Goal: Transaction & Acquisition: Purchase product/service

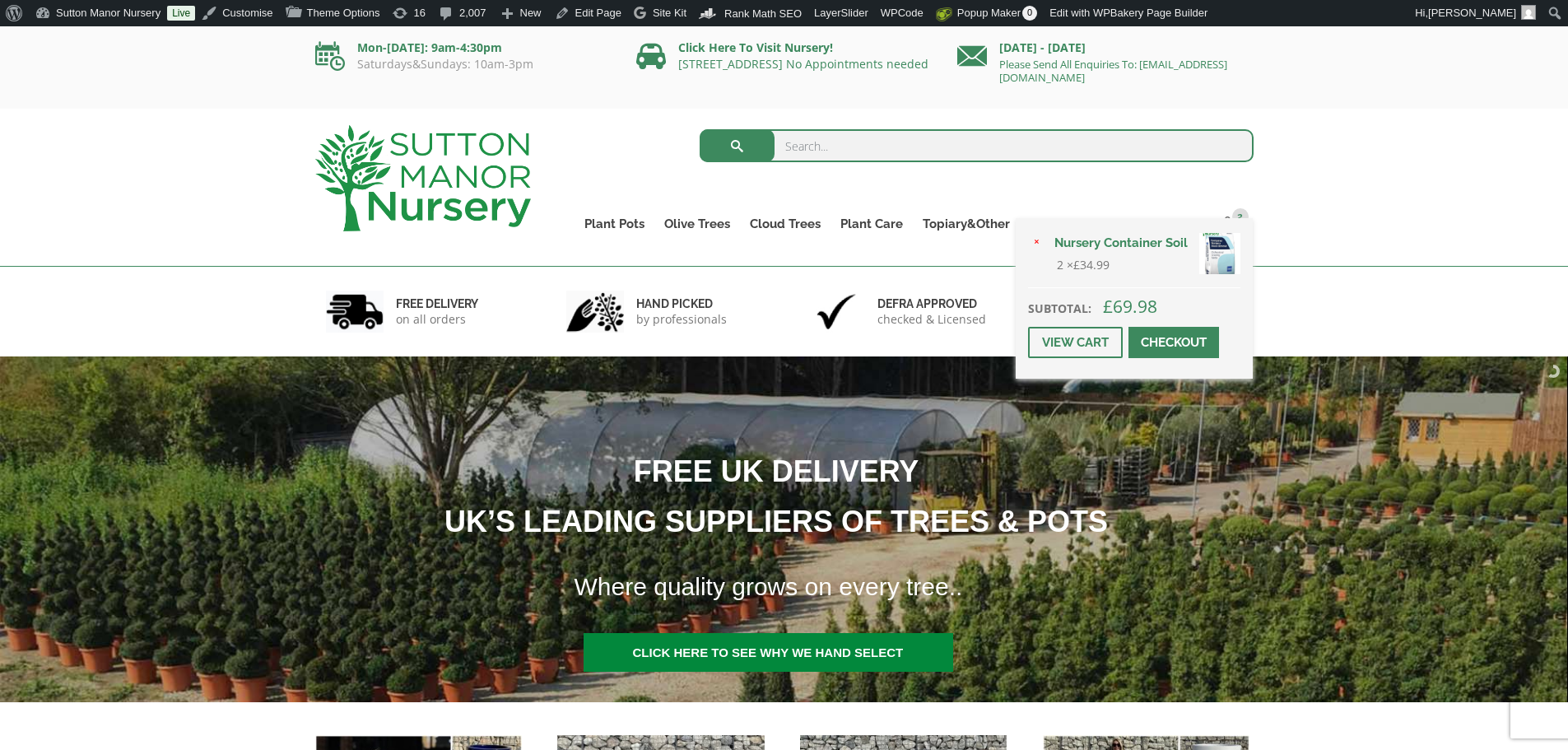
click at [1088, 247] on link "Nursery Container Soil" at bounding box center [1143, 243] width 196 height 25
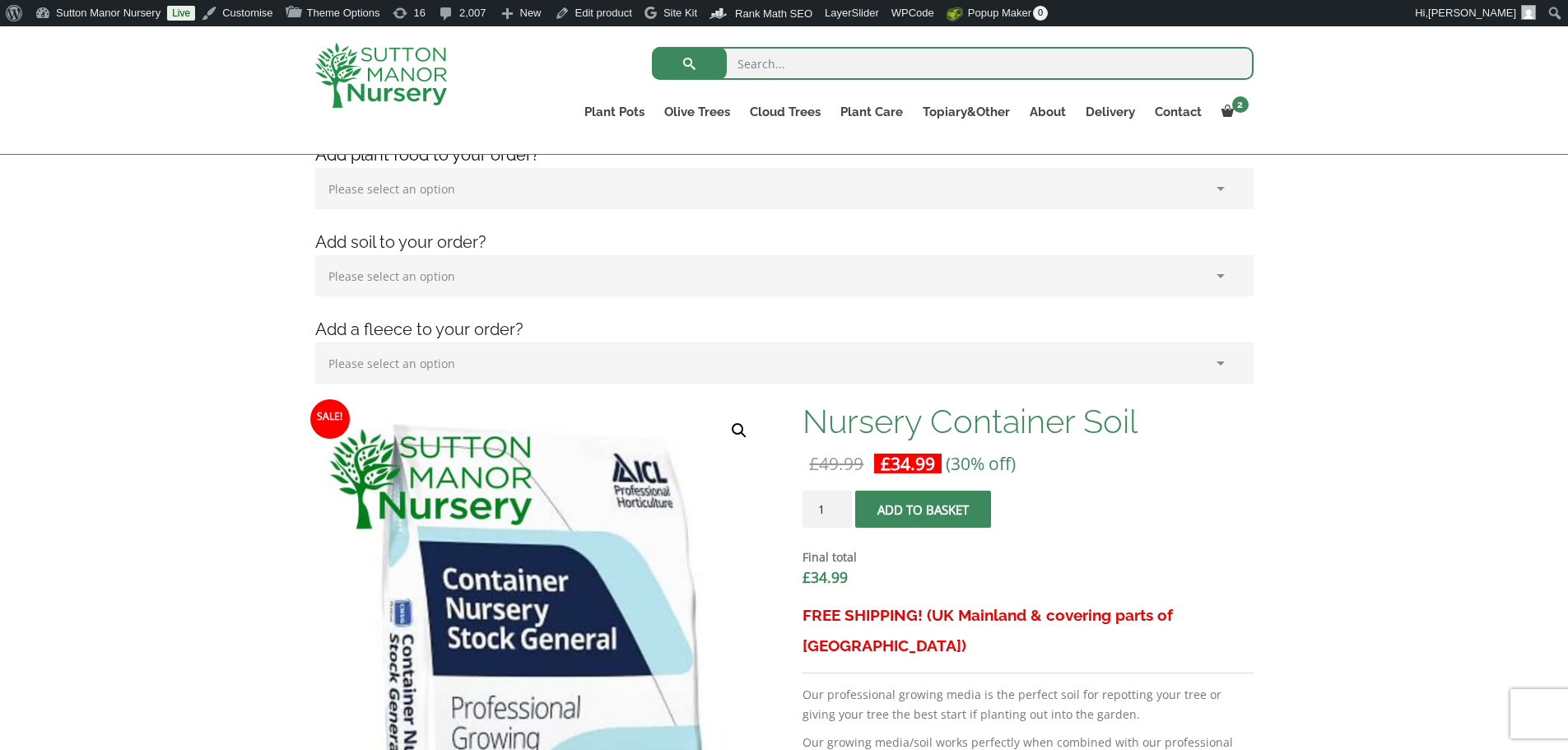
scroll to position [329, 0]
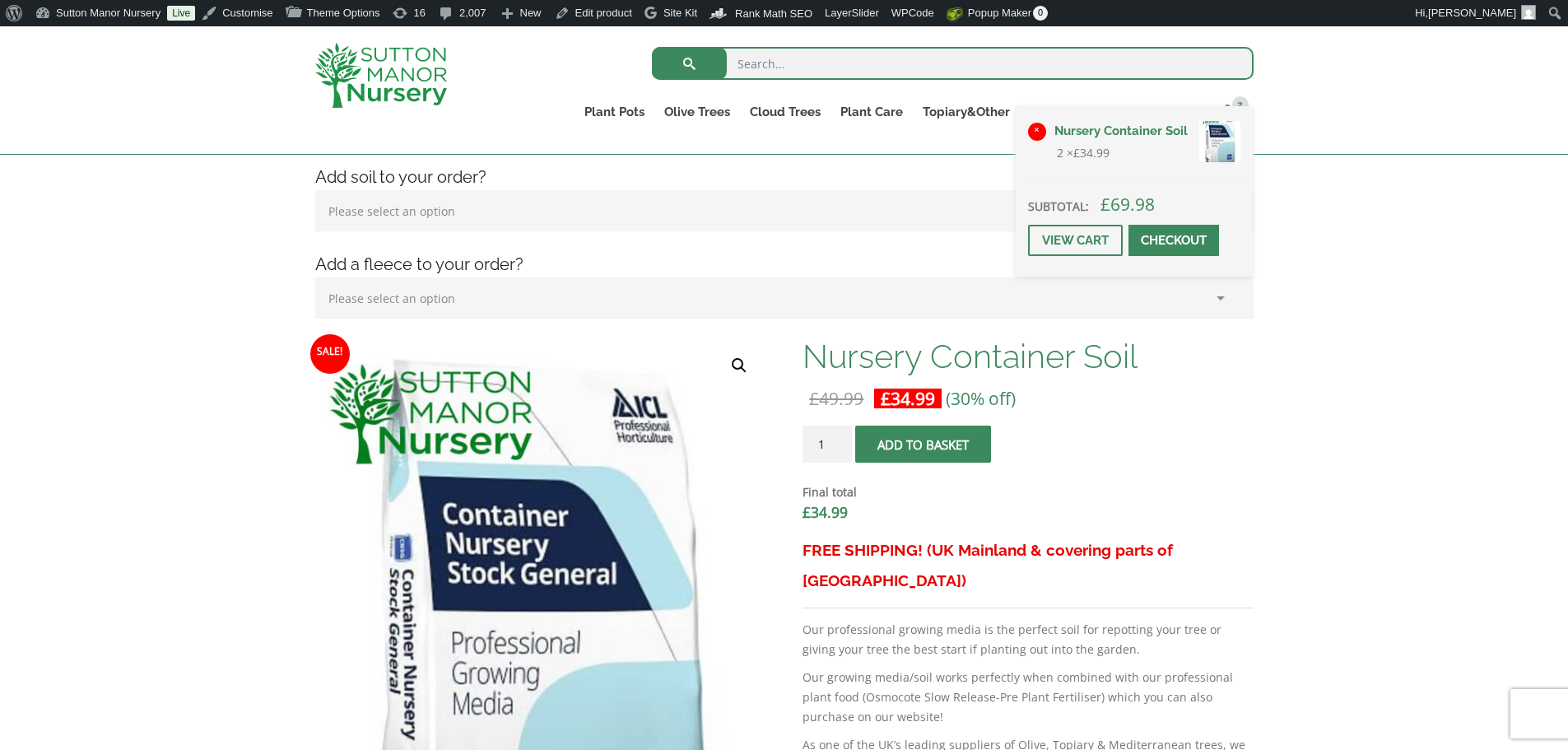
click at [1041, 127] on link "×" at bounding box center [1037, 131] width 18 height 18
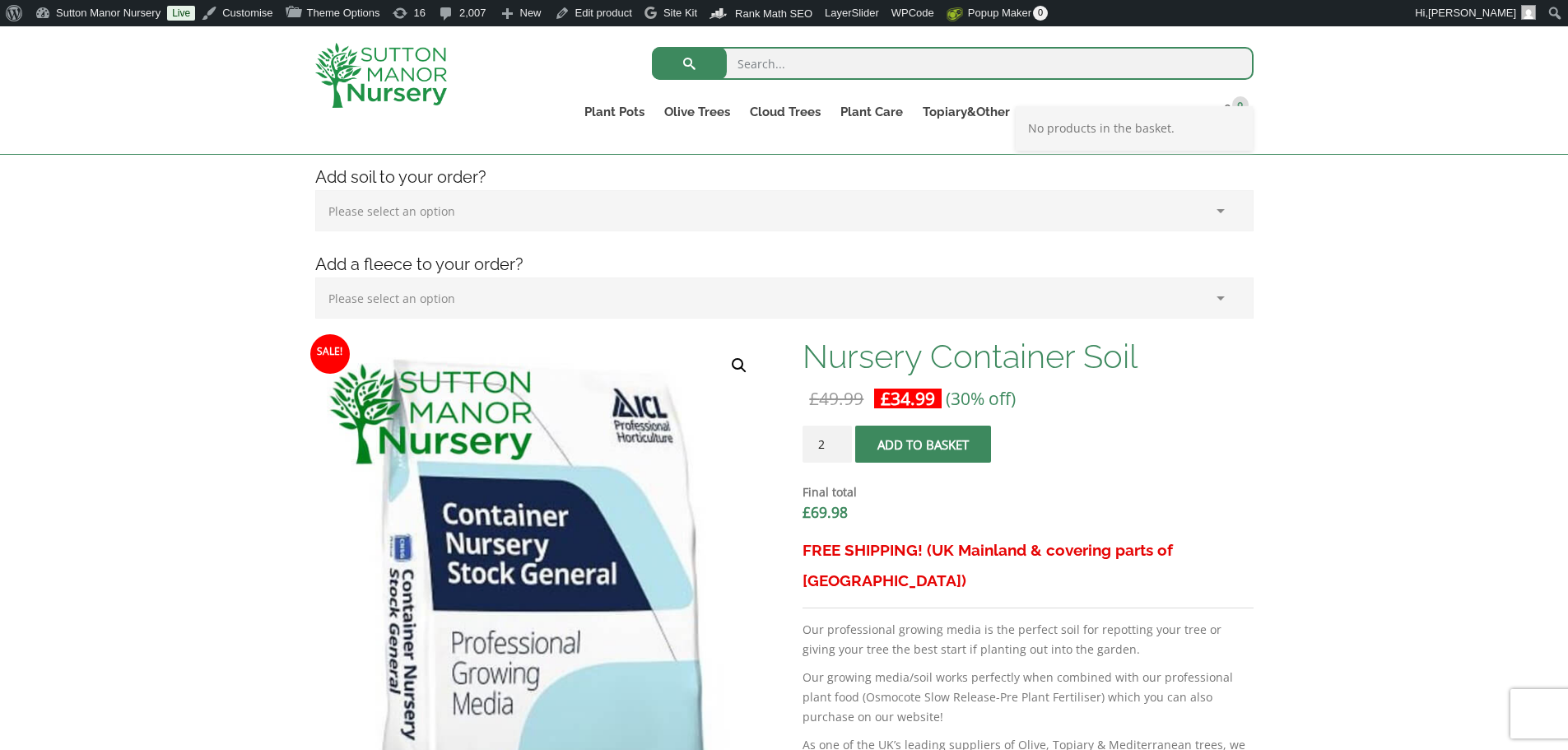
click at [841, 438] on input "2" at bounding box center [828, 444] width 50 height 37
click at [841, 438] on input "3" at bounding box center [828, 444] width 50 height 37
click at [841, 438] on input "4" at bounding box center [828, 444] width 50 height 37
click at [841, 438] on input "5" at bounding box center [828, 444] width 50 height 37
click at [841, 438] on input "6" at bounding box center [828, 444] width 50 height 37
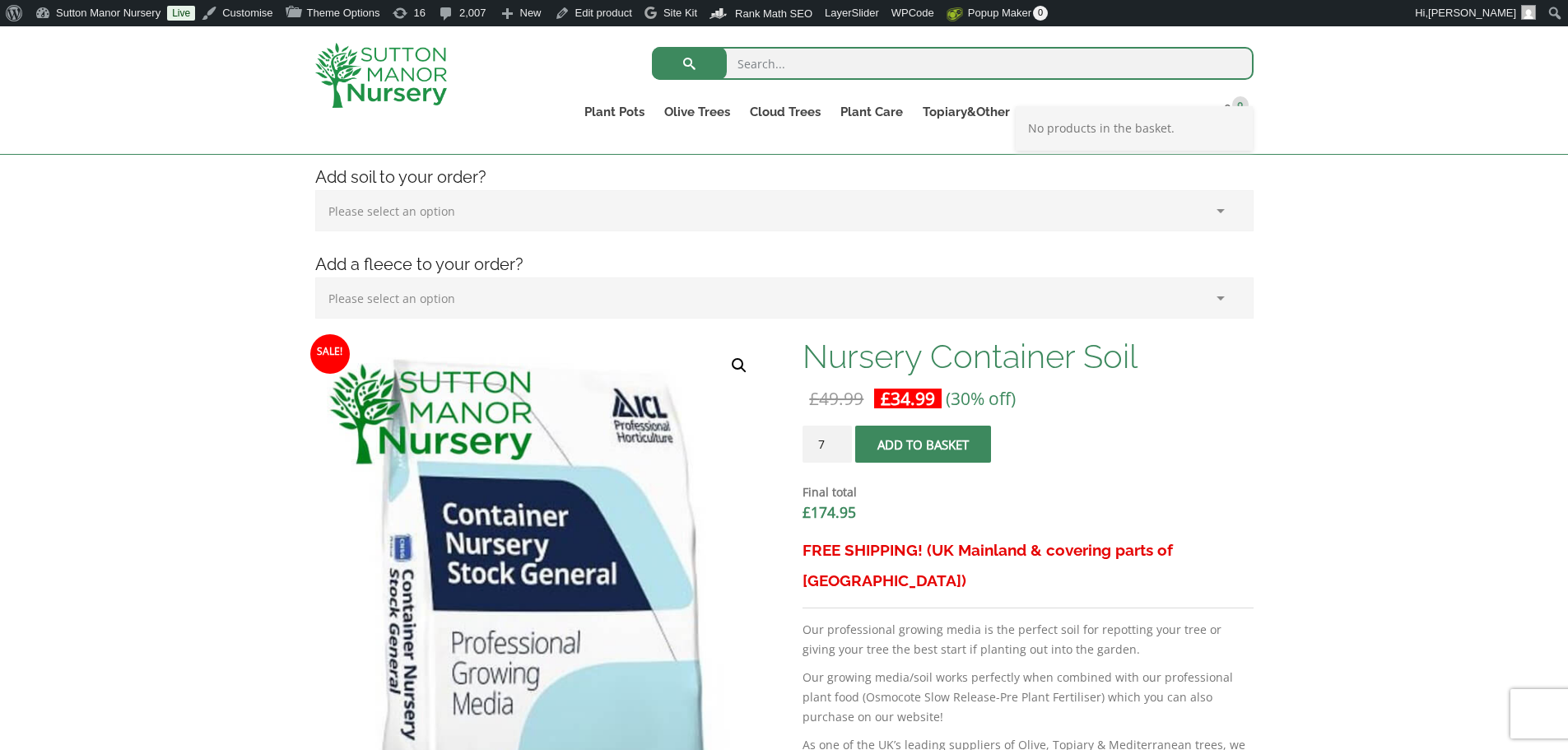
click at [841, 438] on input "7" at bounding box center [828, 444] width 50 height 37
click at [841, 438] on input "8" at bounding box center [828, 444] width 50 height 37
type input "9"
click at [841, 438] on input "9" at bounding box center [828, 444] width 50 height 37
click at [923, 445] on span "submit" at bounding box center [923, 445] width 0 height 0
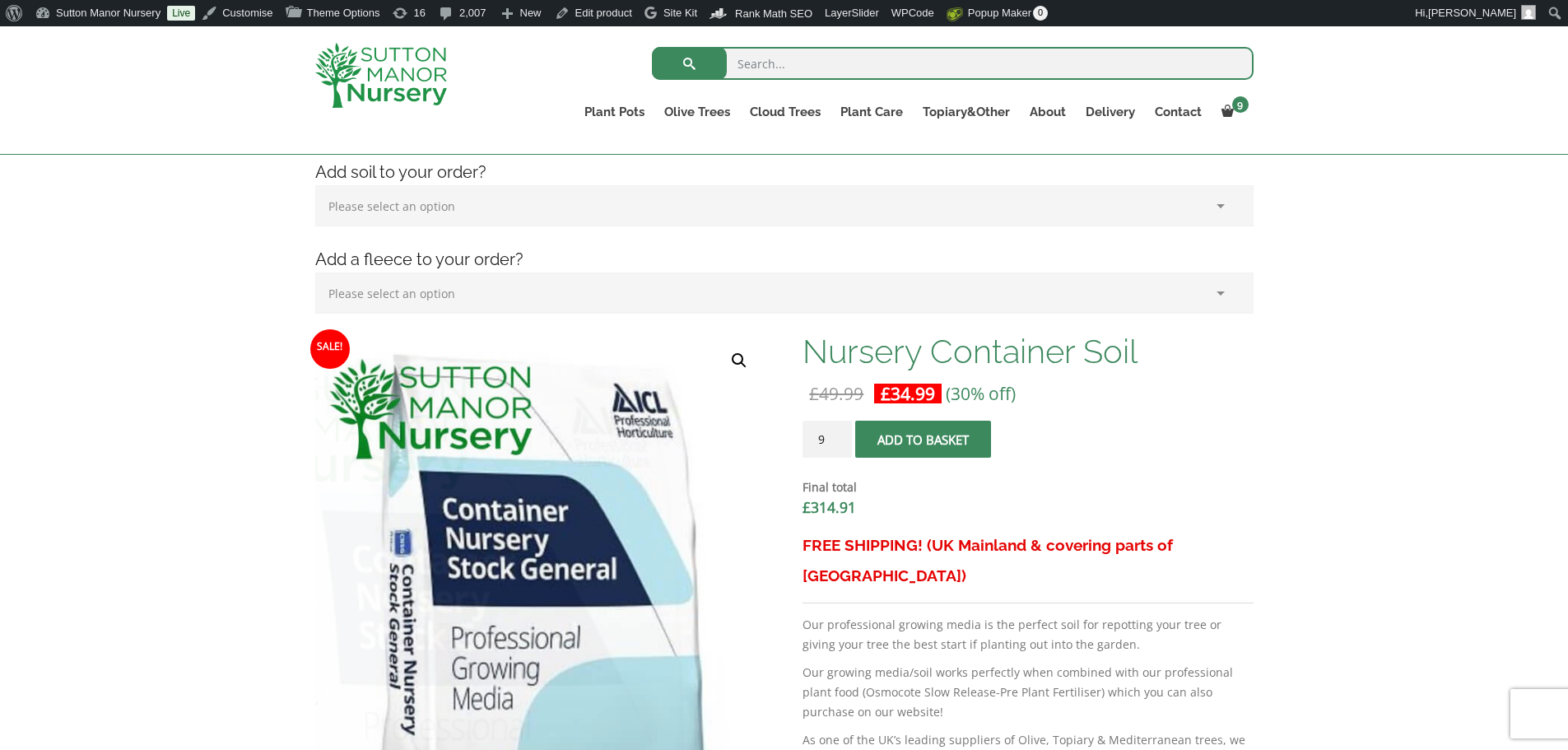
scroll to position [164, 0]
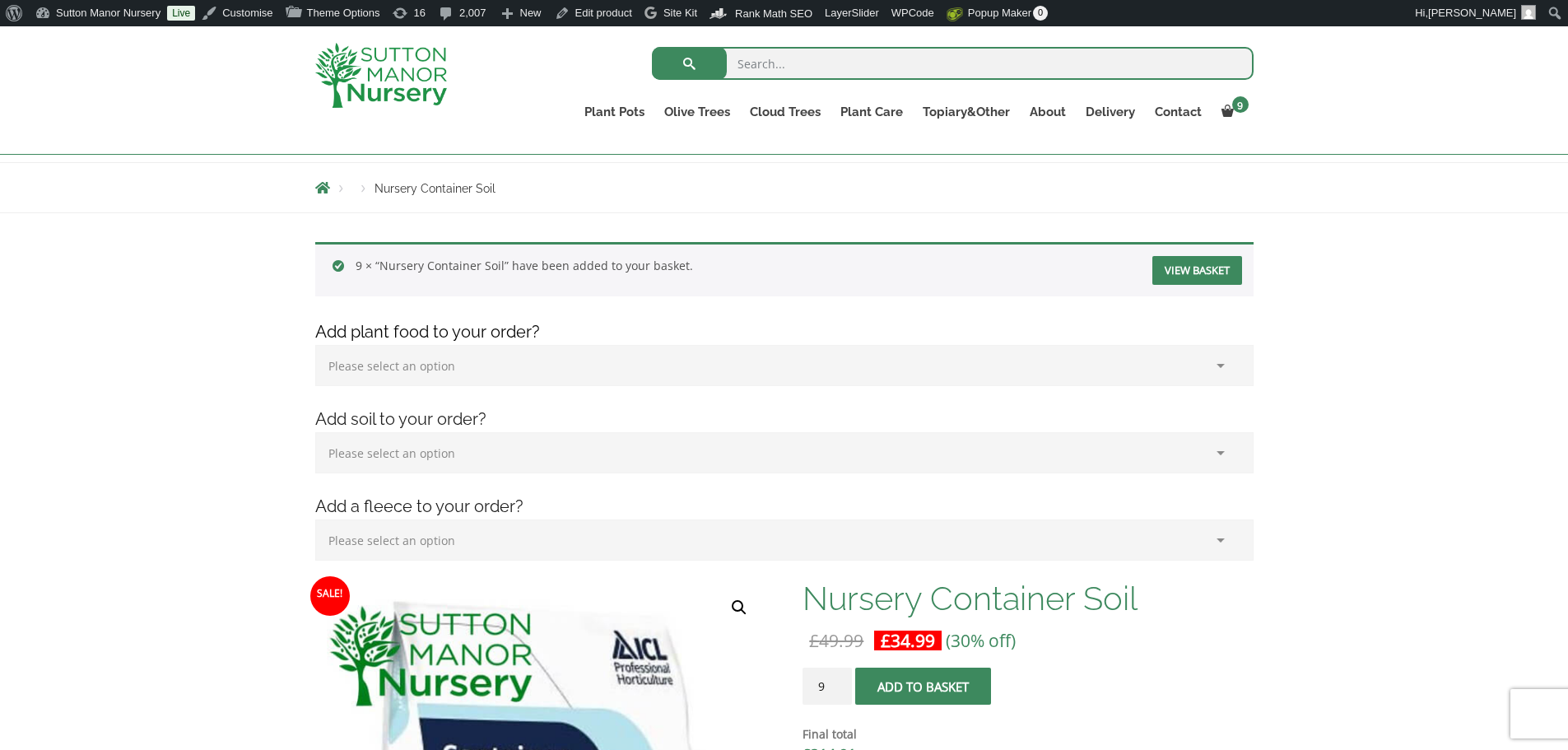
click at [757, 65] on input "search" at bounding box center [953, 63] width 602 height 33
type input "potting"
click at [652, 47] on button "submit" at bounding box center [689, 63] width 75 height 33
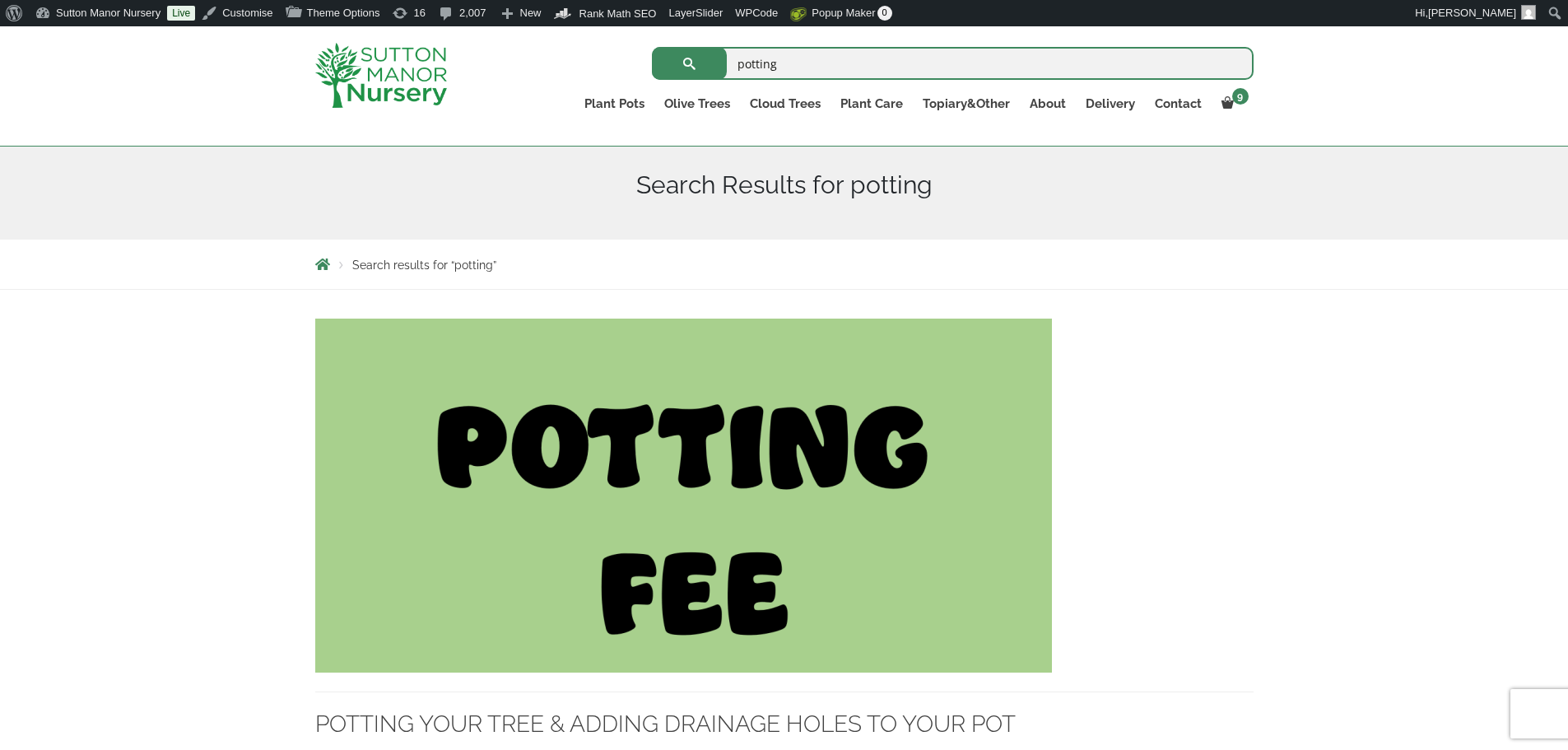
scroll to position [493, 0]
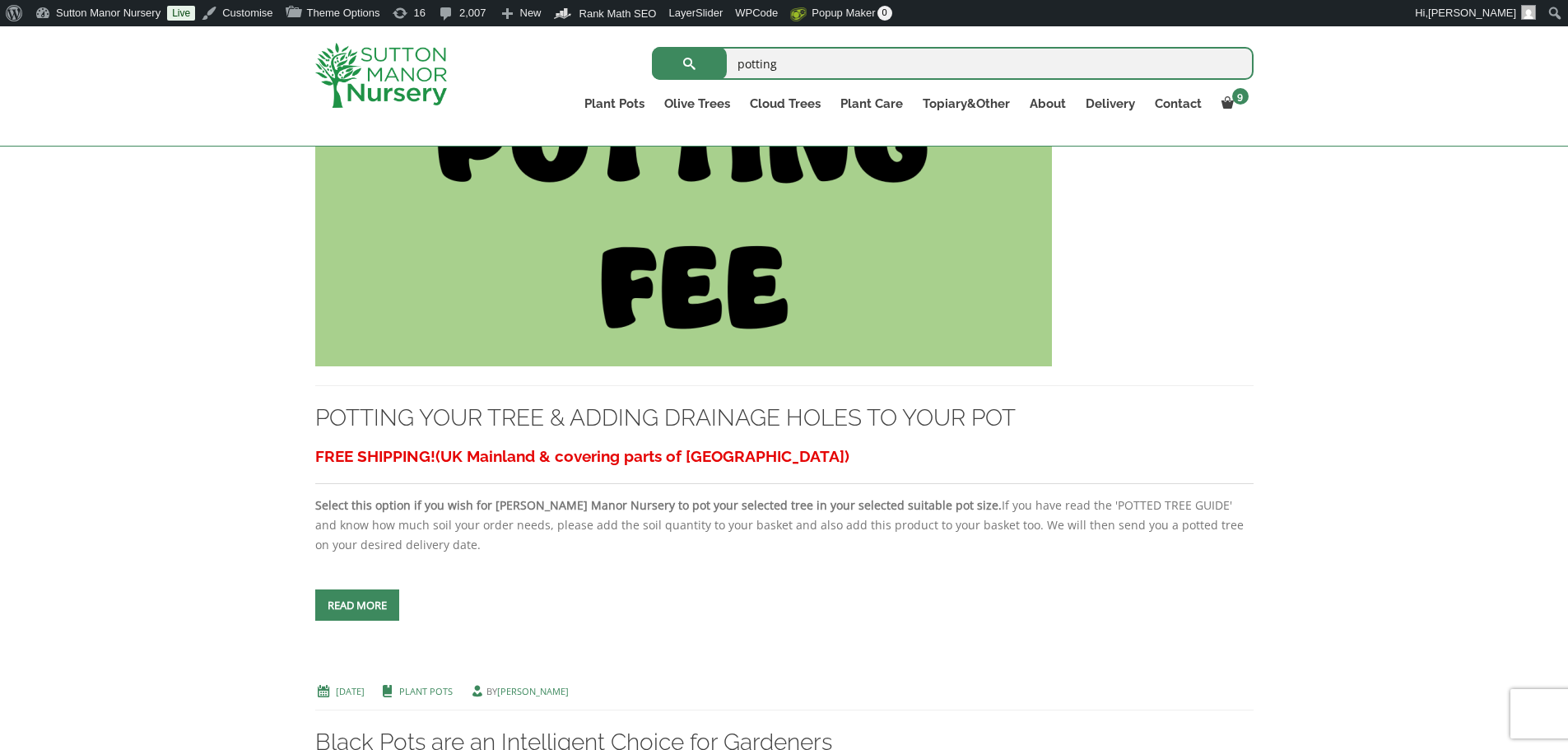
click at [699, 280] on img at bounding box center [684, 189] width 737 height 354
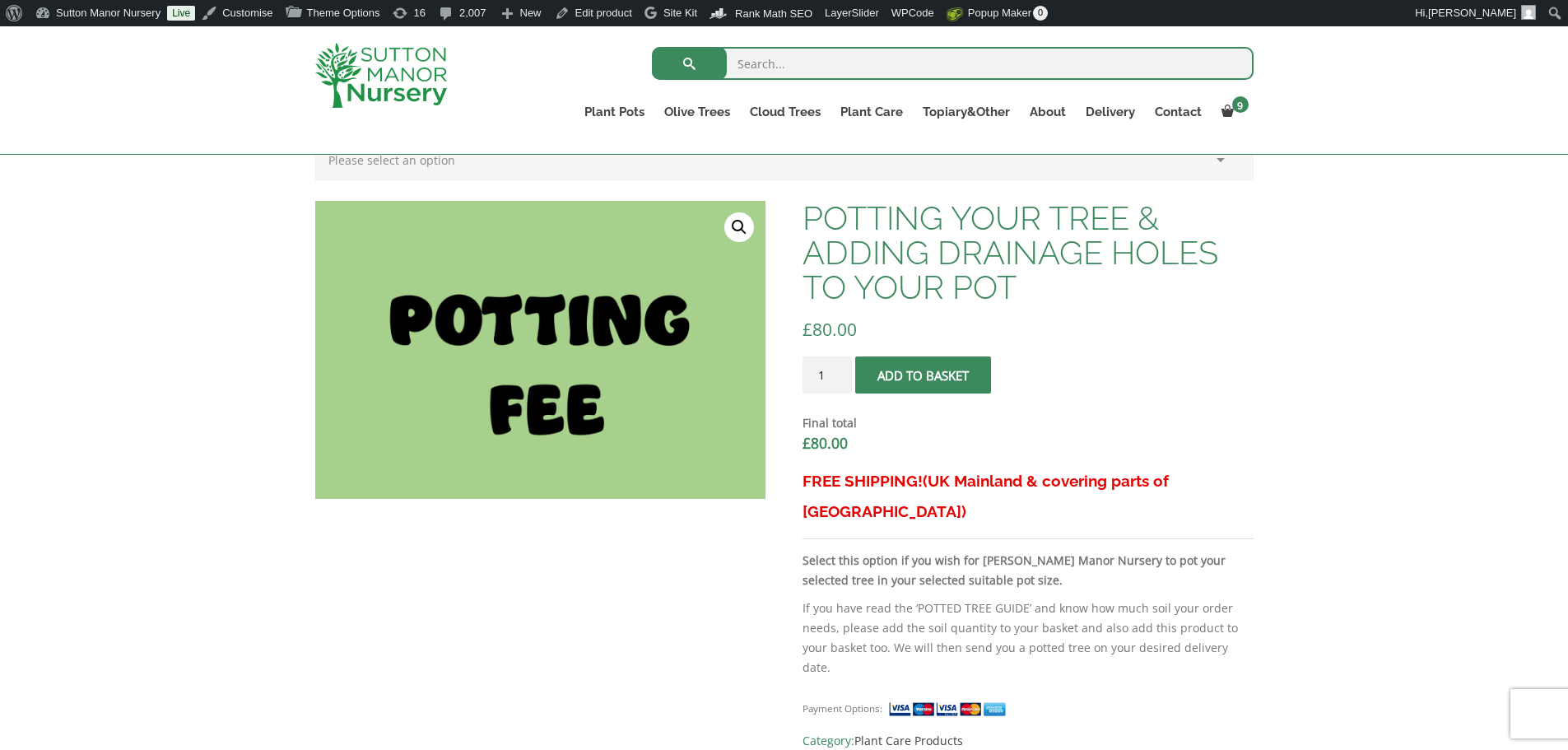
scroll to position [576, 0]
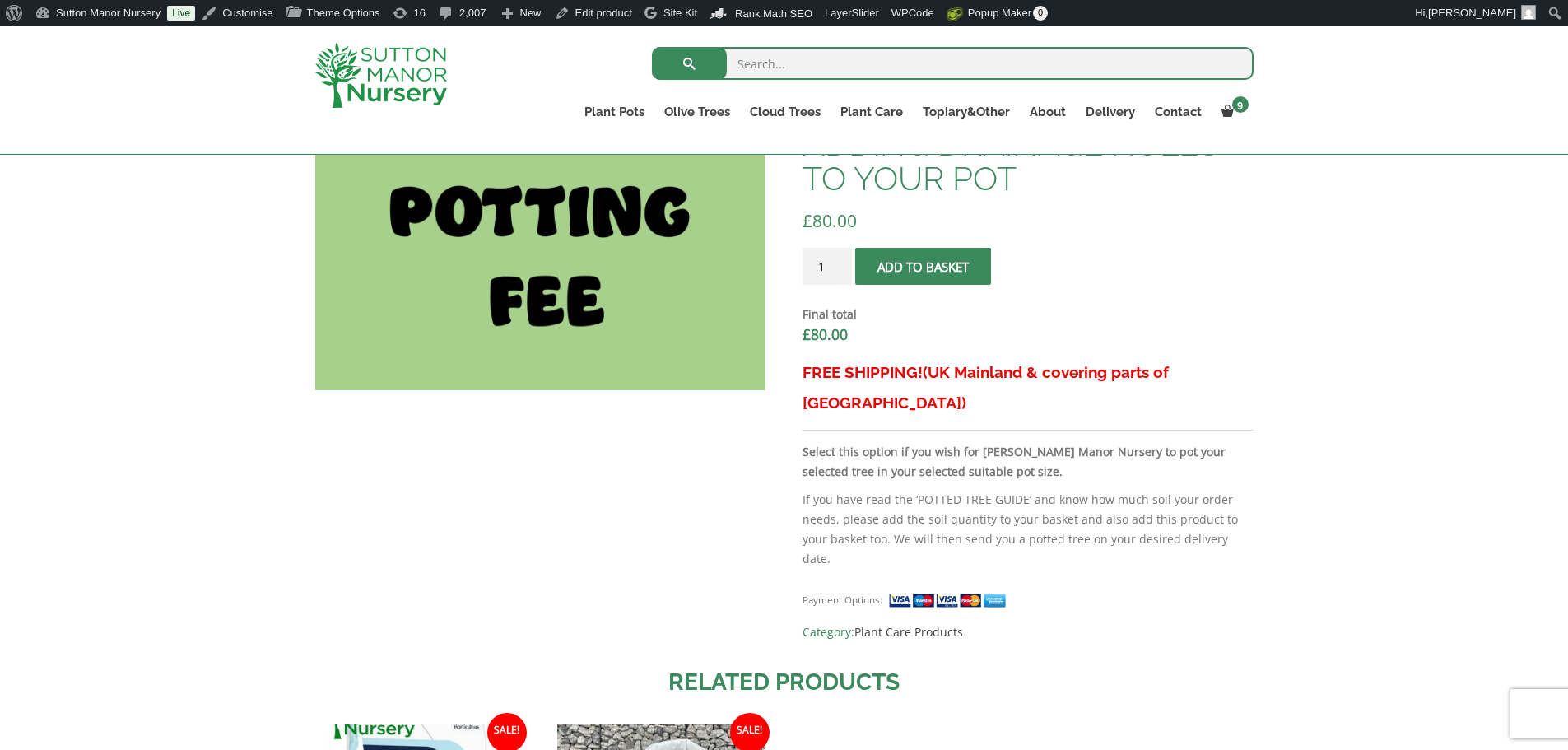
click at [923, 266] on span "submit" at bounding box center [923, 266] width 0 height 0
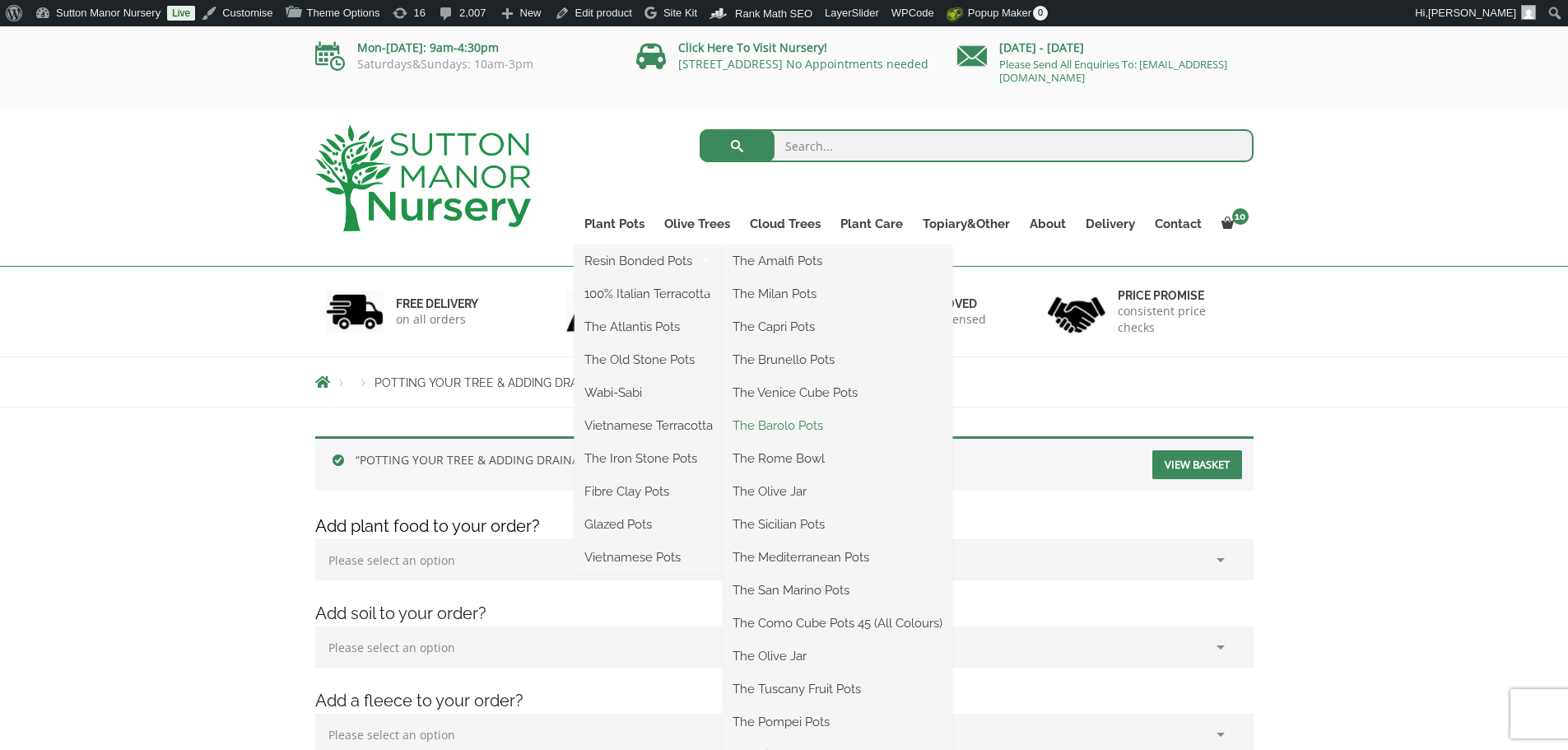
click at [769, 427] on link "The Barolo Pots" at bounding box center [837, 425] width 230 height 25
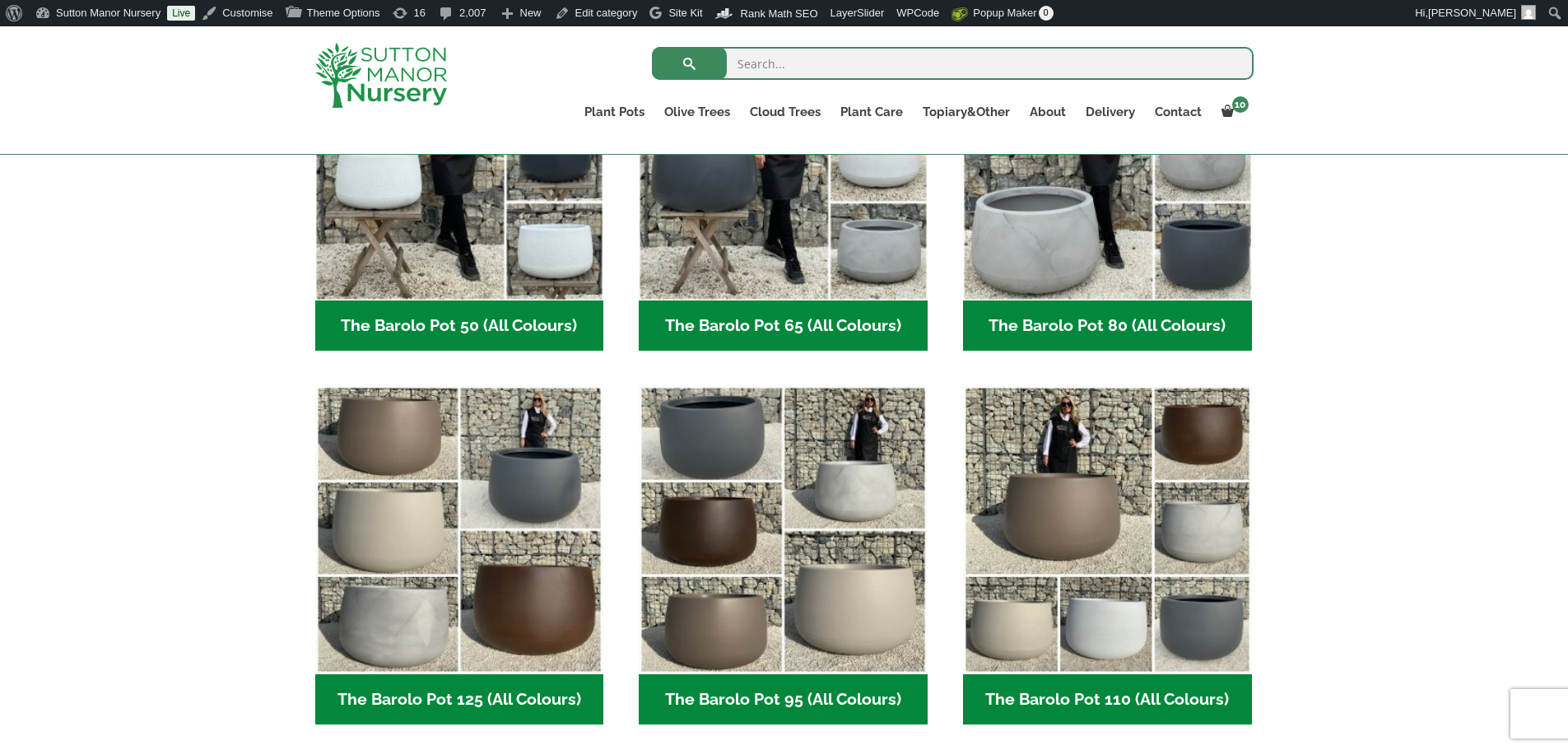
scroll to position [659, 0]
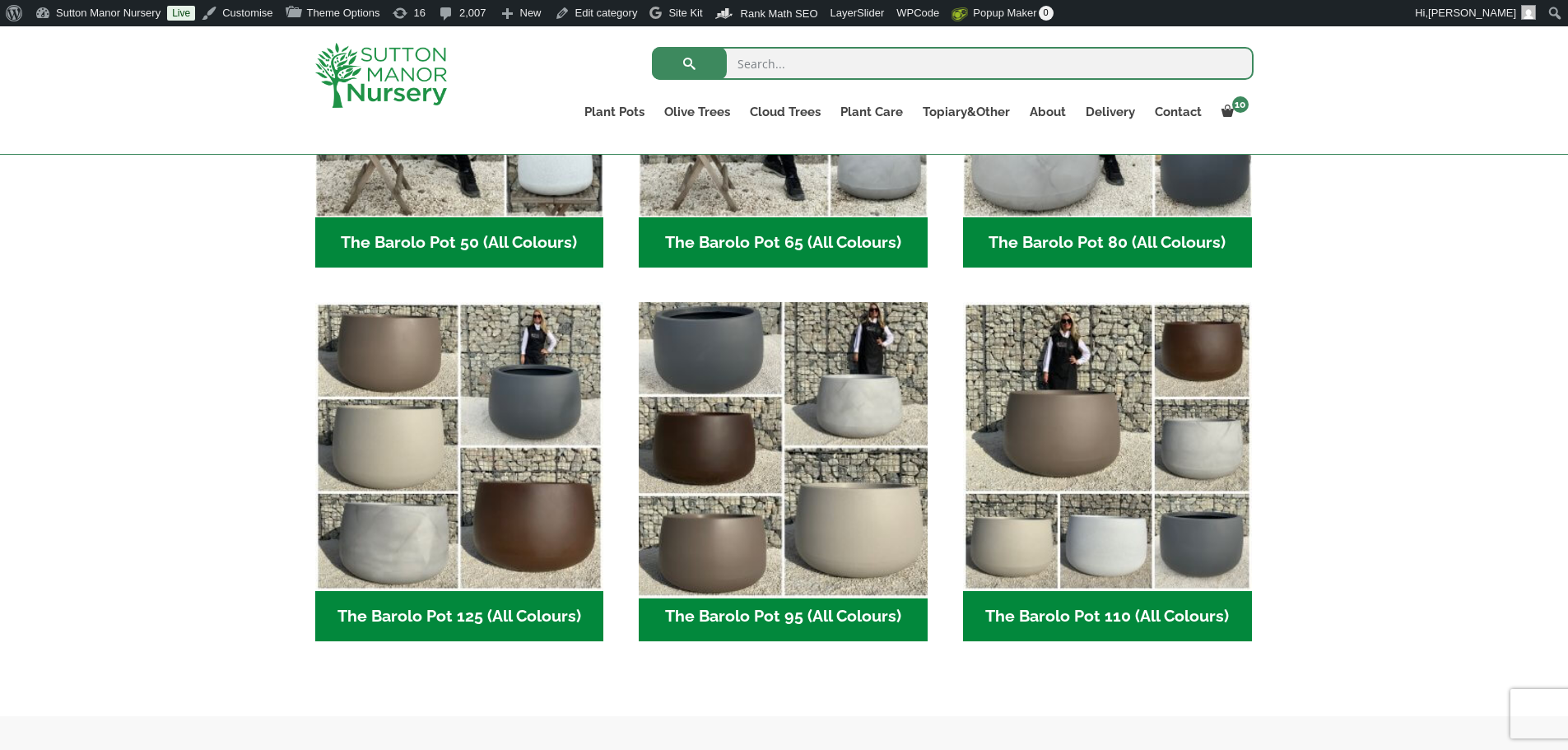
click at [870, 523] on img "Visit product category The Barolo Pot 95 (All Colours)" at bounding box center [783, 446] width 303 height 303
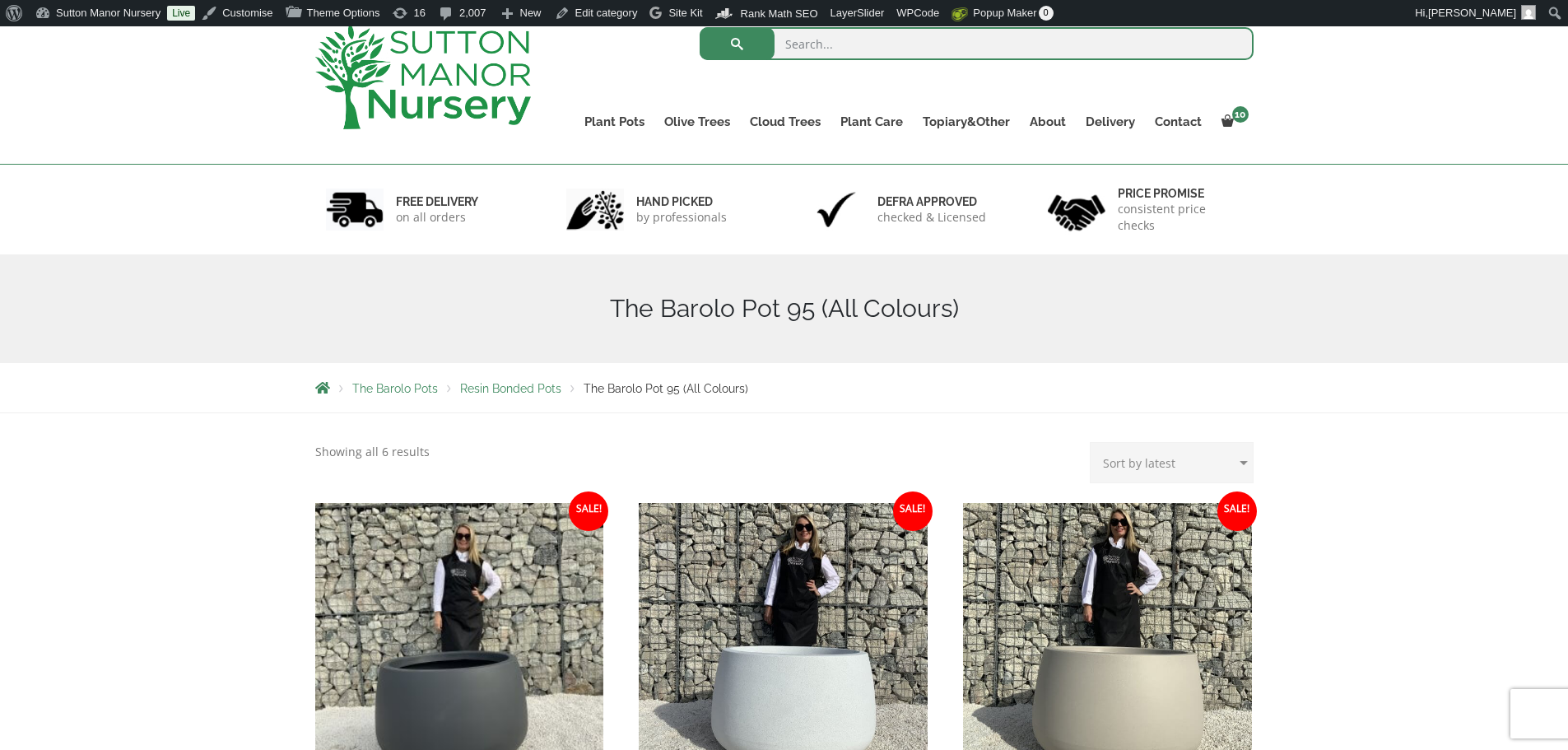
scroll to position [329, 0]
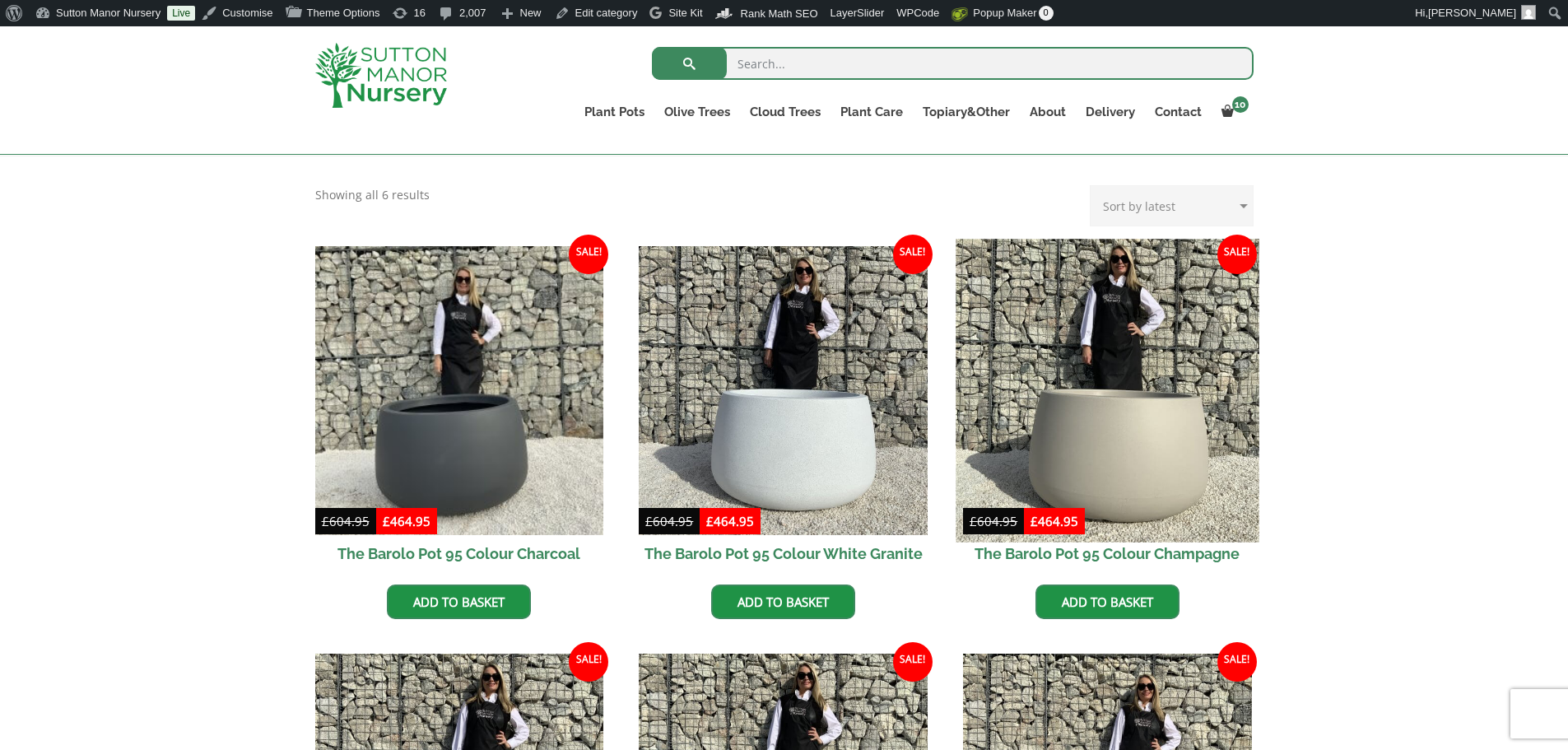
click at [1118, 429] on img at bounding box center [1107, 390] width 303 height 303
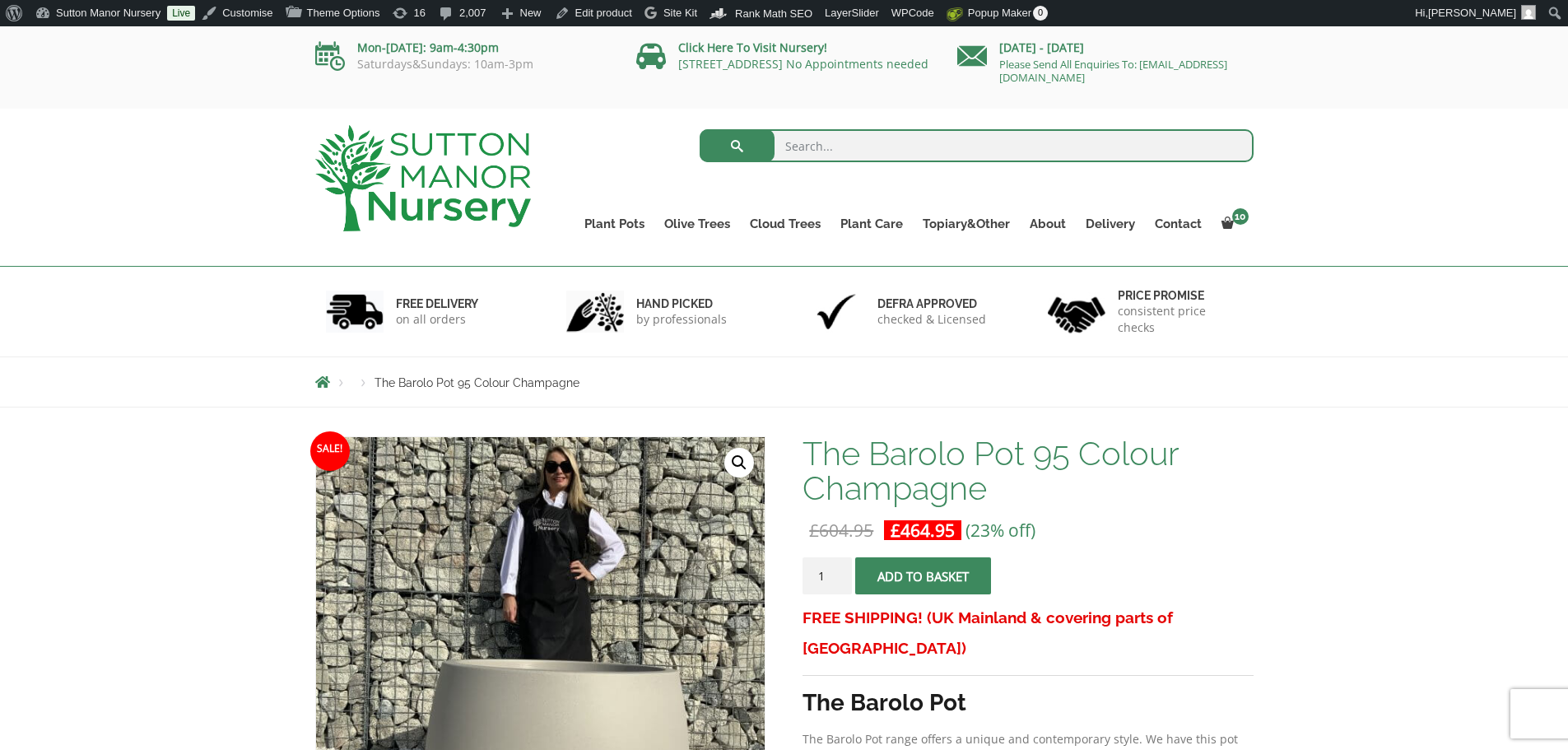
click at [923, 576] on span "submit" at bounding box center [923, 576] width 0 height 0
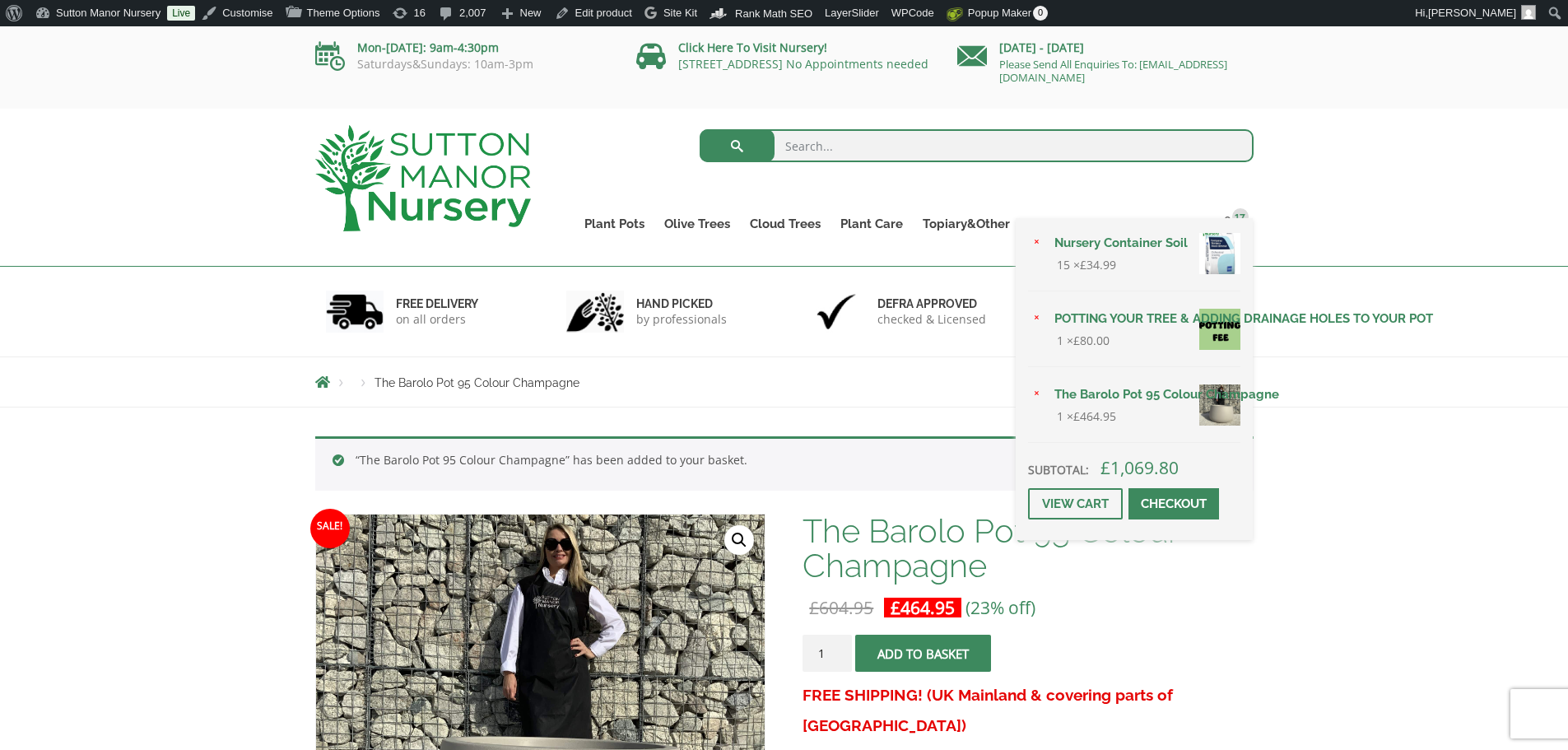
click at [1152, 243] on link "Nursery Container Soil" at bounding box center [1143, 243] width 196 height 25
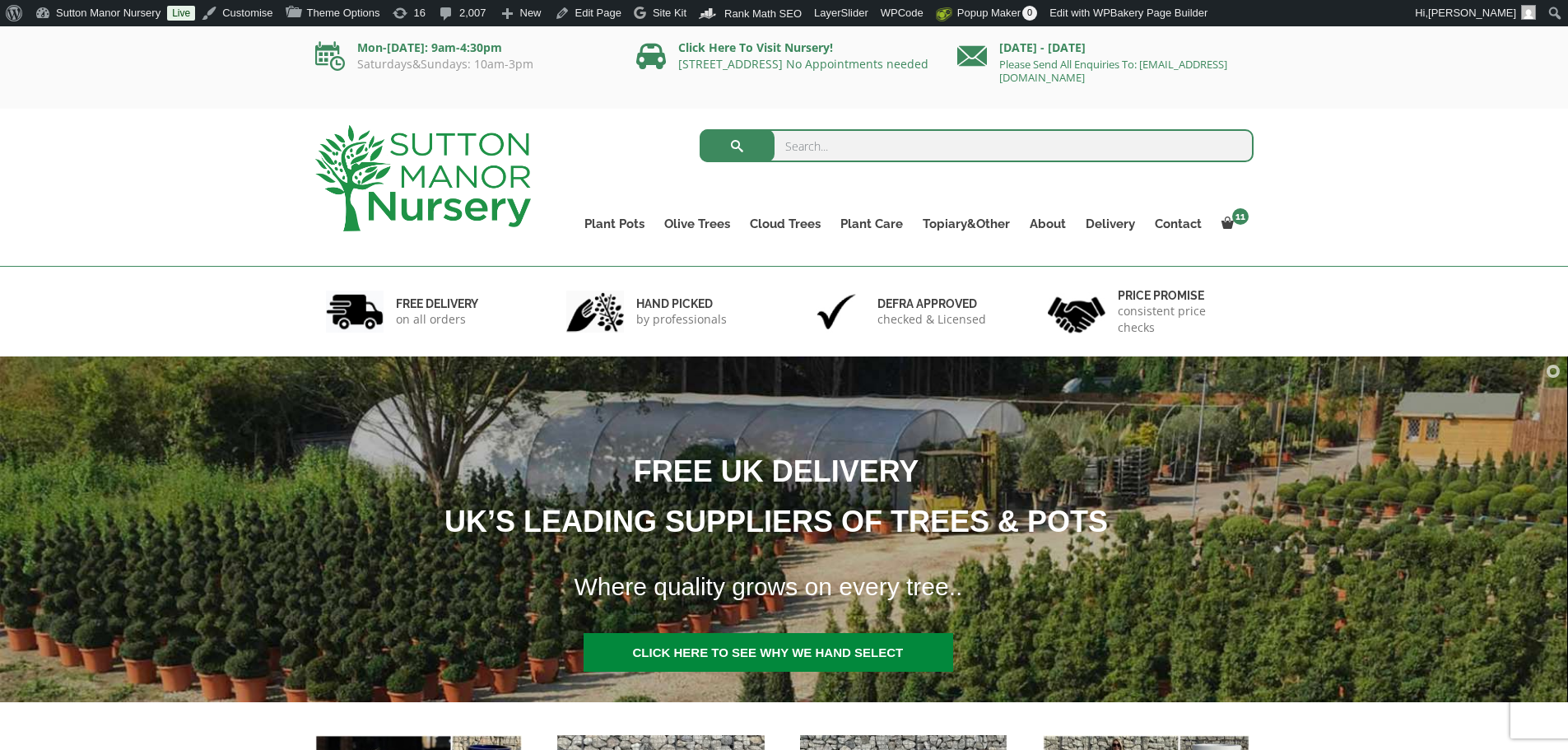
click at [827, 152] on input "search" at bounding box center [977, 146] width 554 height 33
type input "soil"
click at [700, 130] on button "submit" at bounding box center [737, 146] width 75 height 33
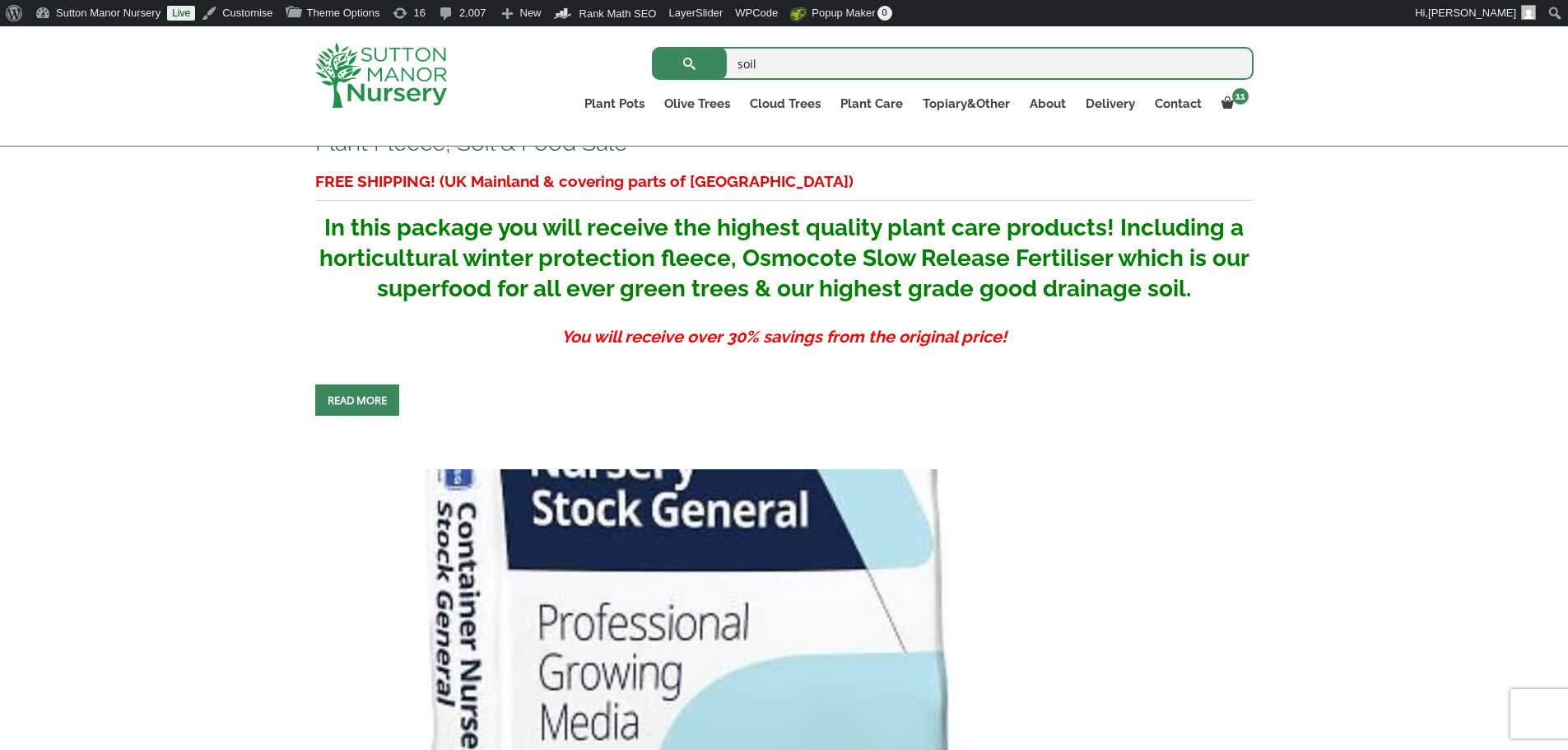
scroll to position [823, 0]
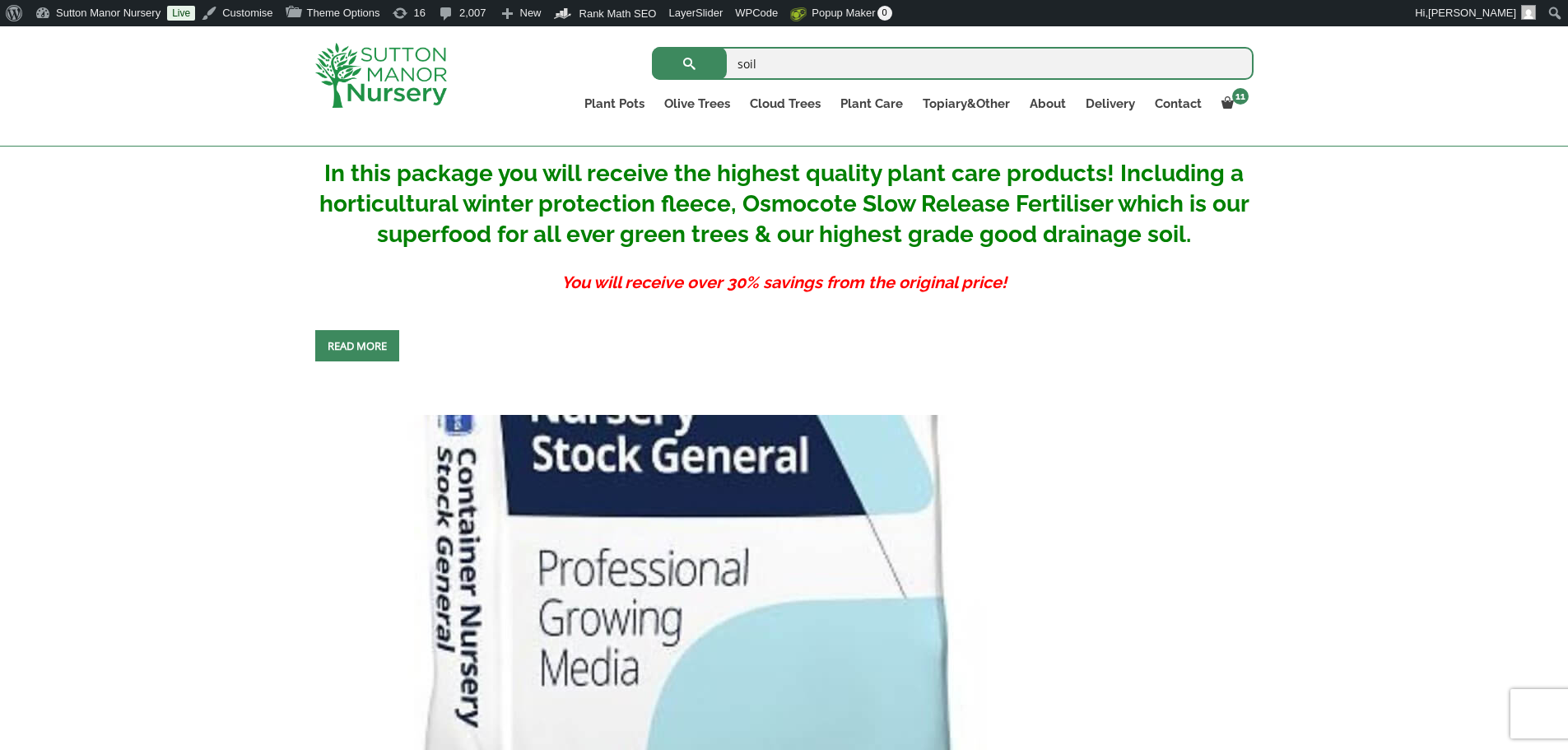
click at [810, 511] on img at bounding box center [684, 591] width 737 height 354
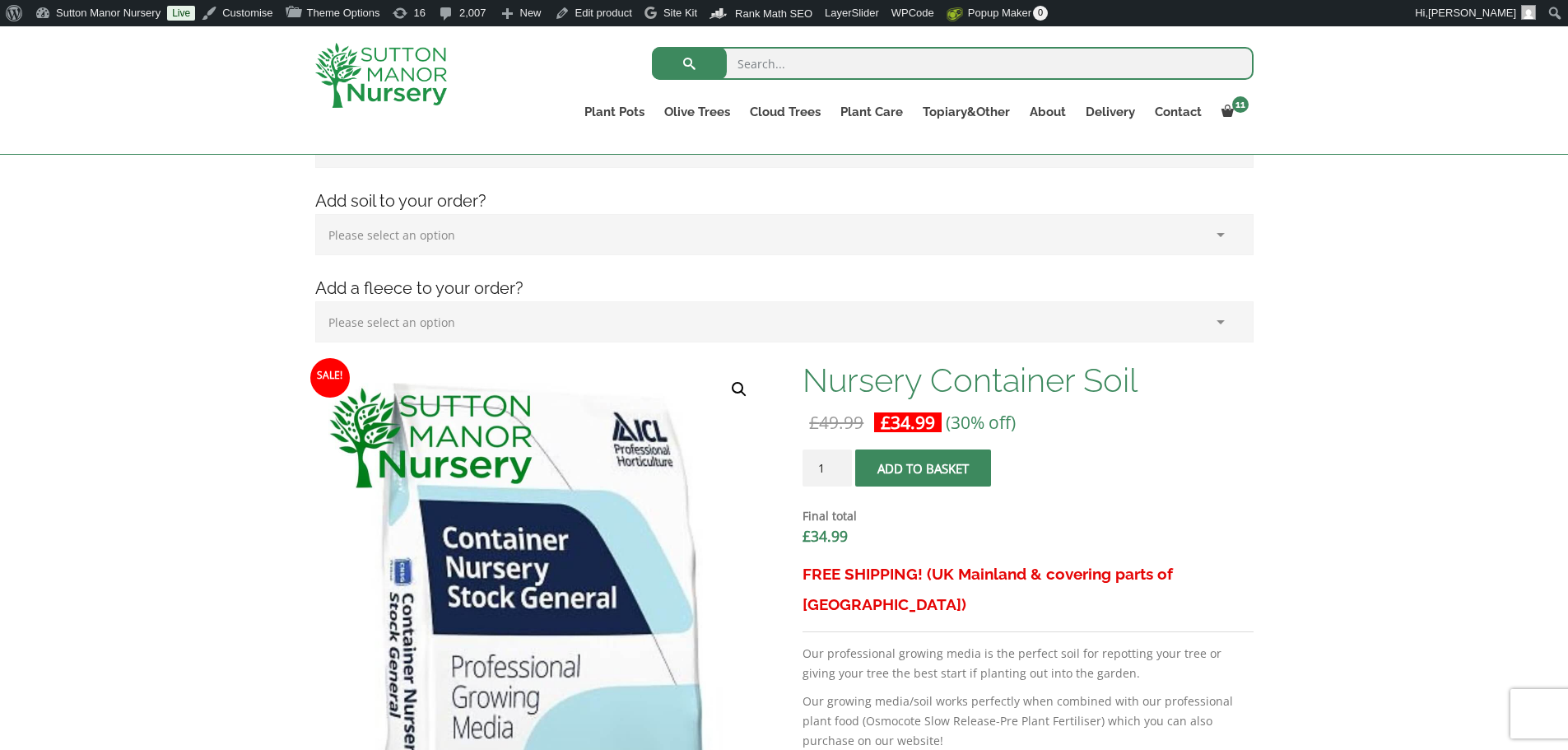
scroll to position [412, 0]
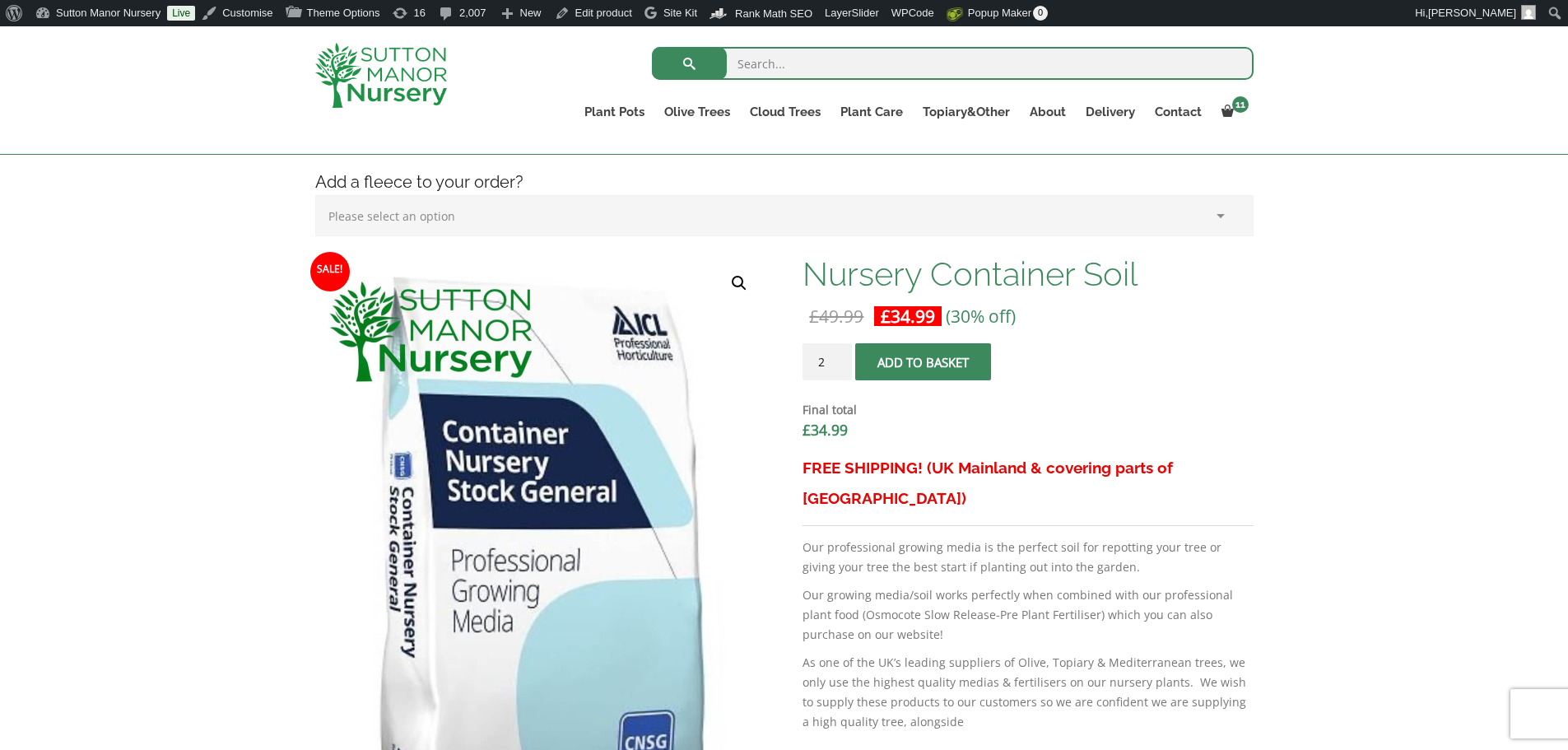
click at [838, 359] on input "2" at bounding box center [828, 362] width 50 height 37
click at [838, 359] on input "3" at bounding box center [828, 362] width 50 height 37
click at [838, 359] on input "4" at bounding box center [828, 362] width 50 height 37
click at [838, 359] on input "5" at bounding box center [828, 362] width 50 height 37
type input "6"
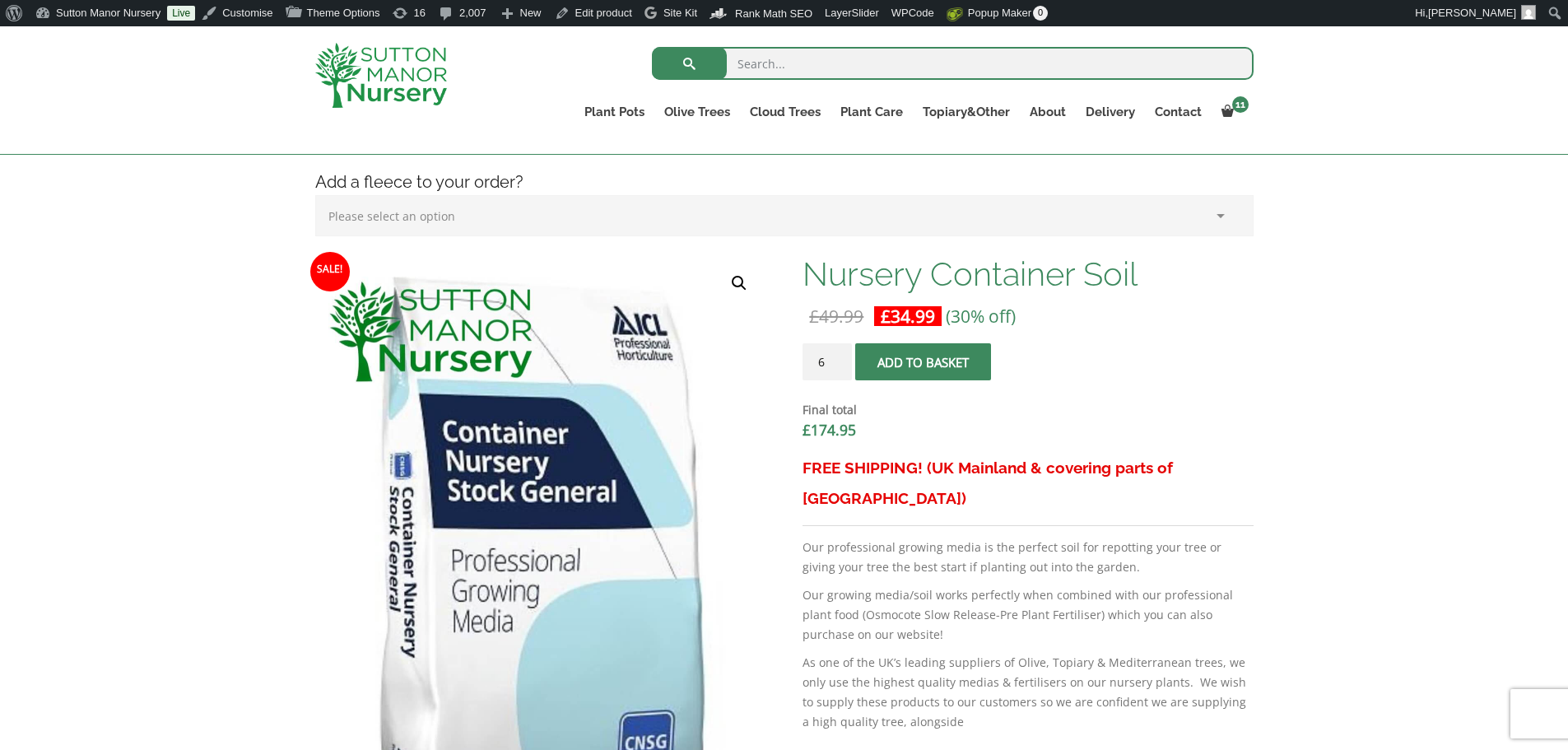
click at [838, 359] on input "6" at bounding box center [828, 362] width 50 height 37
click at [923, 362] on span "submit" at bounding box center [923, 362] width 0 height 0
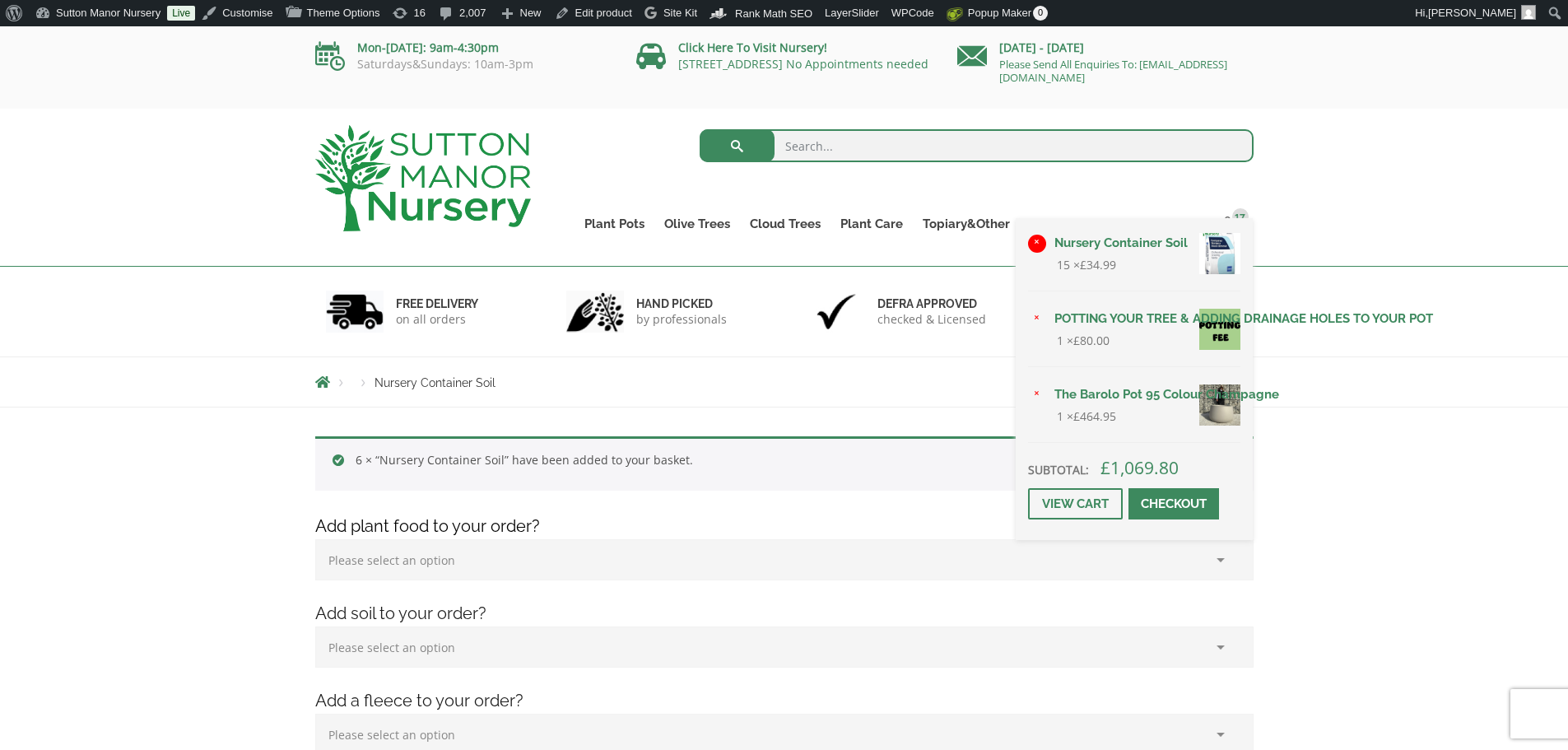
click at [1035, 241] on link "×" at bounding box center [1037, 243] width 18 height 18
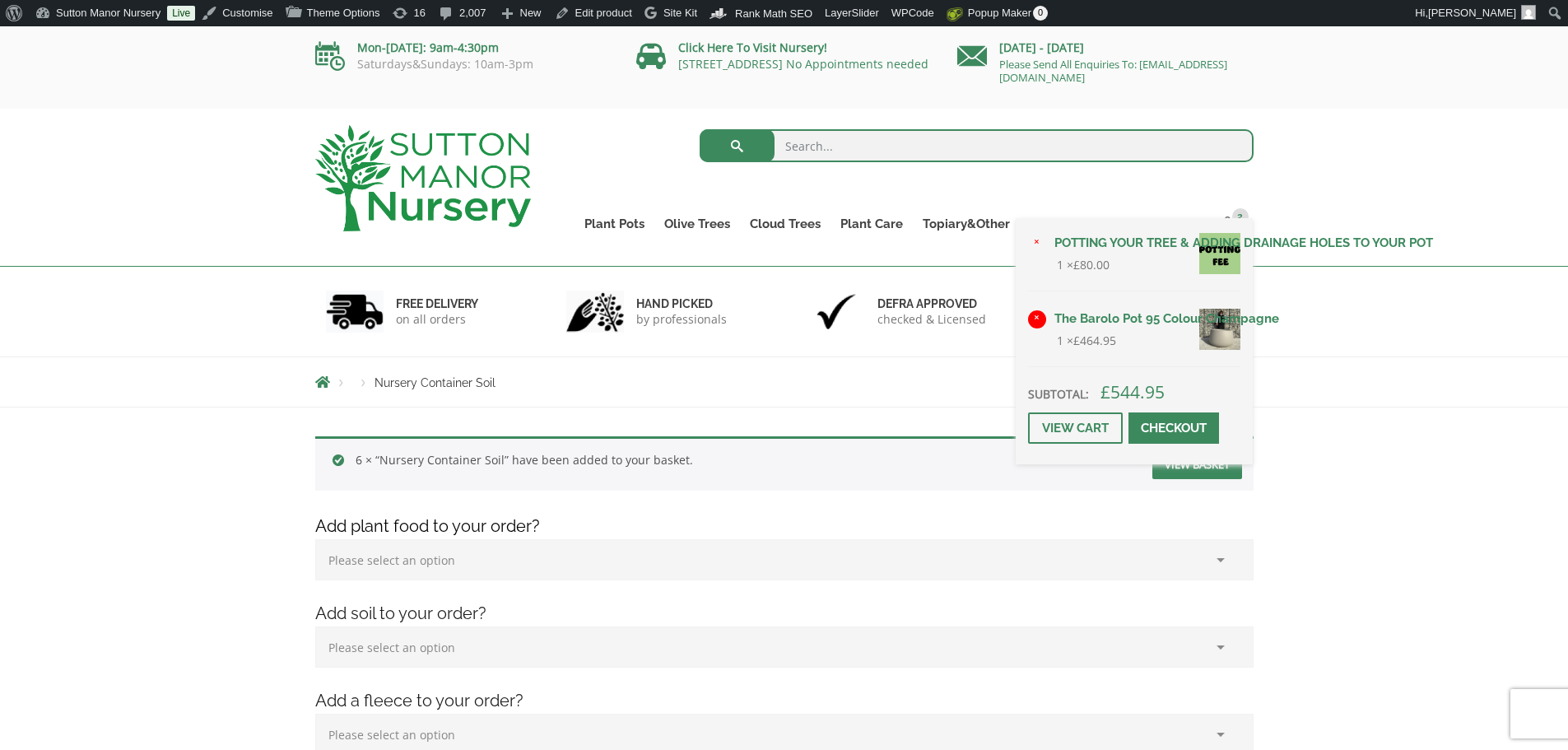
click at [1037, 319] on link "×" at bounding box center [1037, 320] width 18 height 18
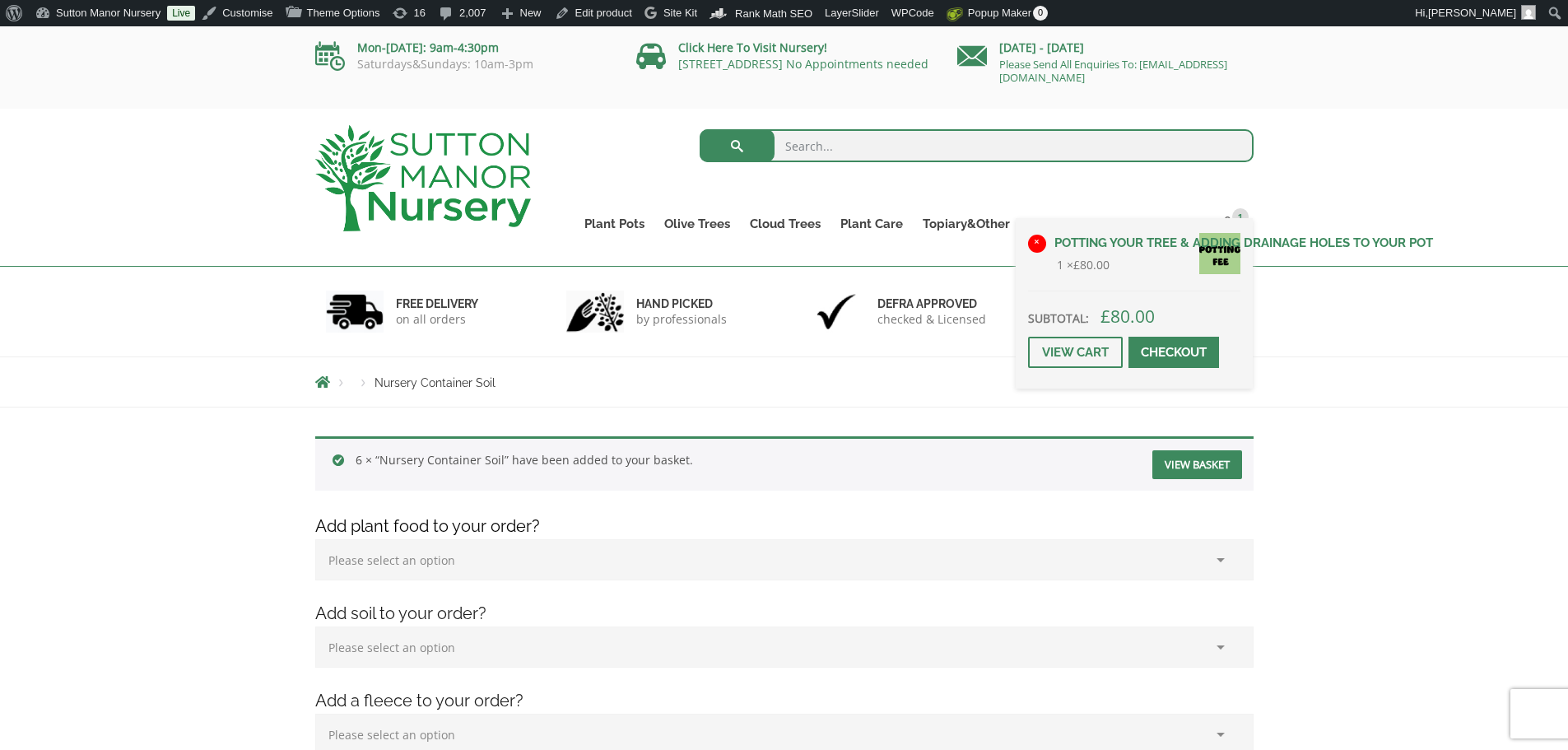
click at [1035, 244] on link "×" at bounding box center [1037, 243] width 18 height 18
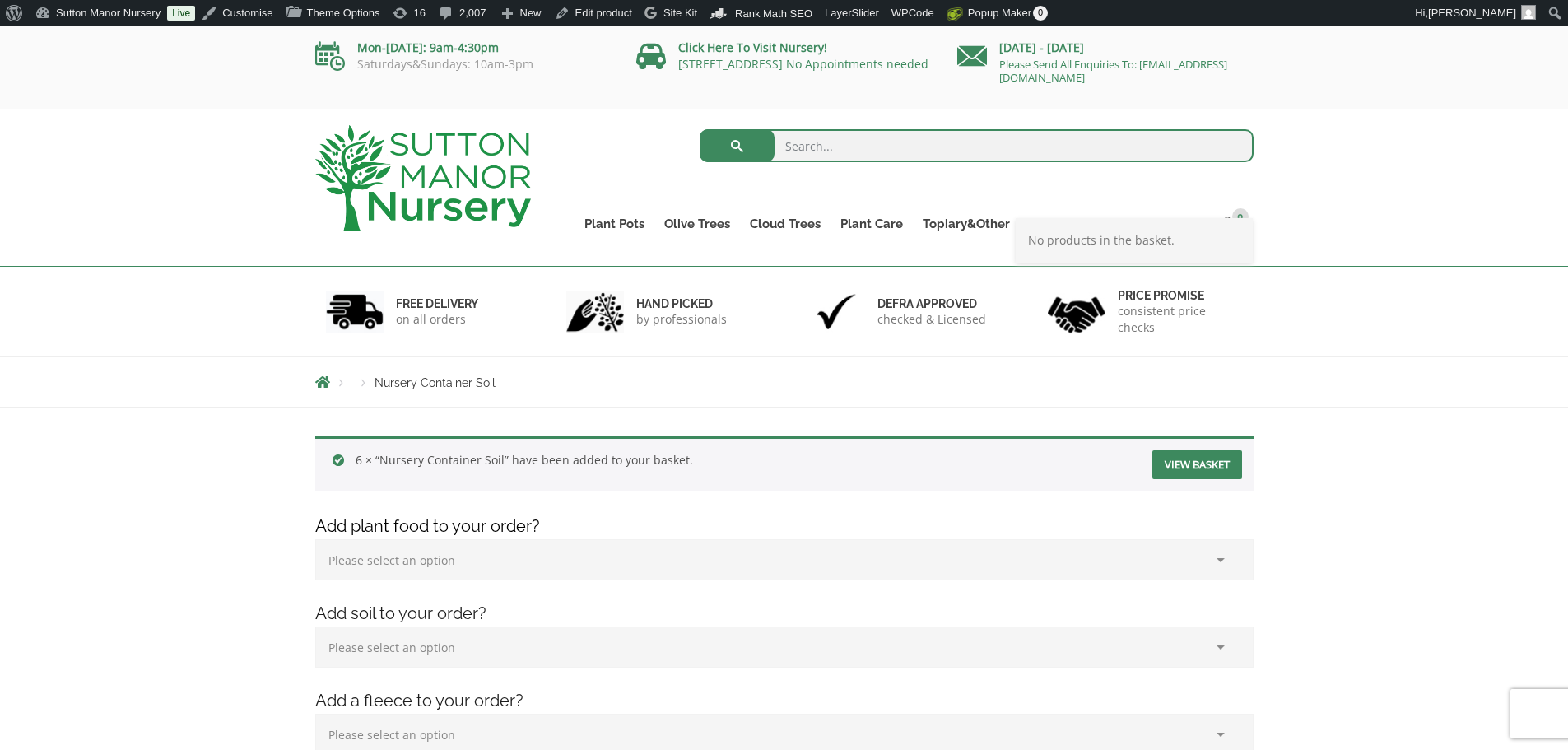
click at [895, 154] on input "search" at bounding box center [977, 146] width 554 height 33
type input "soil"
click at [700, 130] on button "submit" at bounding box center [737, 146] width 75 height 33
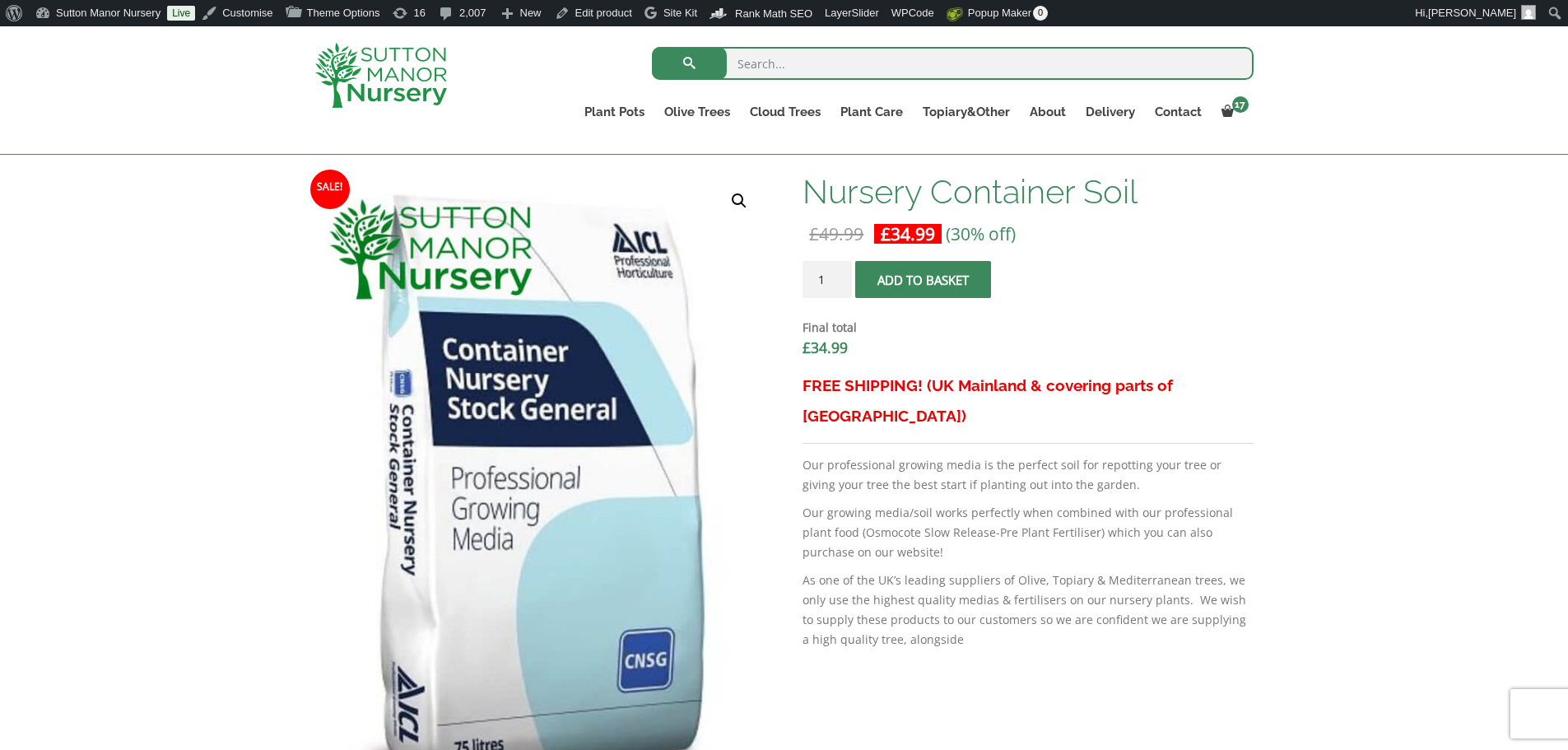
scroll to position [164, 0]
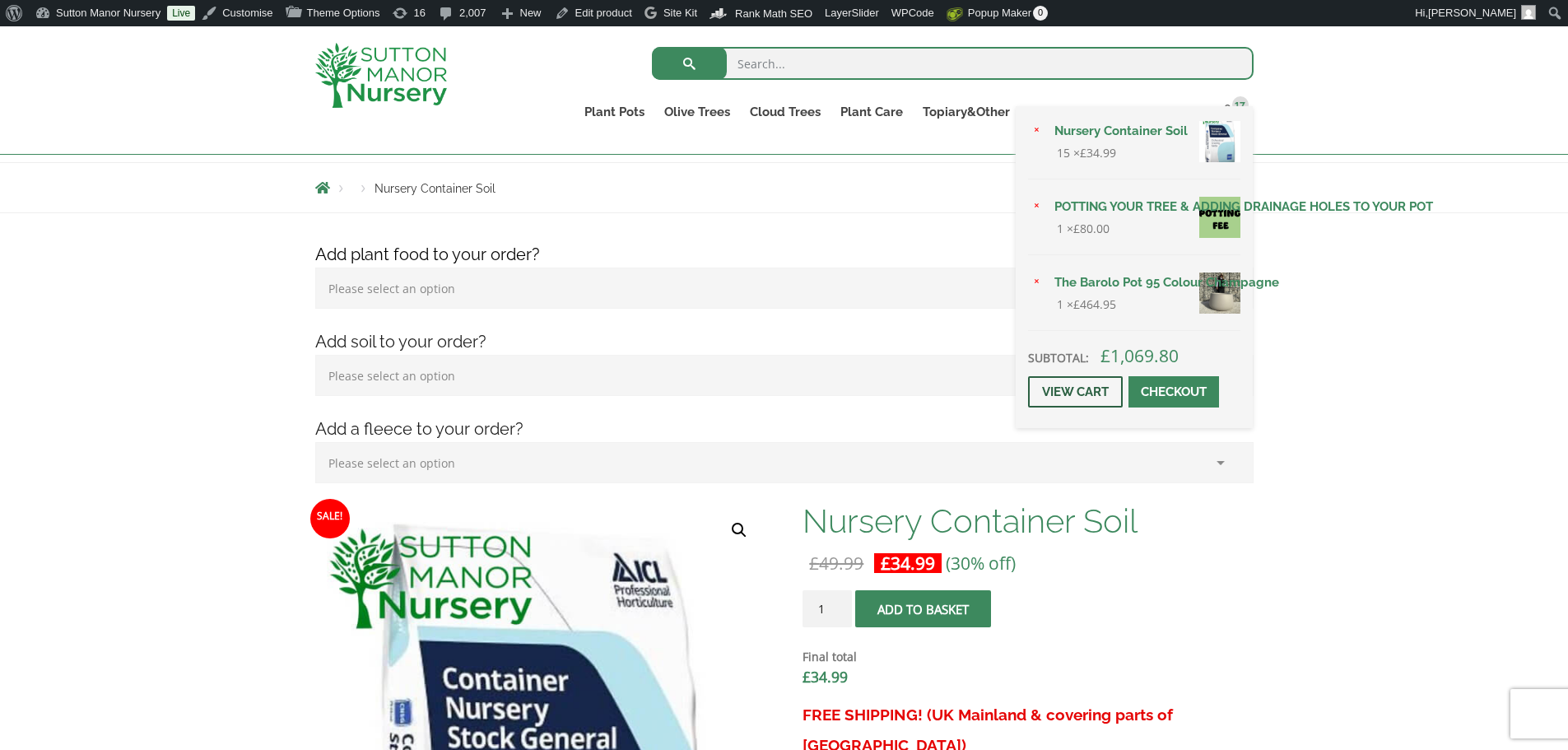
click at [1082, 391] on link "View cart" at bounding box center [1075, 391] width 95 height 31
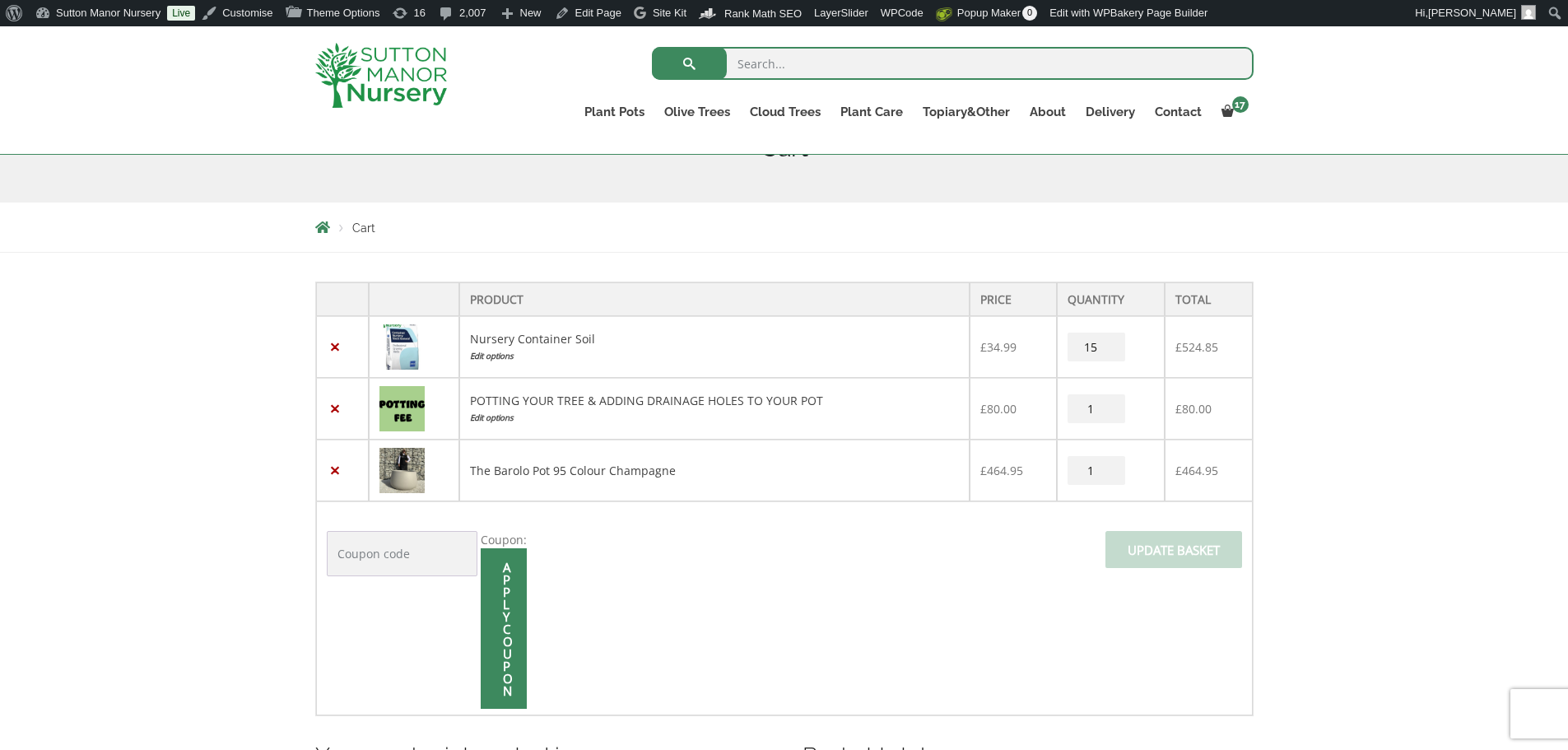
scroll to position [247, 0]
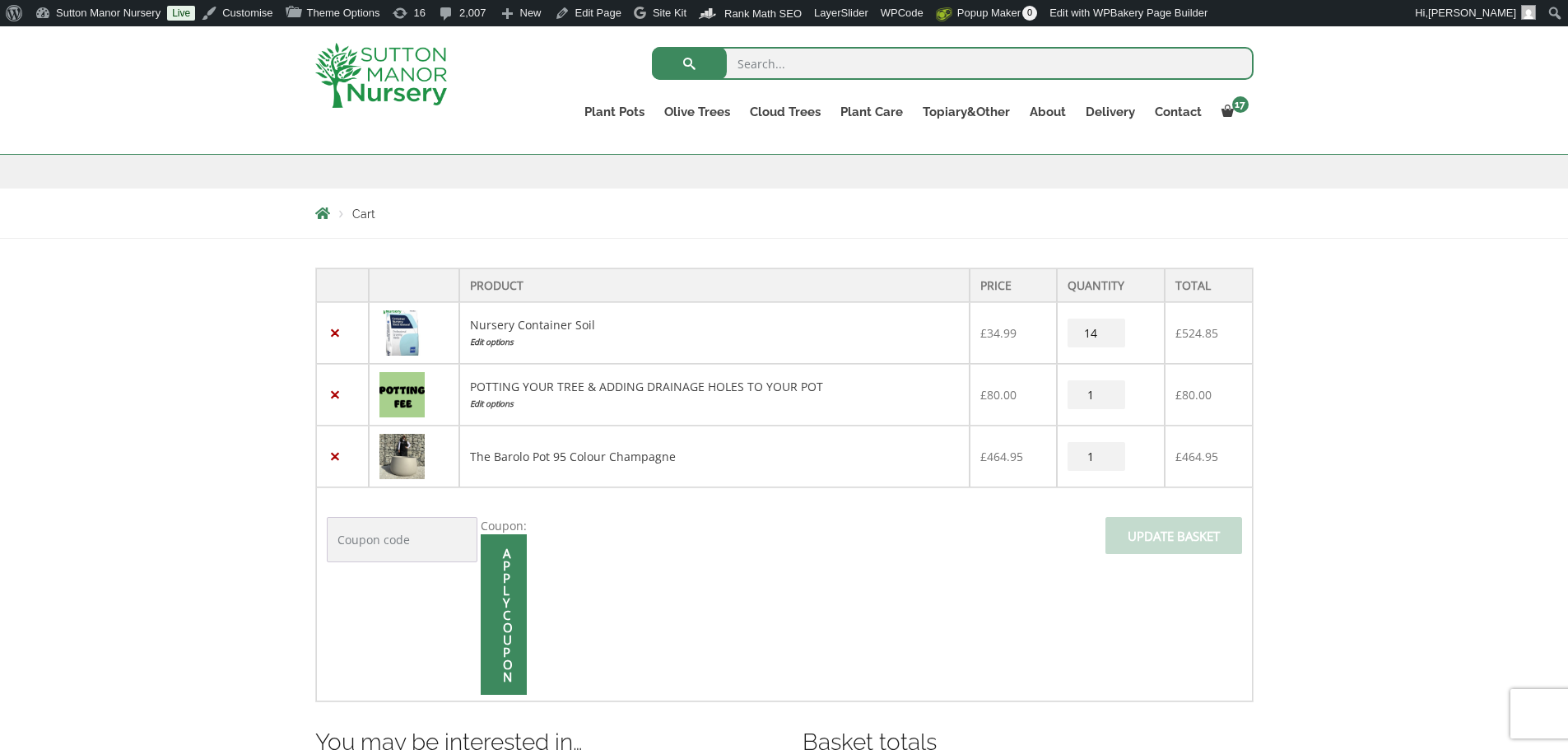
click at [1114, 336] on input "14" at bounding box center [1097, 333] width 58 height 28
click at [1114, 336] on input "13" at bounding box center [1097, 333] width 58 height 28
click at [1114, 336] on input "12" at bounding box center [1097, 333] width 58 height 28
click at [1114, 336] on input "11" at bounding box center [1097, 333] width 58 height 28
click at [1114, 336] on input "10" at bounding box center [1097, 333] width 58 height 28
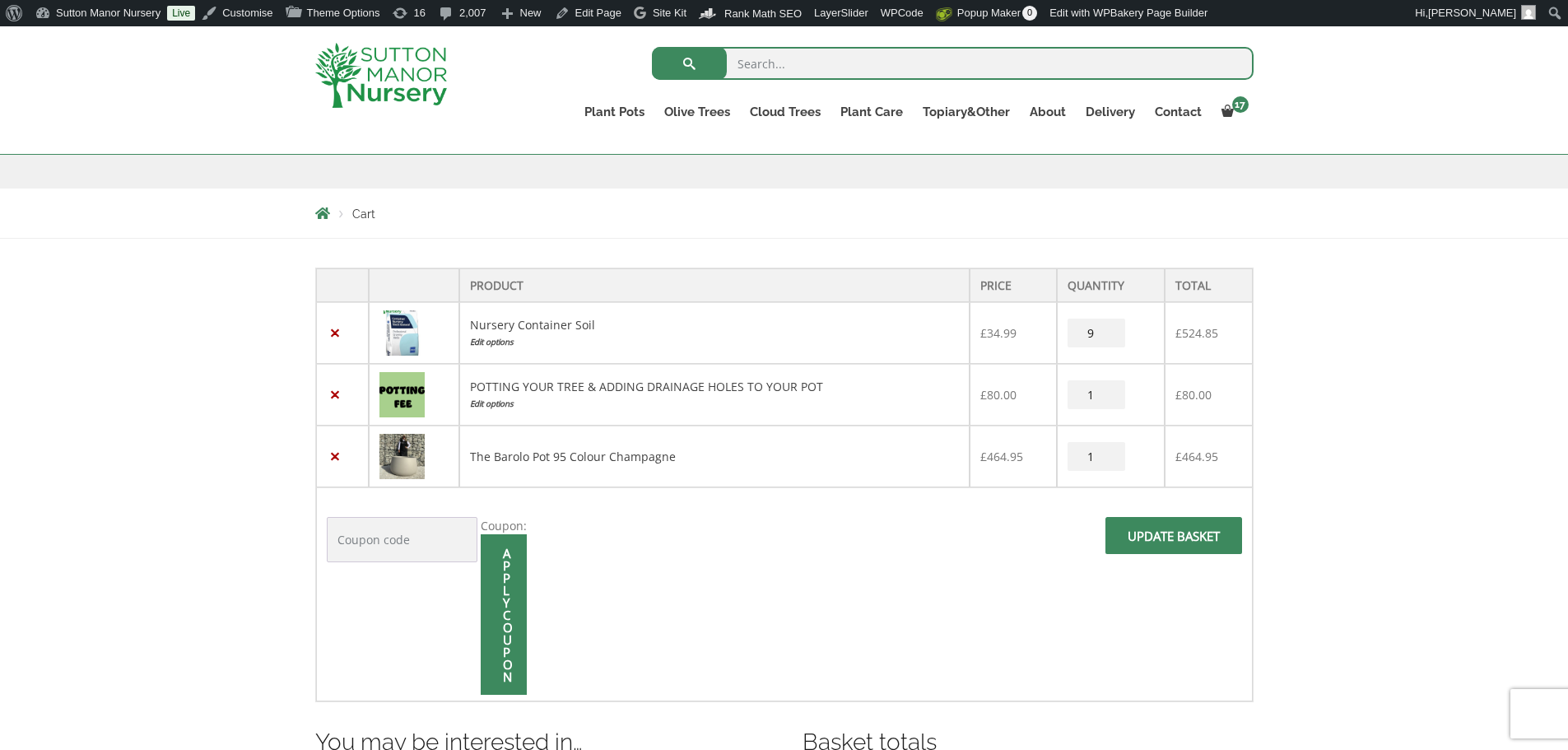
click at [1114, 336] on input "9" at bounding box center [1097, 333] width 58 height 28
click at [1114, 336] on input "8" at bounding box center [1097, 333] width 58 height 28
click at [1114, 336] on input "7" at bounding box center [1097, 333] width 58 height 28
type input "6"
click at [1114, 336] on input "6" at bounding box center [1097, 333] width 58 height 28
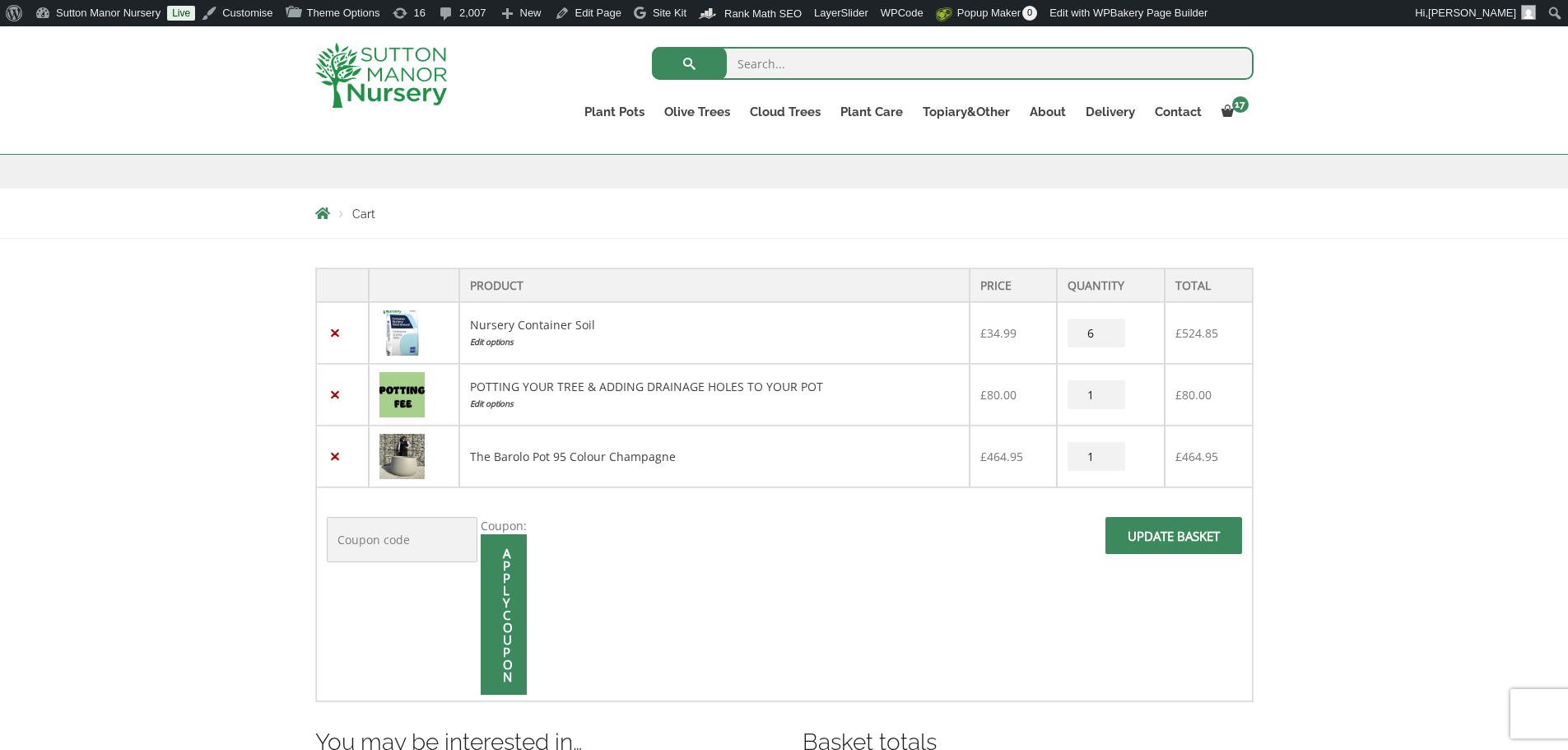
click at [1174, 541] on span at bounding box center [1174, 541] width 0 height 0
click at [1189, 533] on input "Update basket" at bounding box center [1174, 535] width 137 height 37
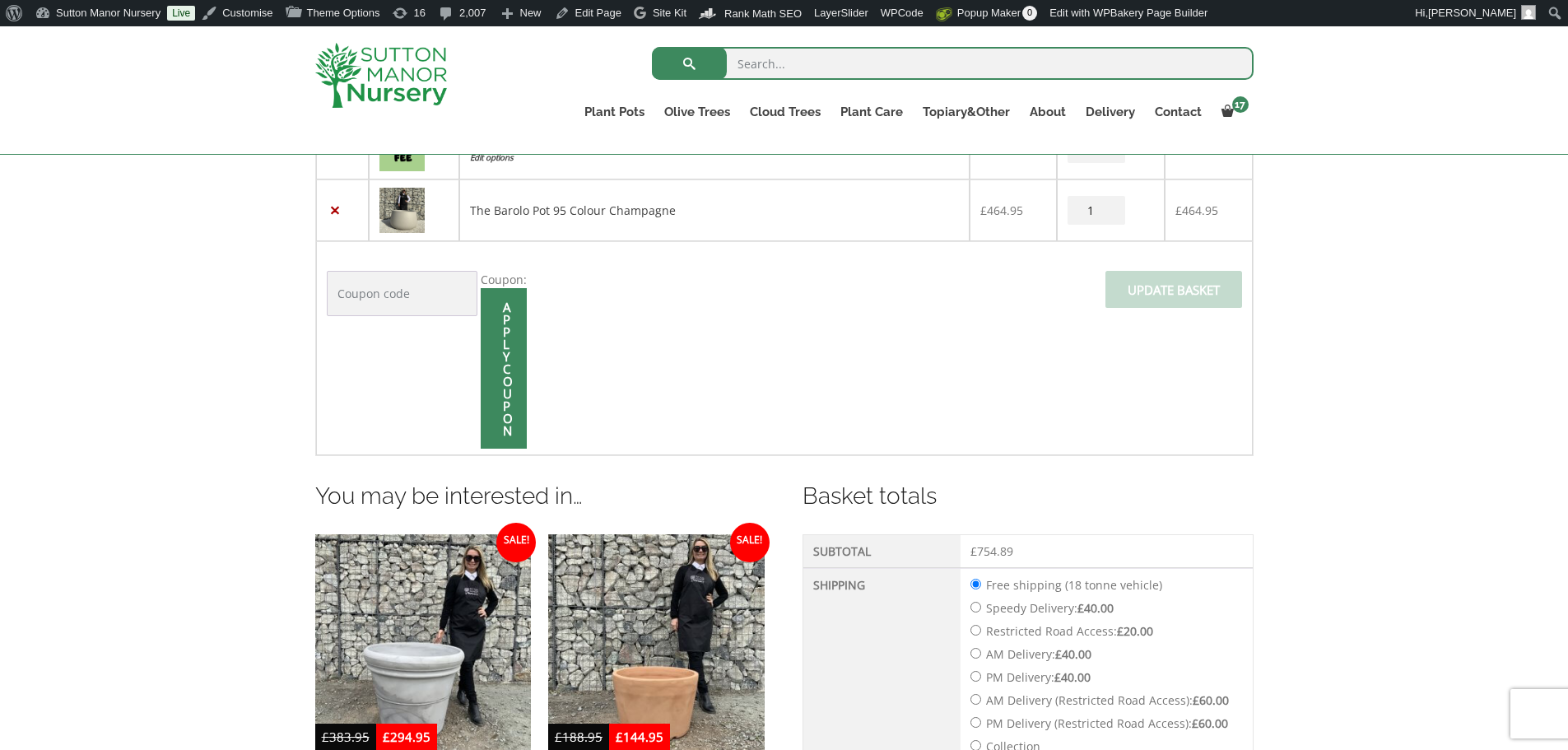
scroll to position [345, 0]
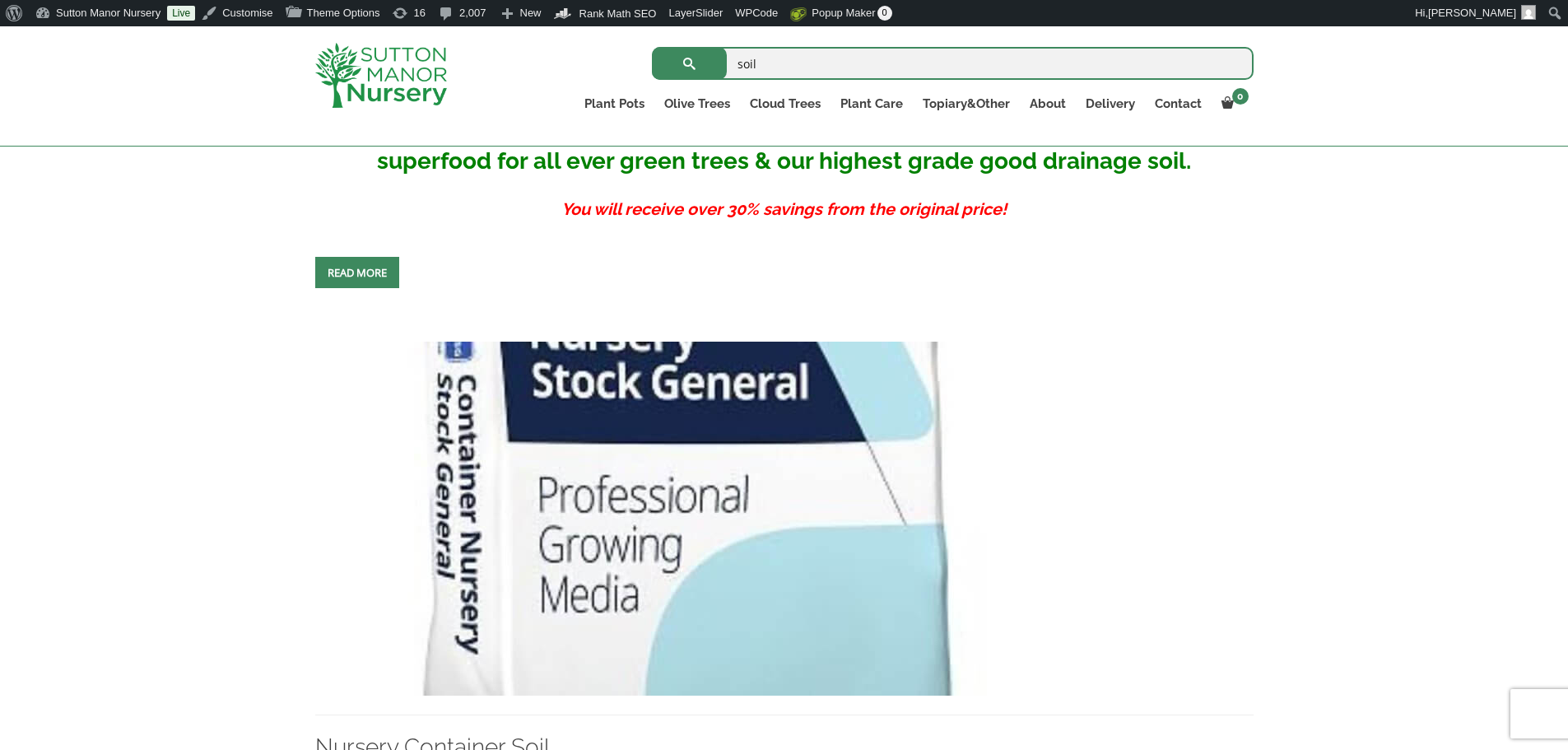
scroll to position [1152, 0]
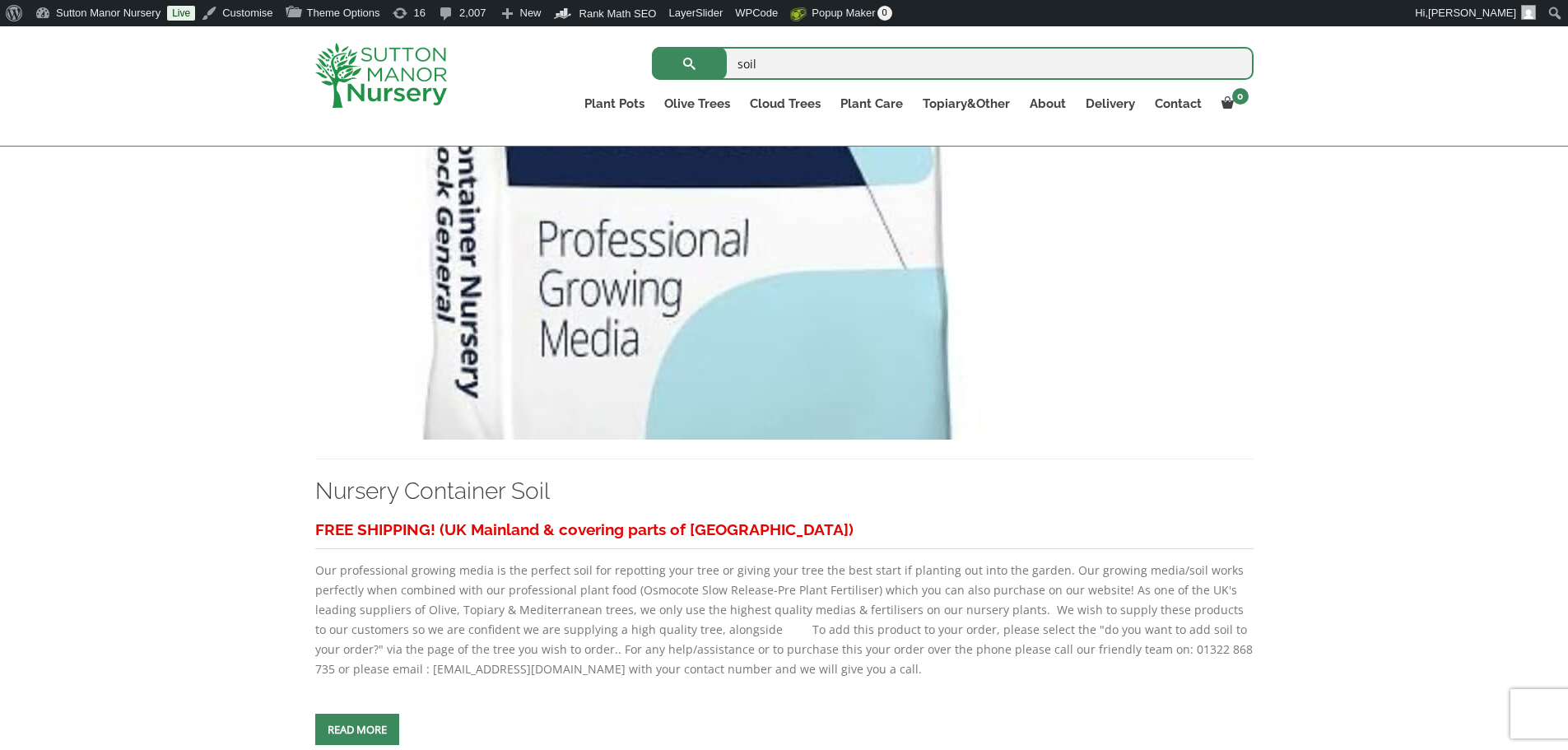
click at [687, 321] on img at bounding box center [684, 262] width 737 height 354
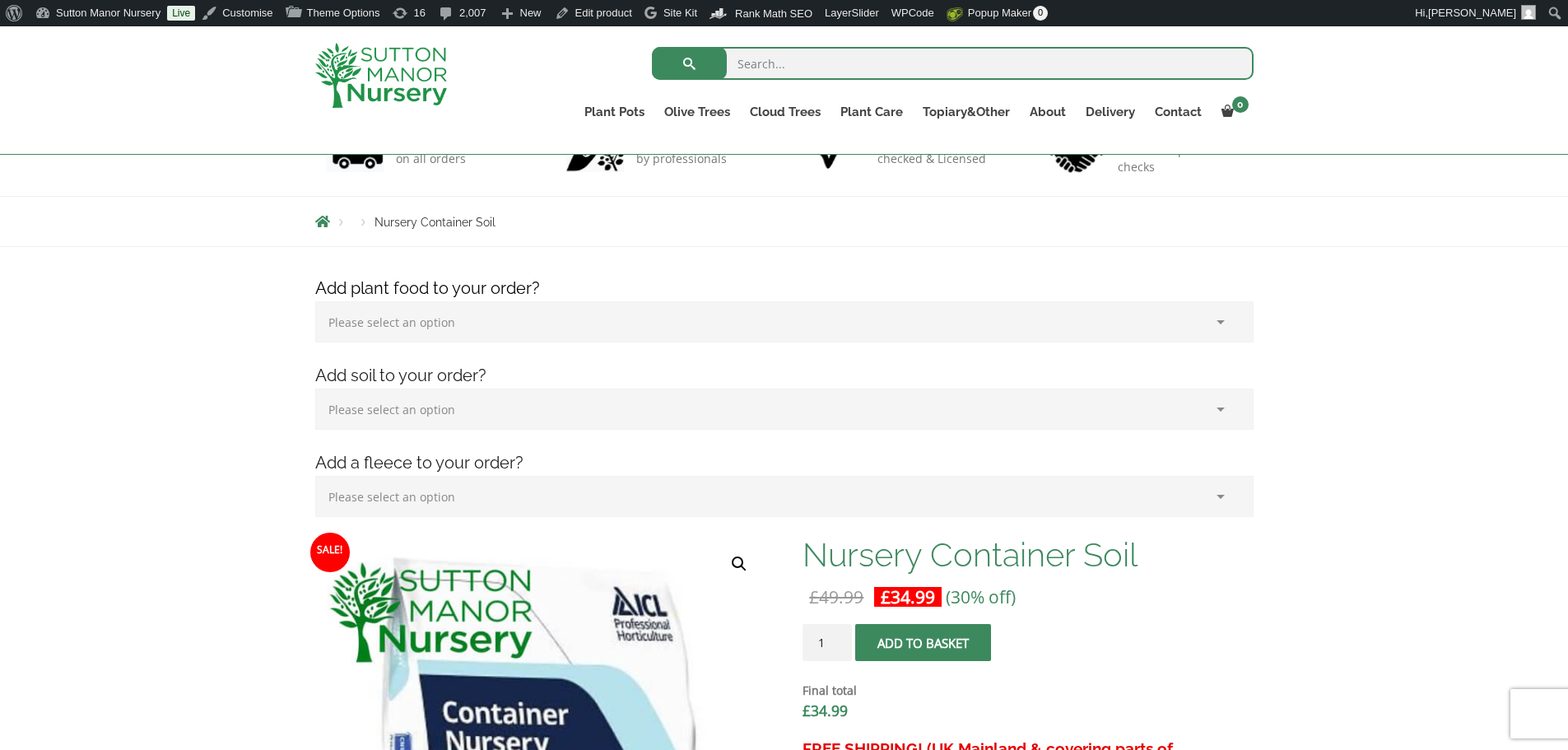
scroll to position [329, 0]
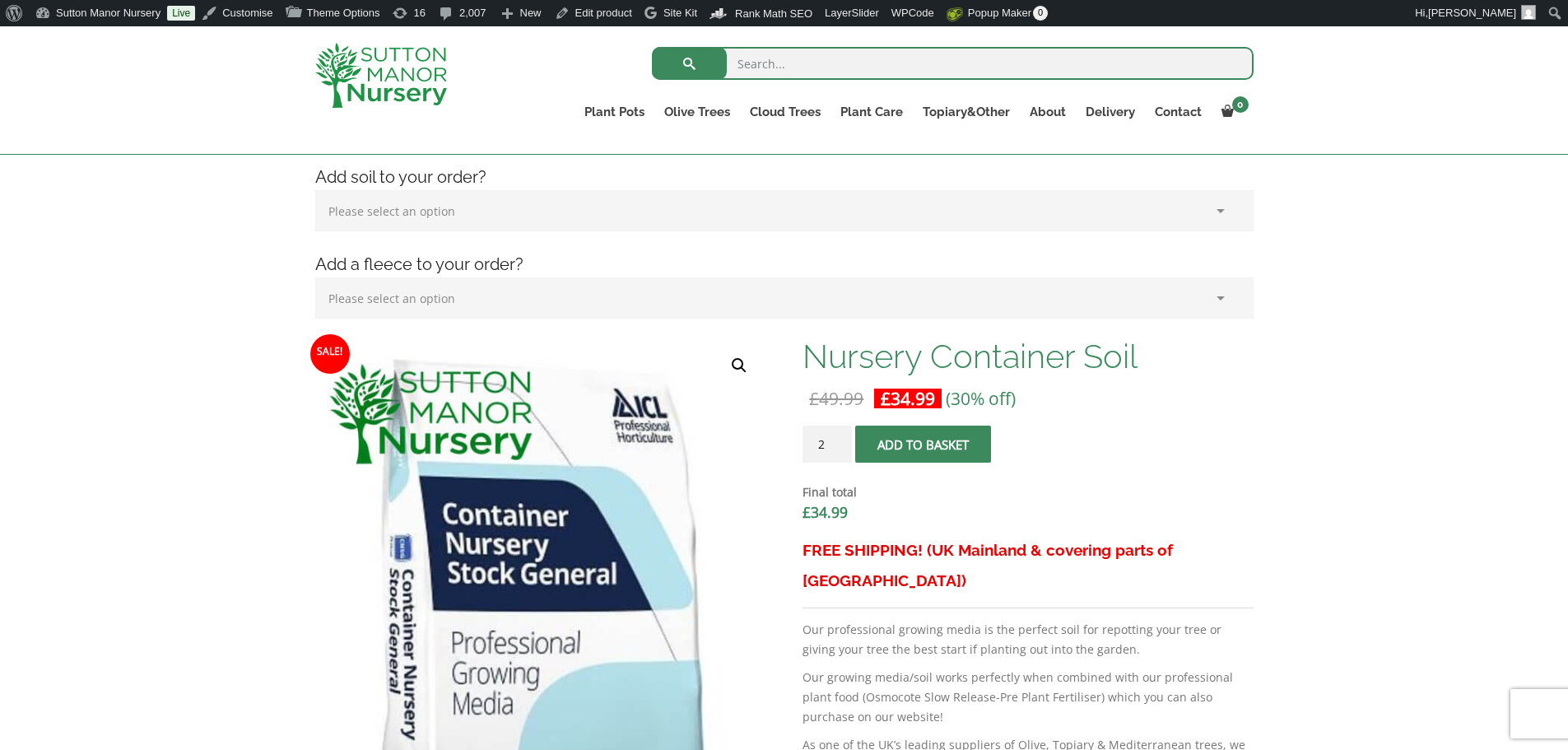
click at [837, 438] on input "2" at bounding box center [828, 444] width 50 height 37
click at [837, 438] on input "3" at bounding box center [828, 444] width 50 height 37
click at [837, 438] on input "5" at bounding box center [828, 444] width 50 height 37
click at [837, 438] on input "6" at bounding box center [828, 444] width 50 height 37
click at [837, 438] on input "7" at bounding box center [828, 444] width 50 height 37
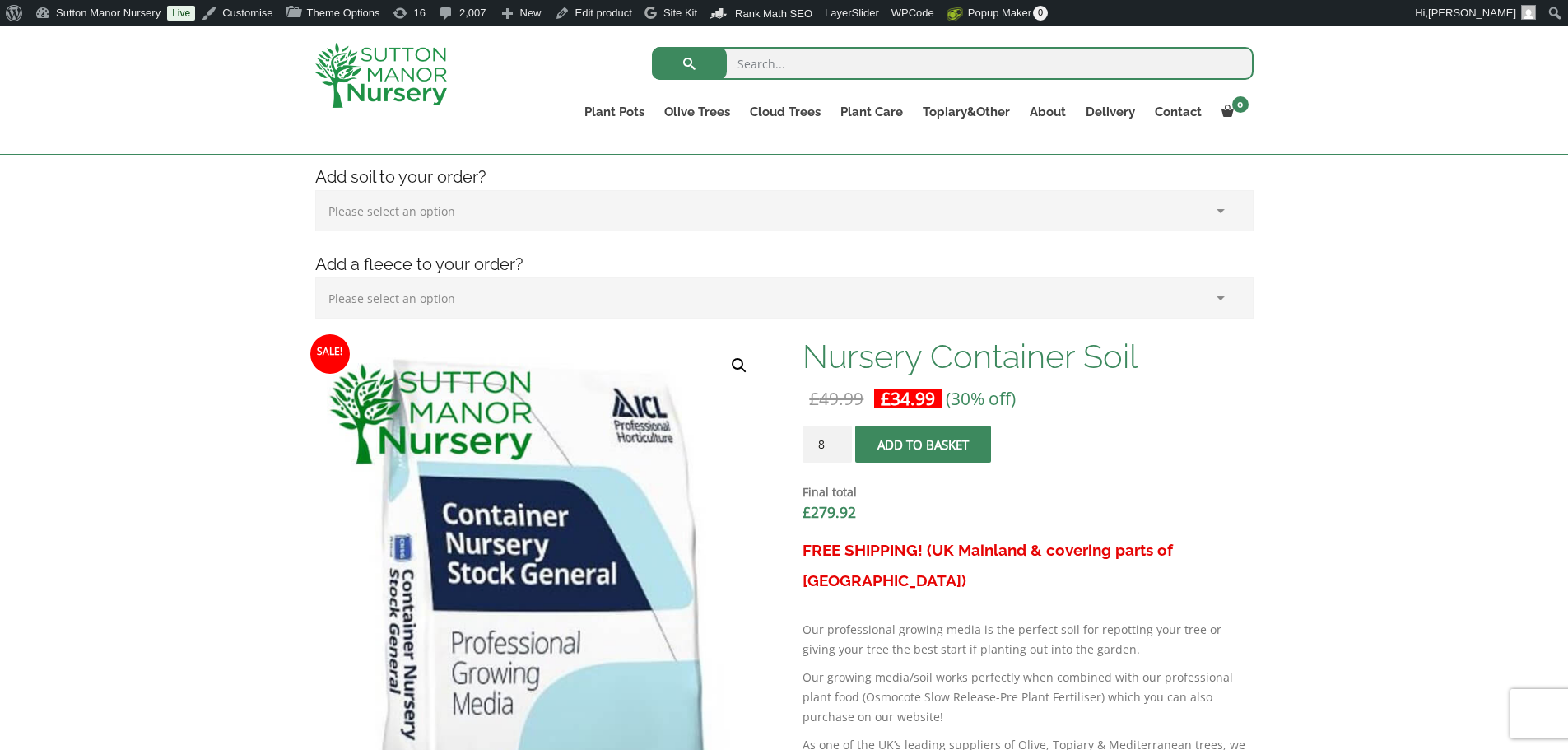
click at [837, 438] on input "8" at bounding box center [828, 444] width 50 height 37
click at [837, 438] on input "9" at bounding box center [828, 444] width 50 height 37
click at [837, 438] on input "10" at bounding box center [828, 444] width 50 height 37
type input "9"
click at [837, 447] on input "9" at bounding box center [828, 444] width 50 height 37
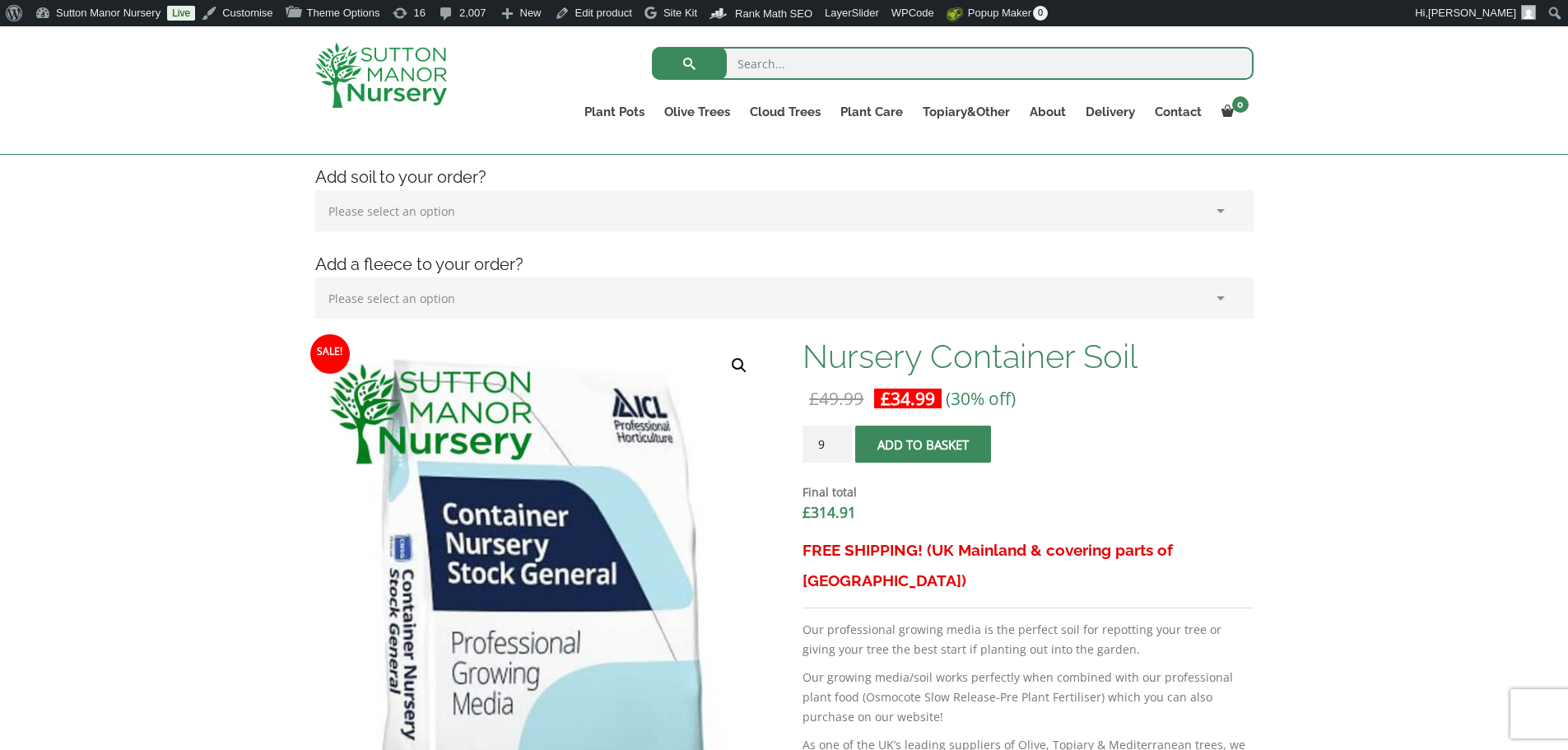
click at [899, 441] on button "Add to basket" at bounding box center [923, 444] width 136 height 37
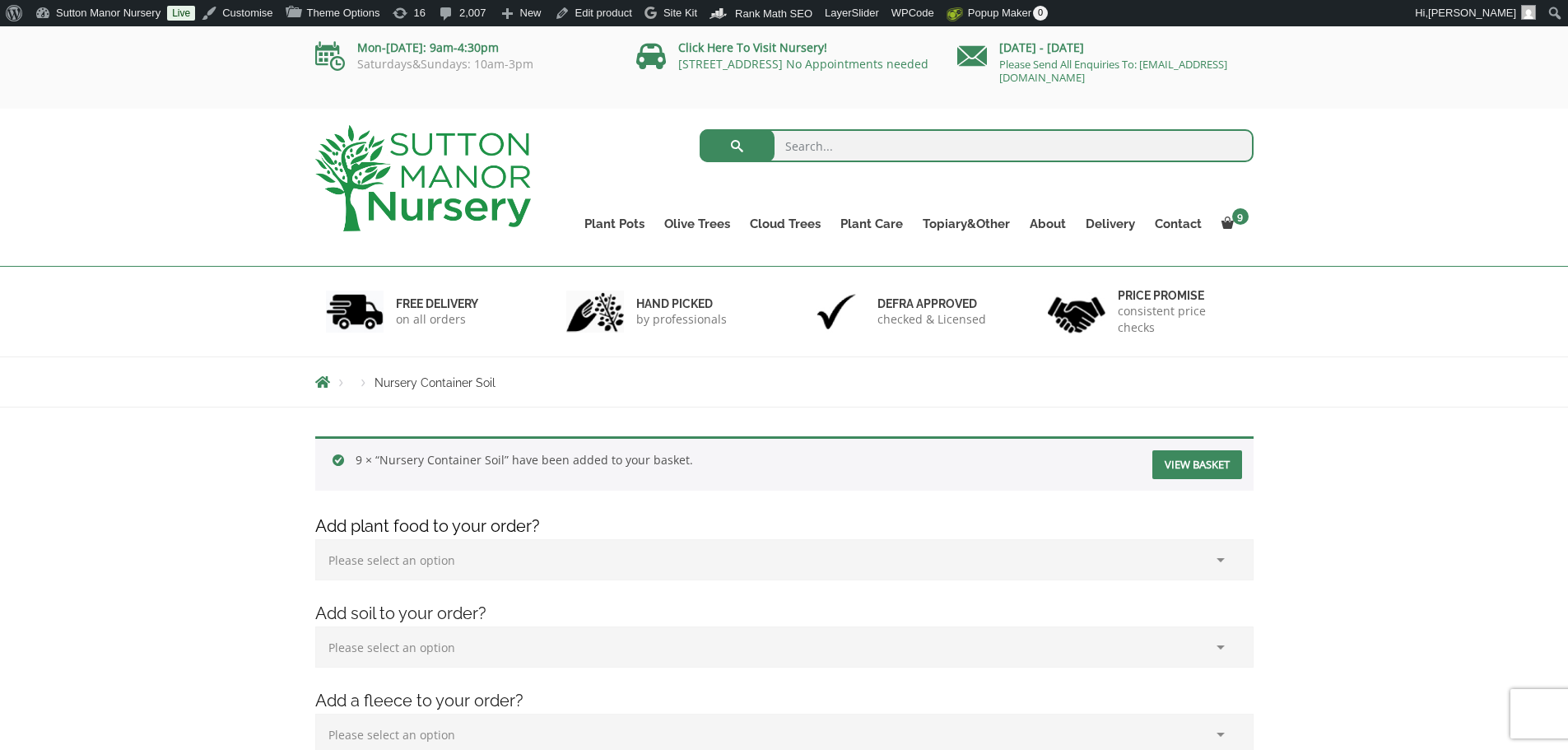
click at [866, 140] on input "search" at bounding box center [977, 146] width 554 height 33
type input "s"
type input "potting"
click at [700, 130] on button "submit" at bounding box center [737, 146] width 75 height 33
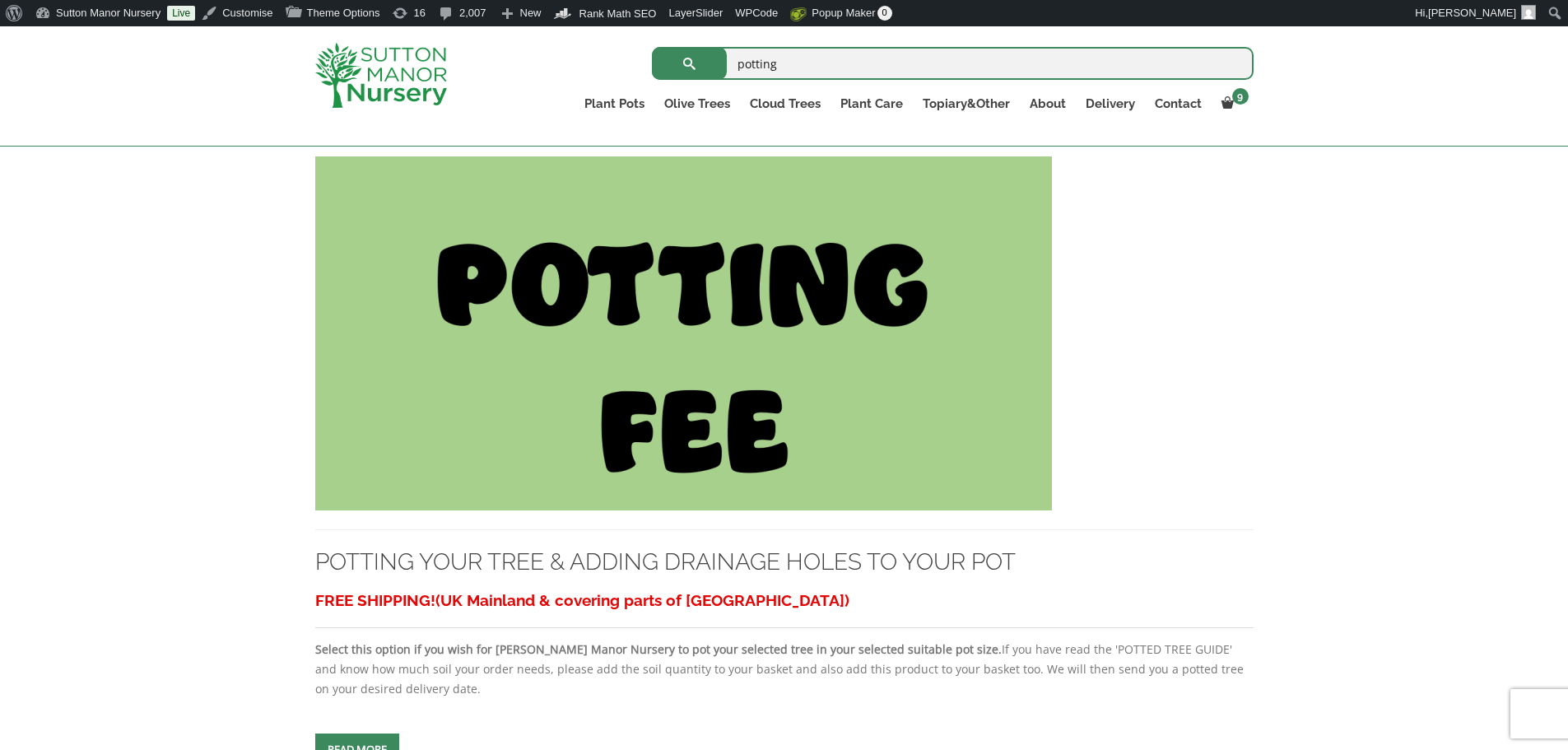
scroll to position [576, 0]
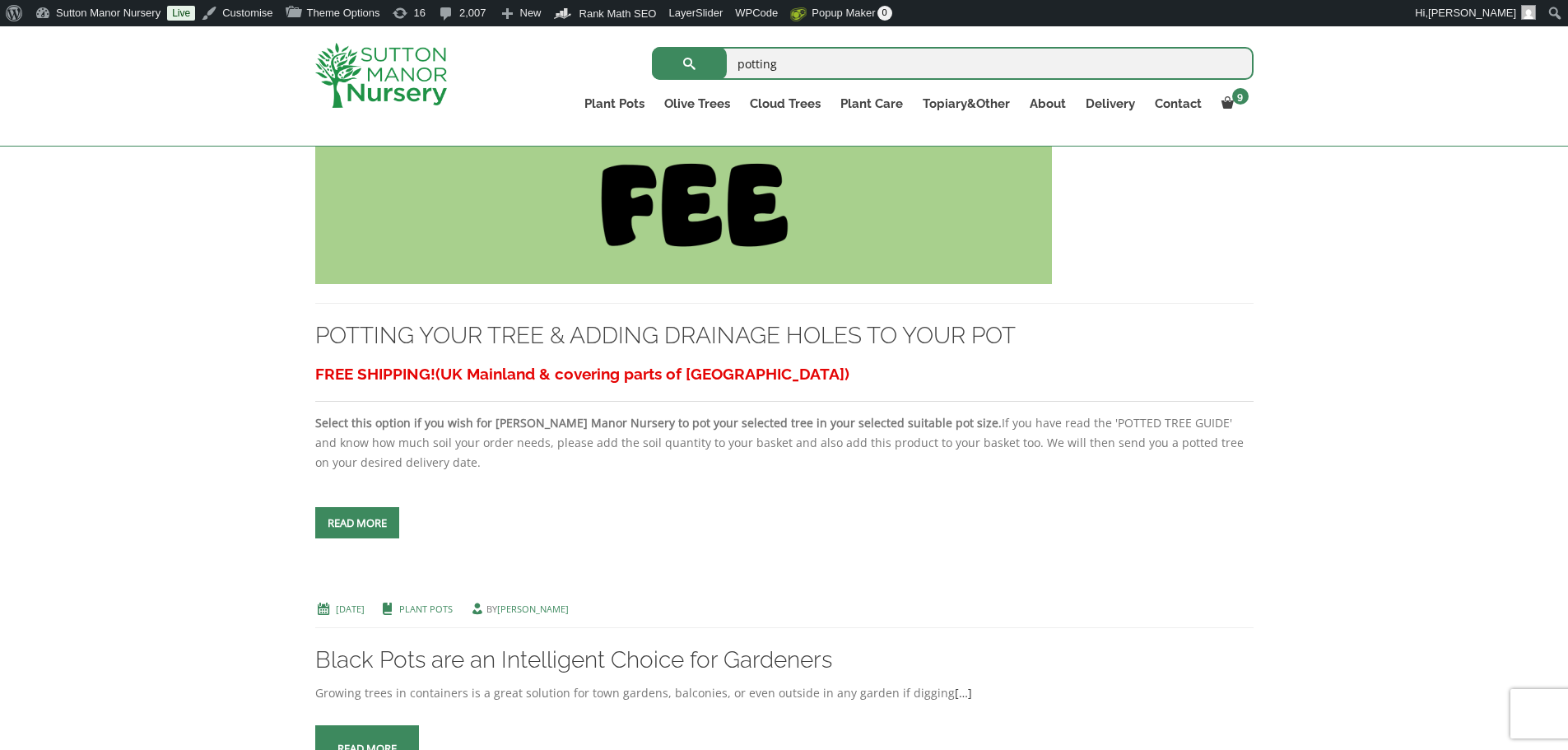
click at [698, 184] on img at bounding box center [684, 107] width 737 height 354
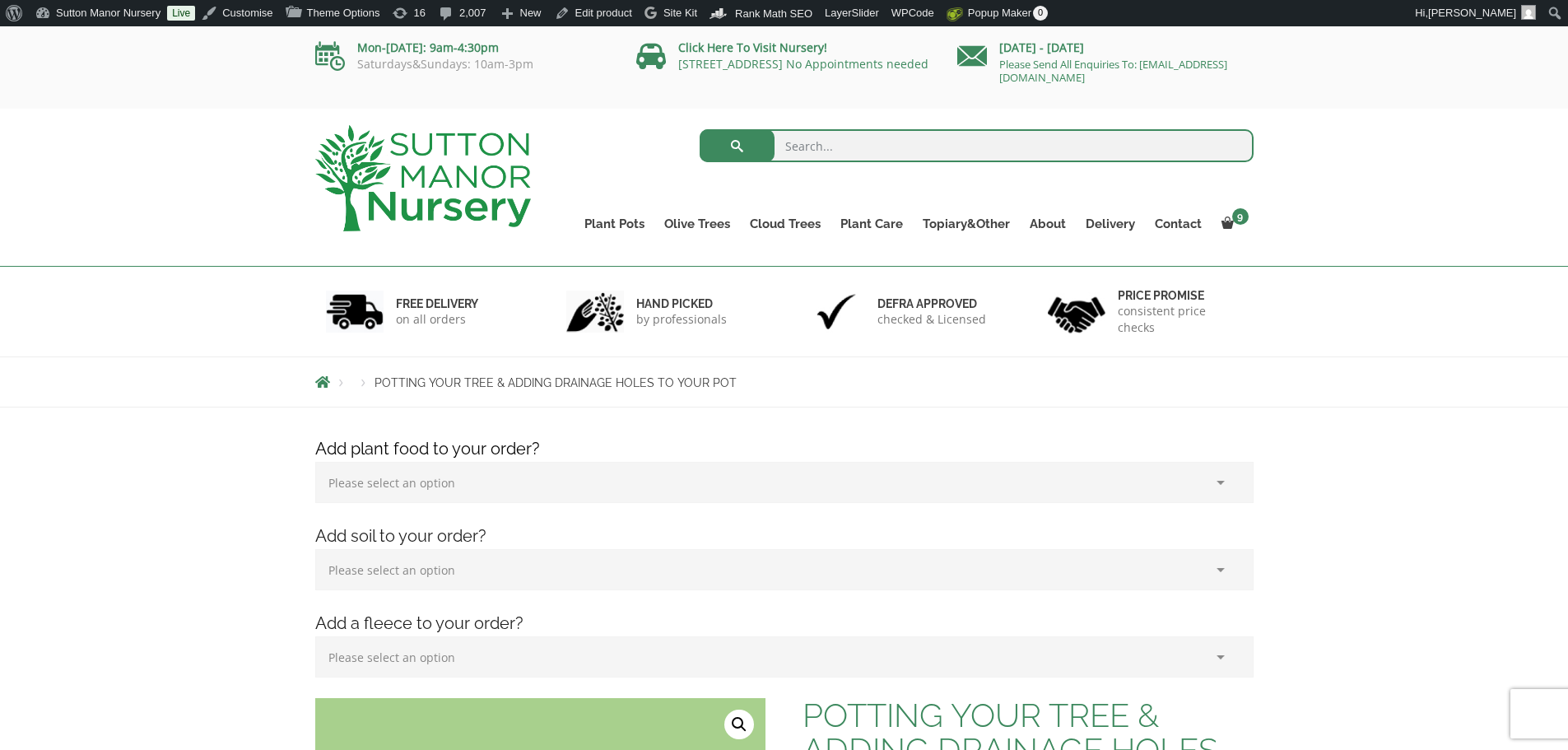
scroll to position [412, 0]
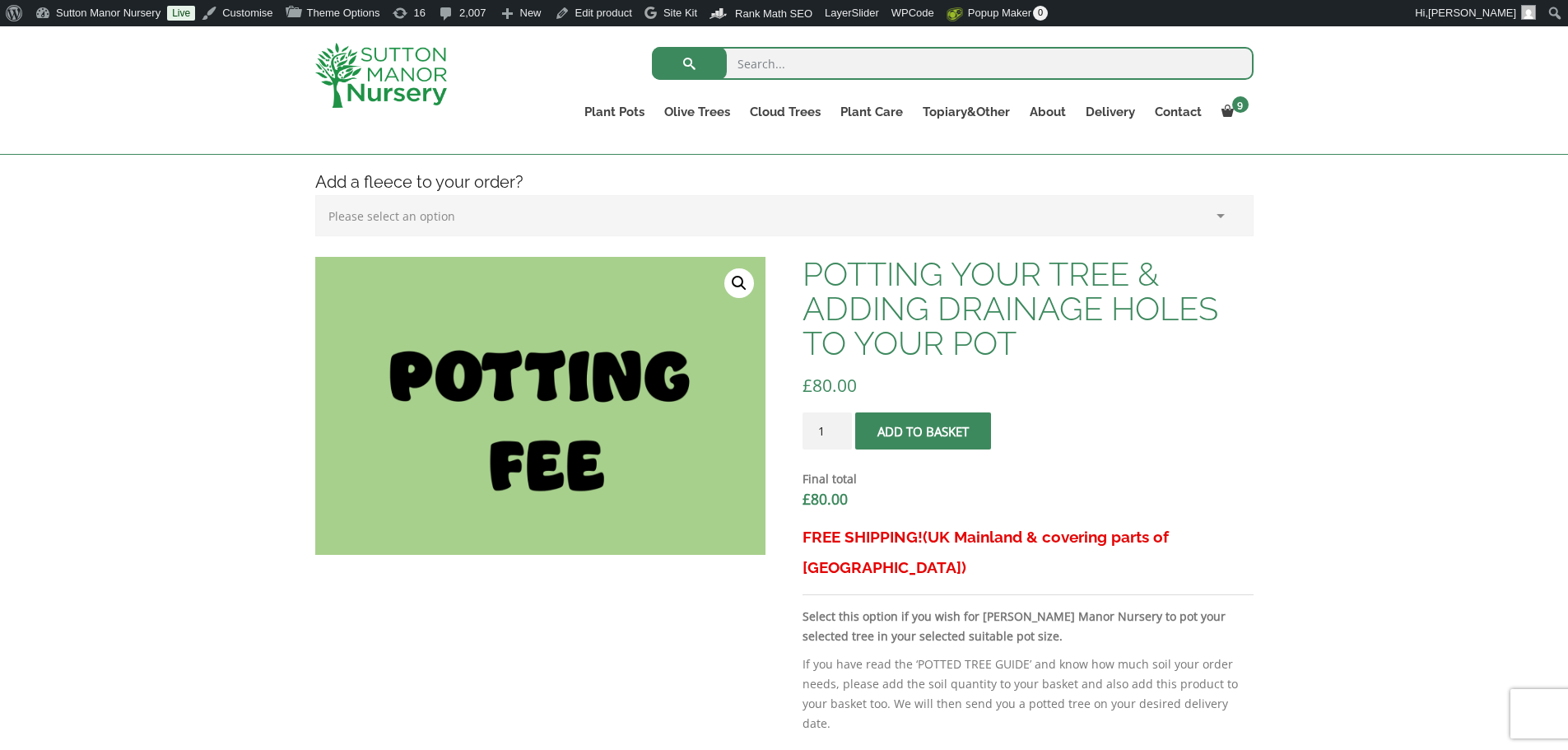
click at [923, 431] on span "submit" at bounding box center [923, 431] width 0 height 0
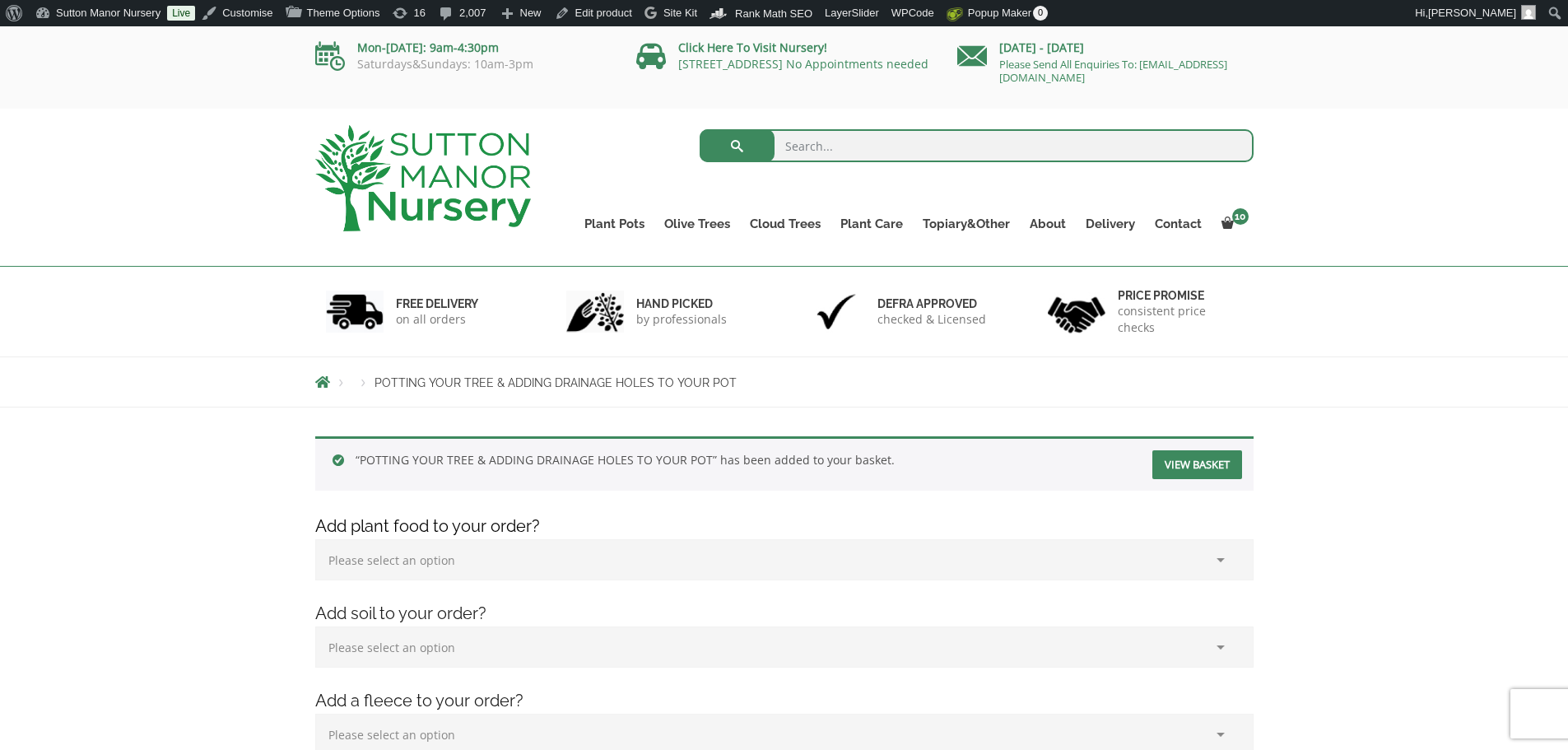
click at [468, 157] on img at bounding box center [423, 178] width 216 height 107
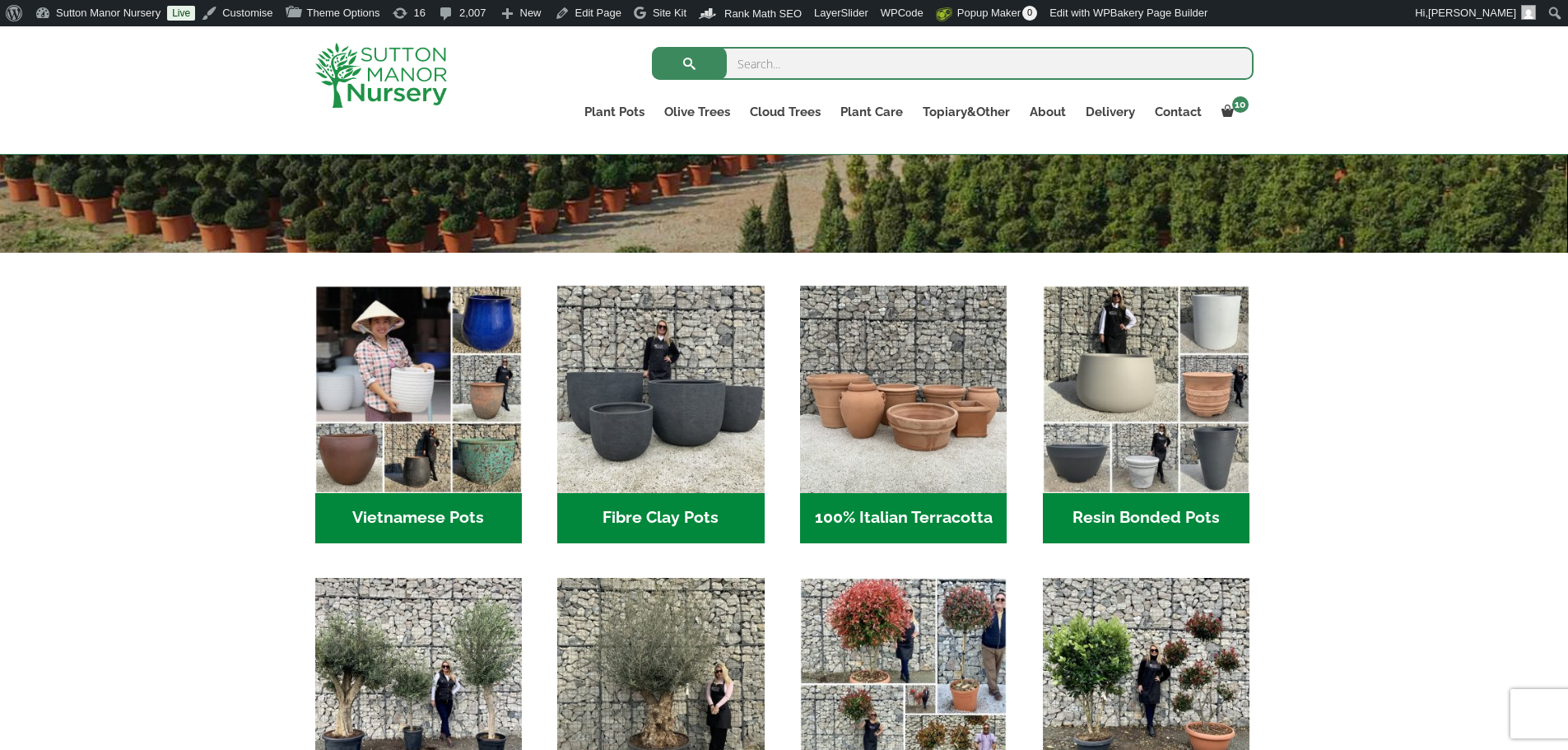
scroll to position [493, 0]
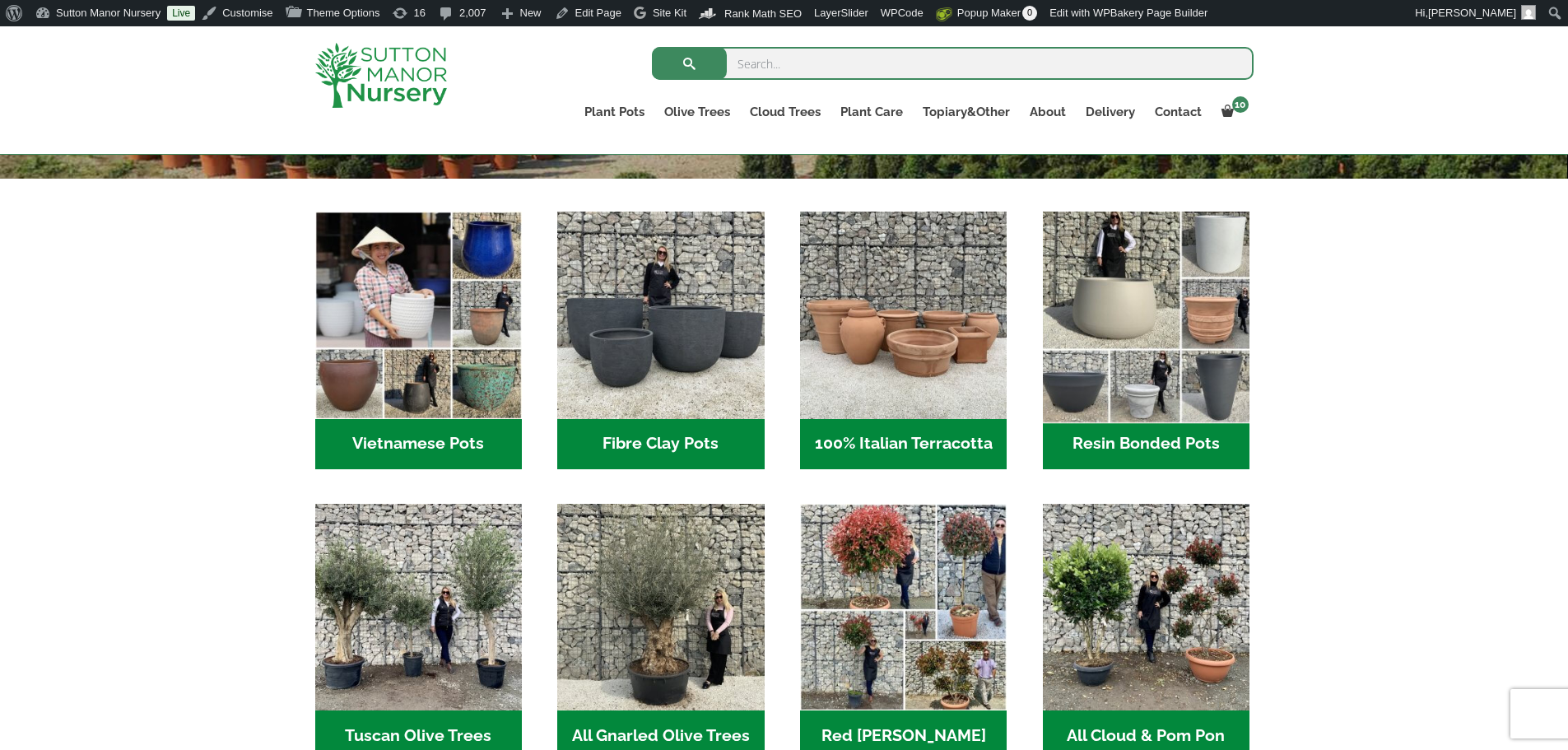
click at [1099, 361] on img "Visit product category Resin Bonded Pots" at bounding box center [1145, 315] width 218 height 217
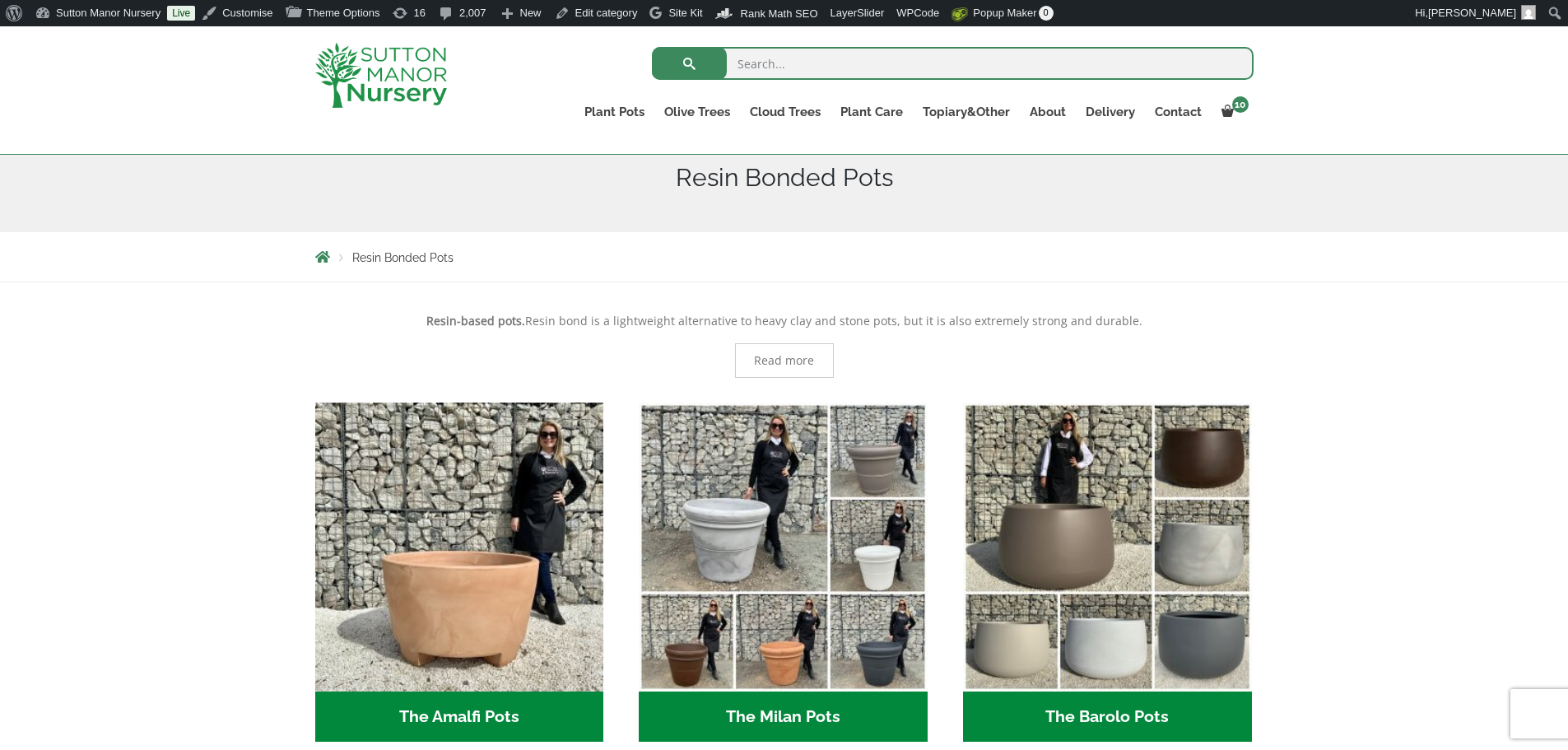
scroll to position [493, 0]
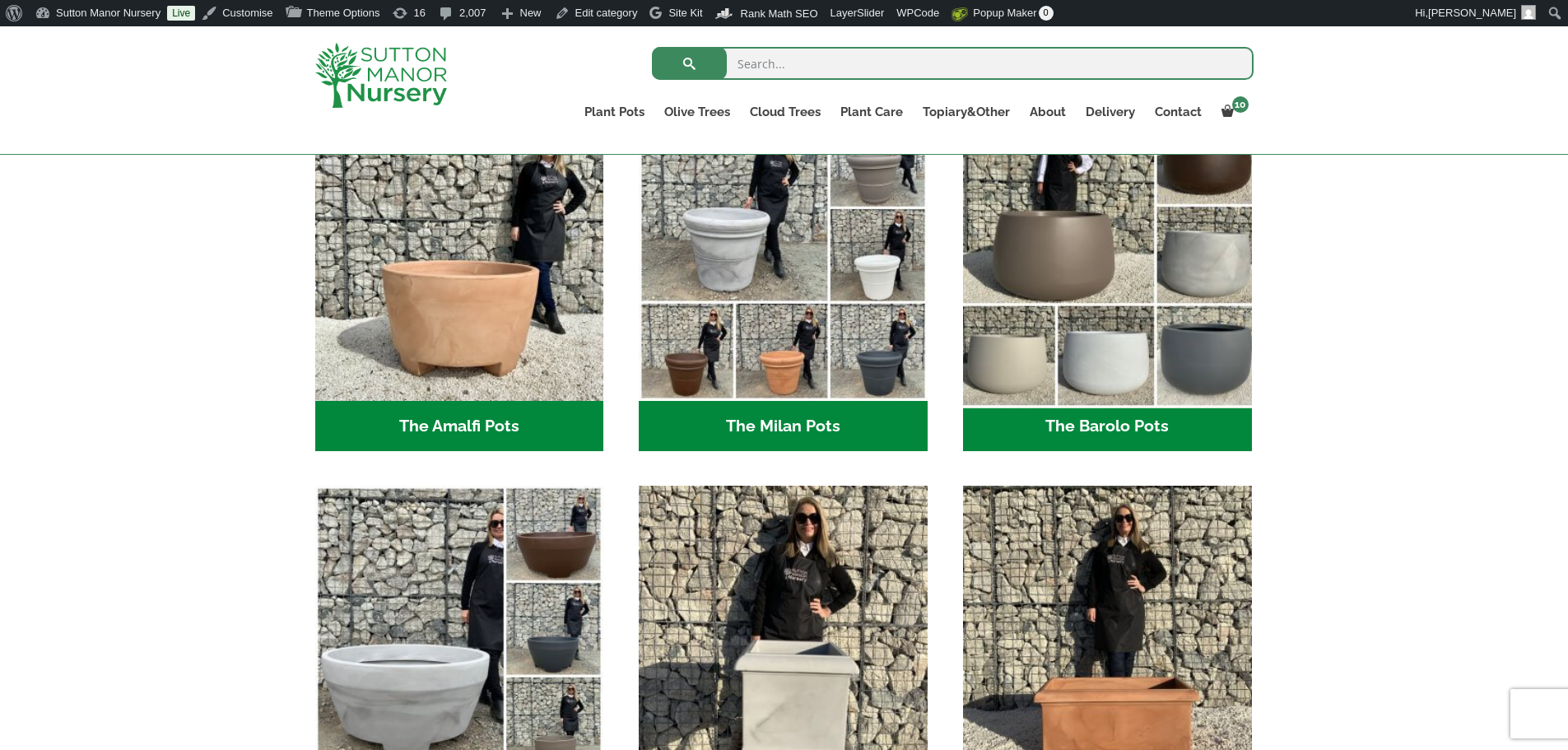
click at [1072, 321] on img "Visit product category The Barolo Pots" at bounding box center [1107, 256] width 303 height 303
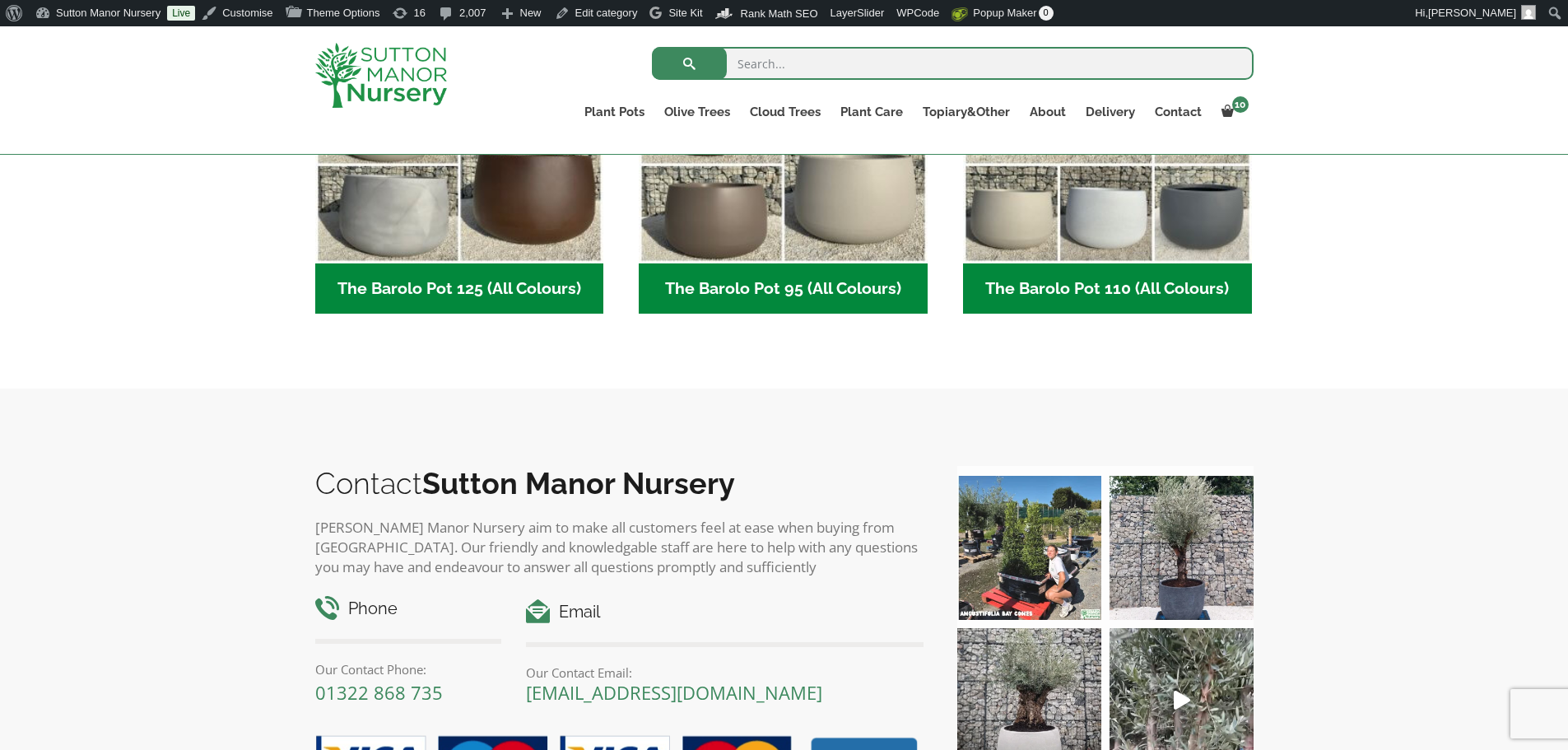
scroll to position [988, 0]
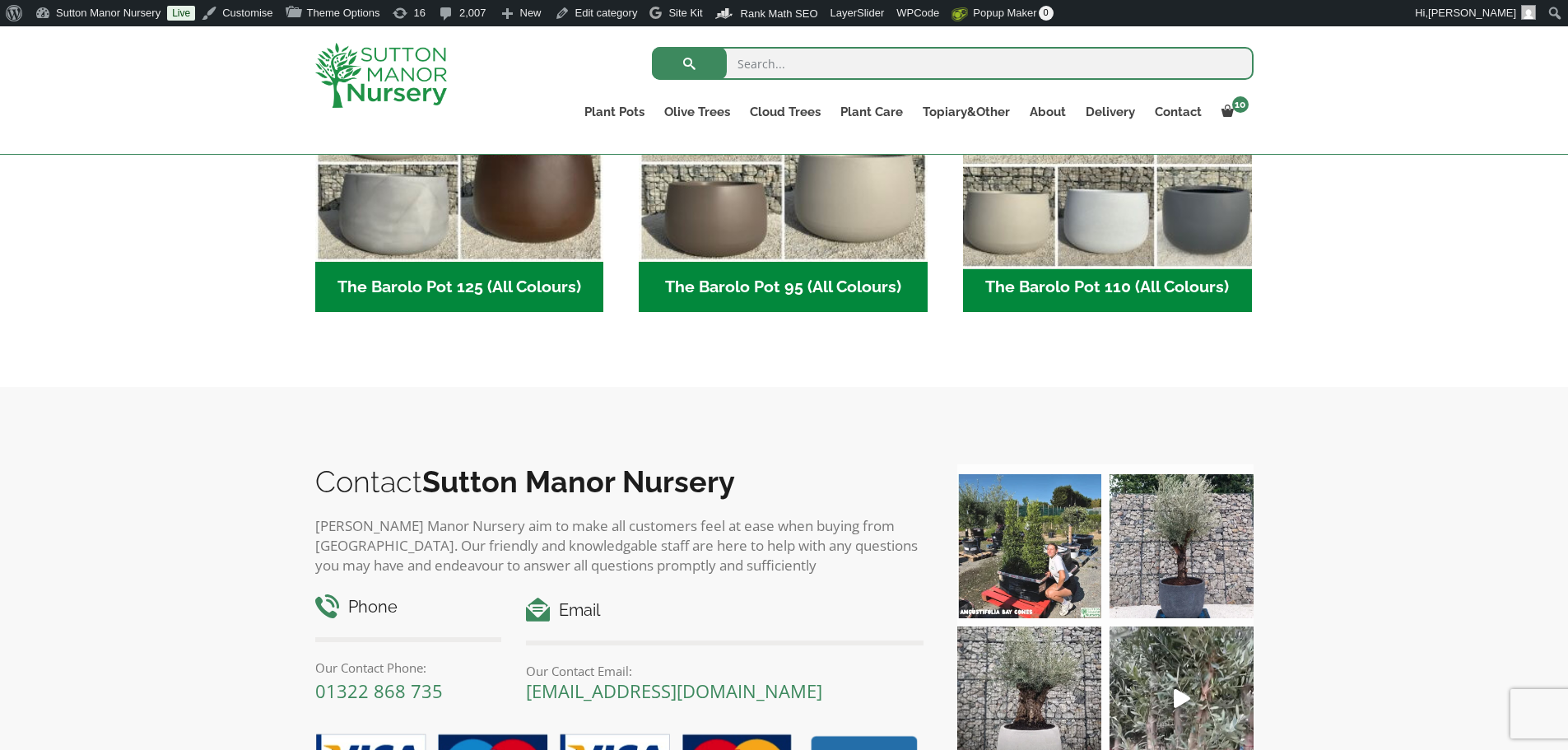
click at [1200, 244] on img "Visit product category The Barolo Pot 110 (All Colours)" at bounding box center [1107, 117] width 303 height 303
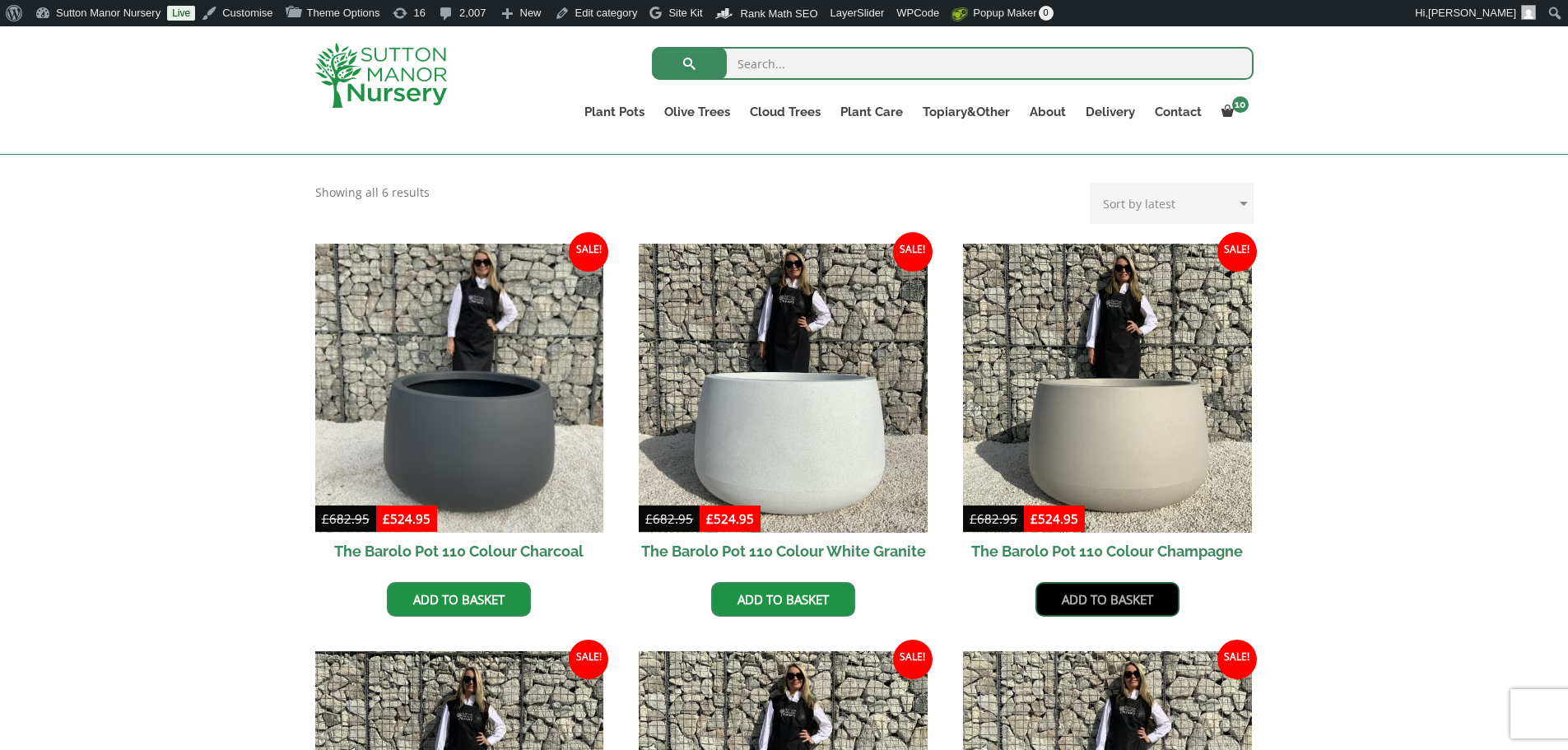
scroll to position [412, 0]
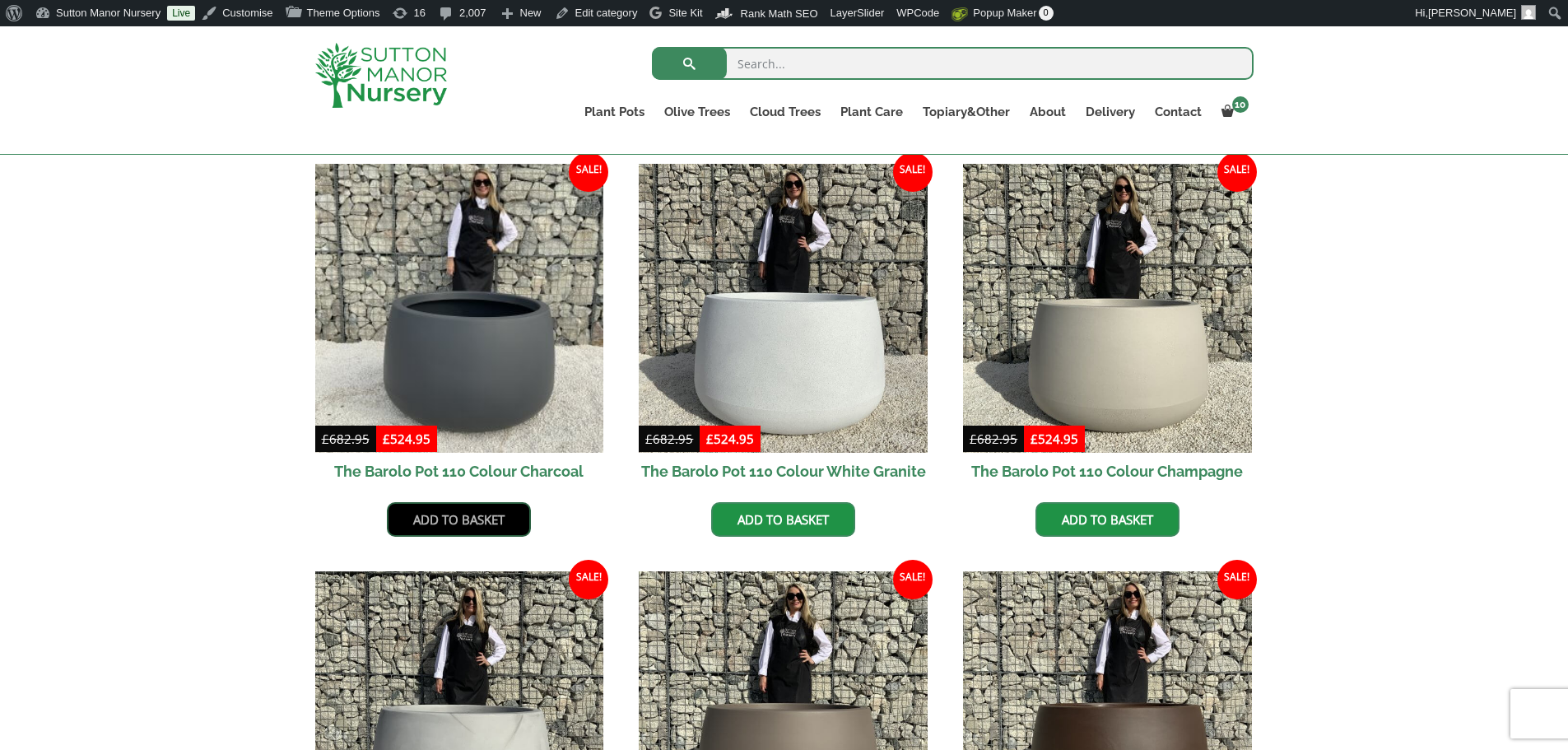
click at [468, 524] on link "Add to basket" at bounding box center [459, 519] width 144 height 35
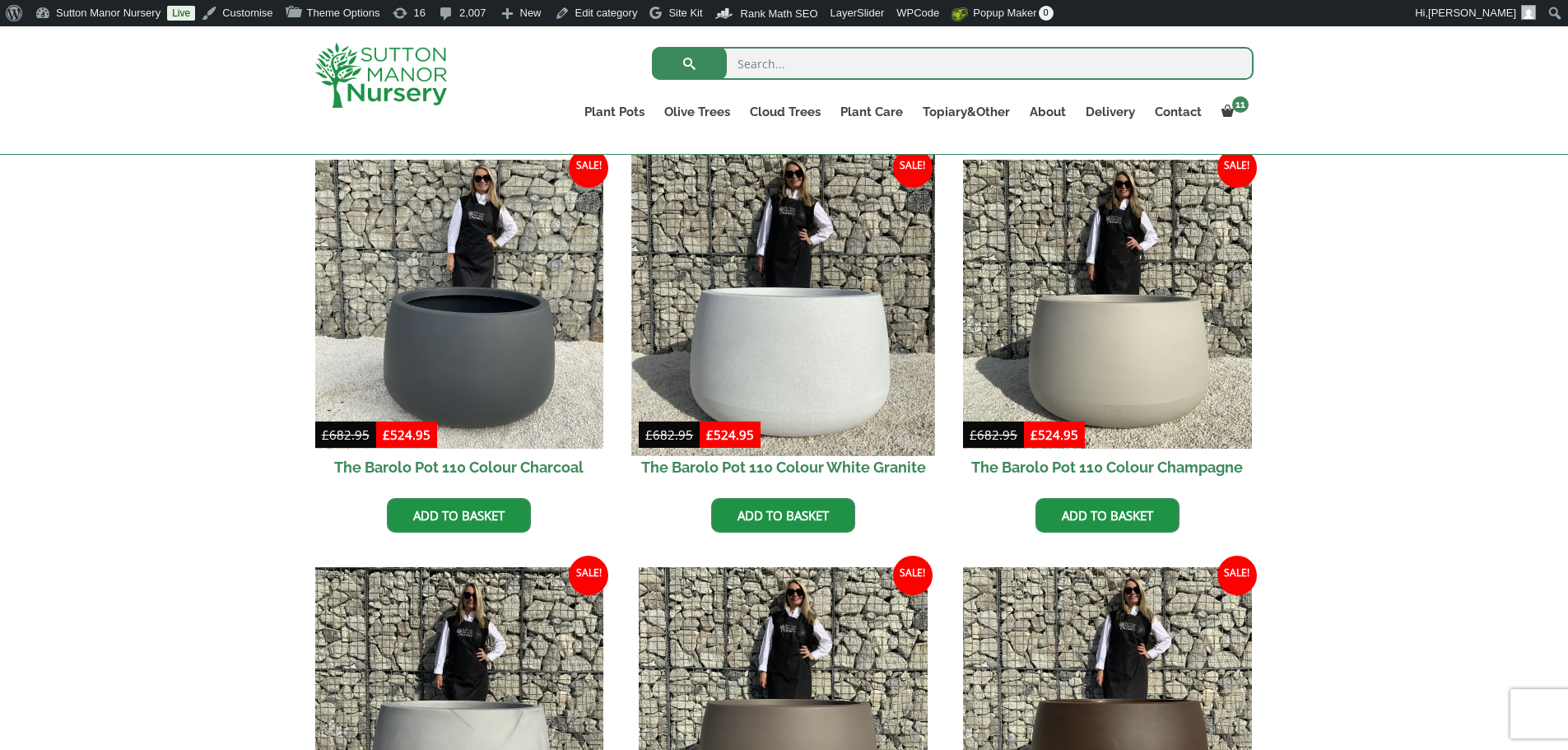
scroll to position [493, 0]
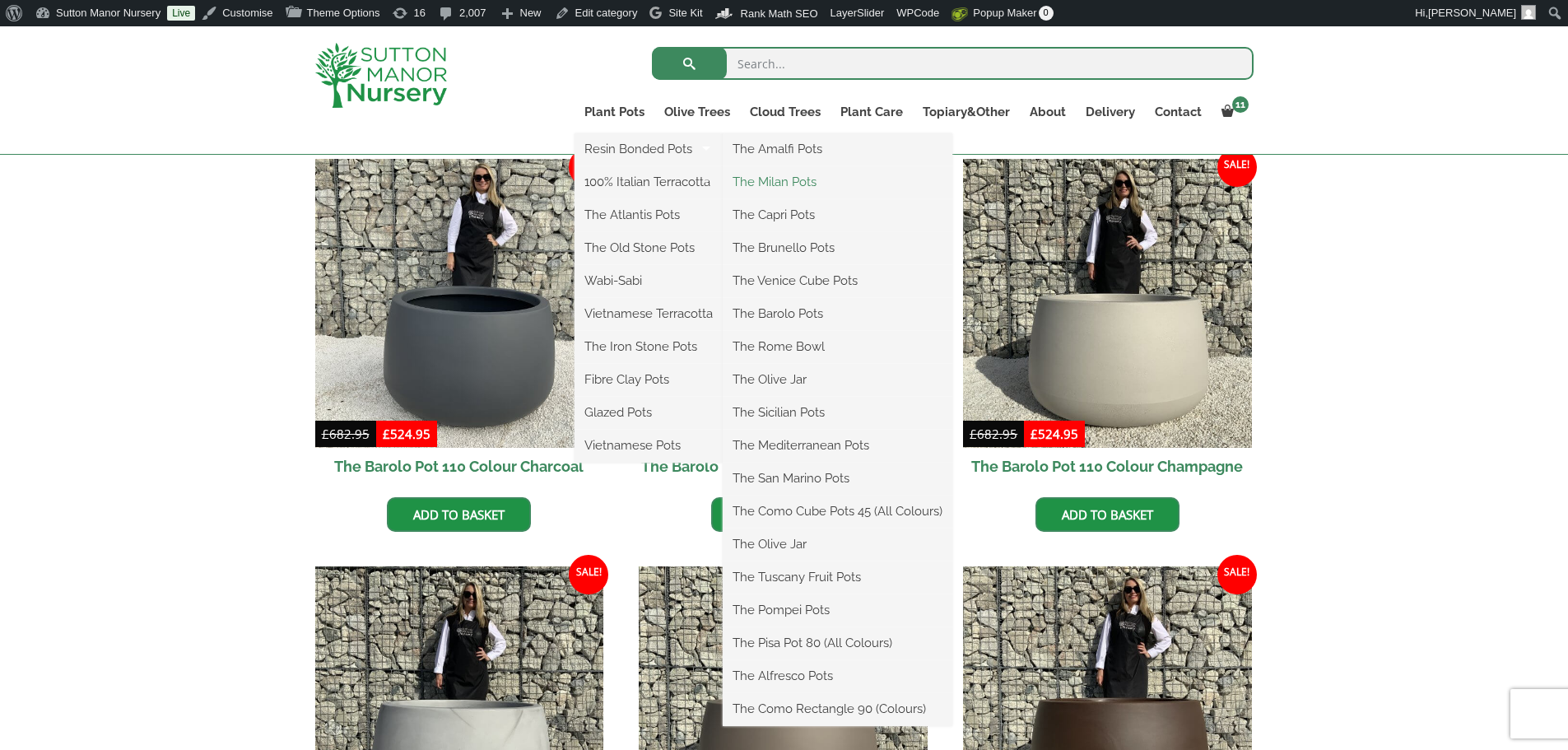
click at [788, 178] on link "The Milan Pots" at bounding box center [837, 182] width 230 height 25
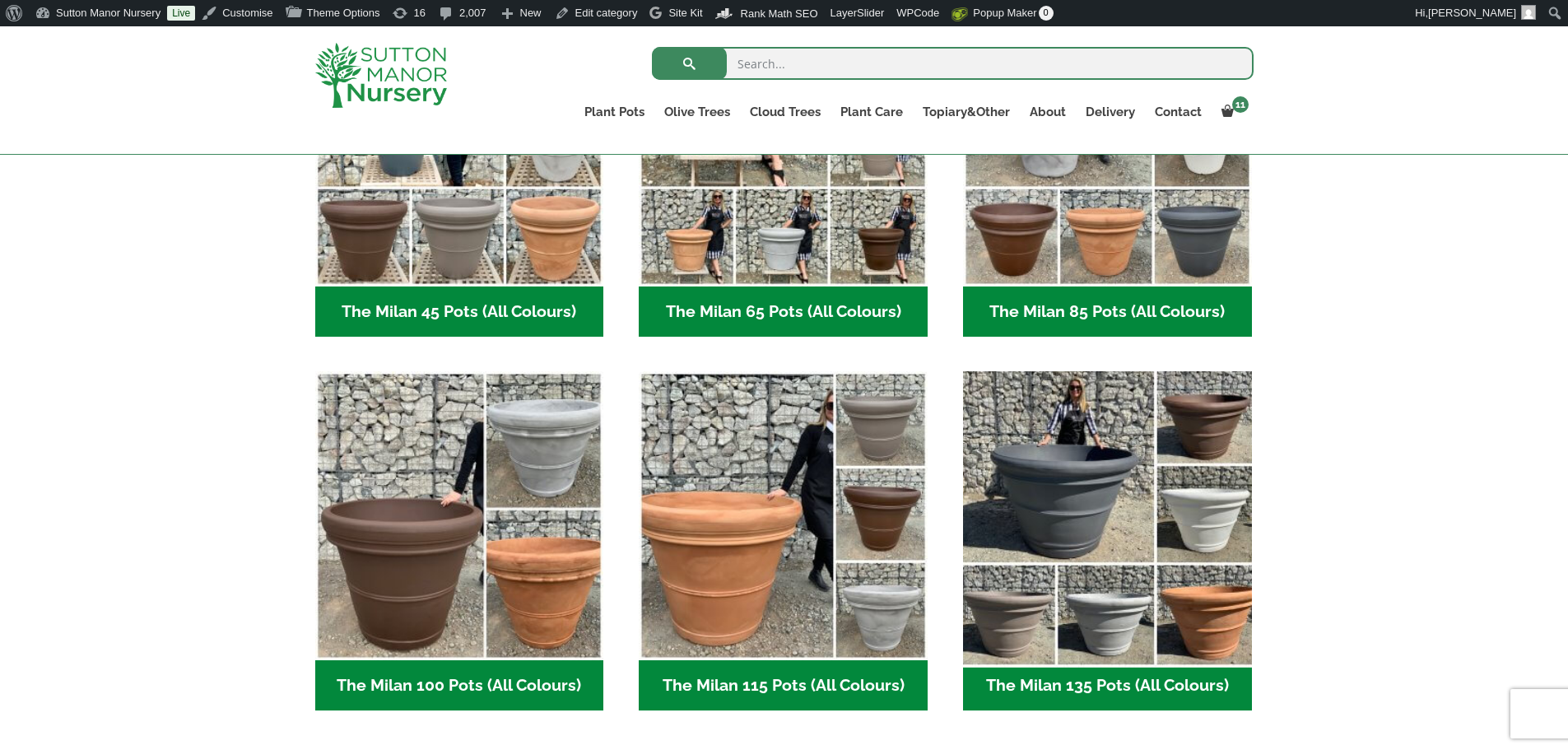
scroll to position [823, 0]
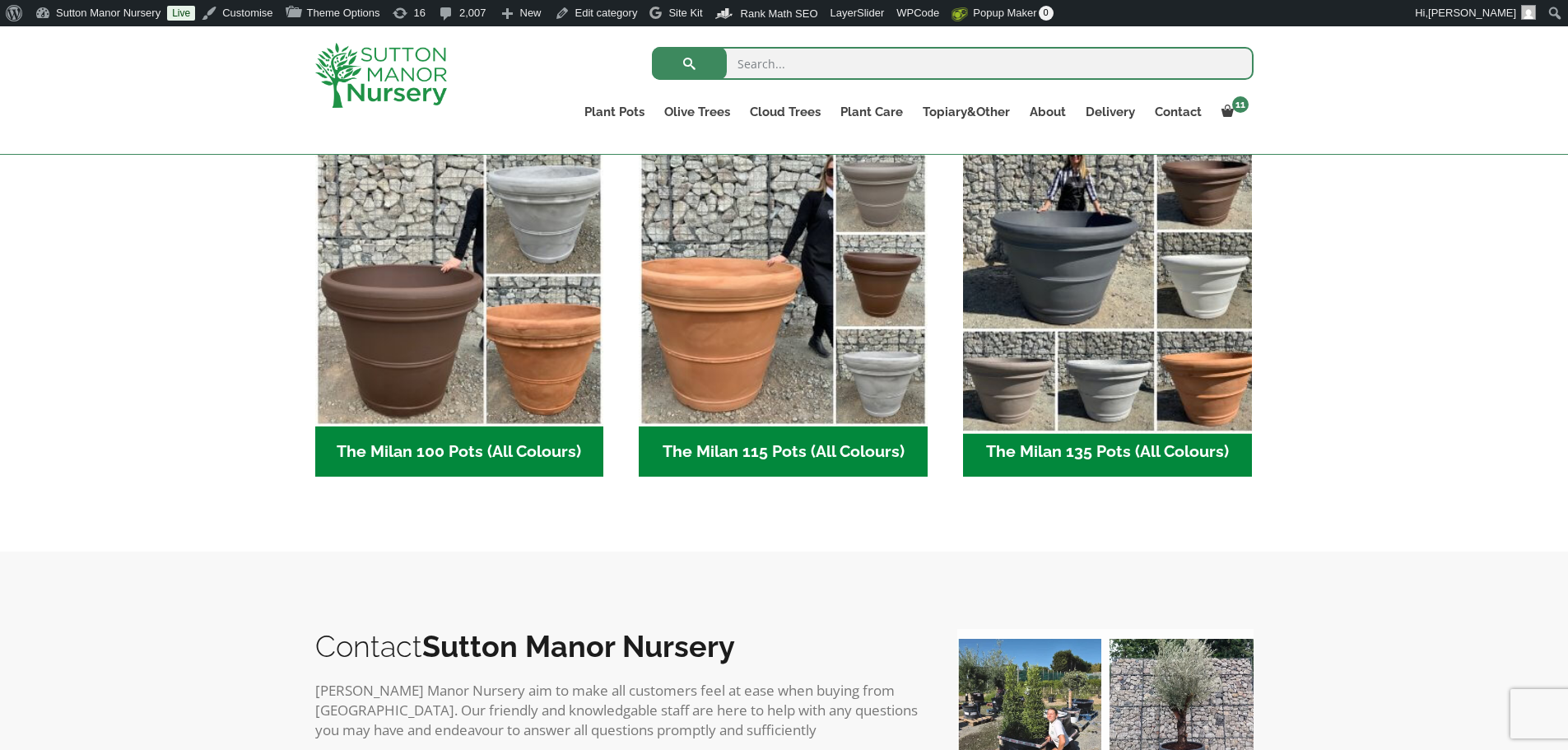
click at [1176, 343] on img "Visit product category The Milan 135 Pots (All Colours)" at bounding box center [1107, 281] width 303 height 303
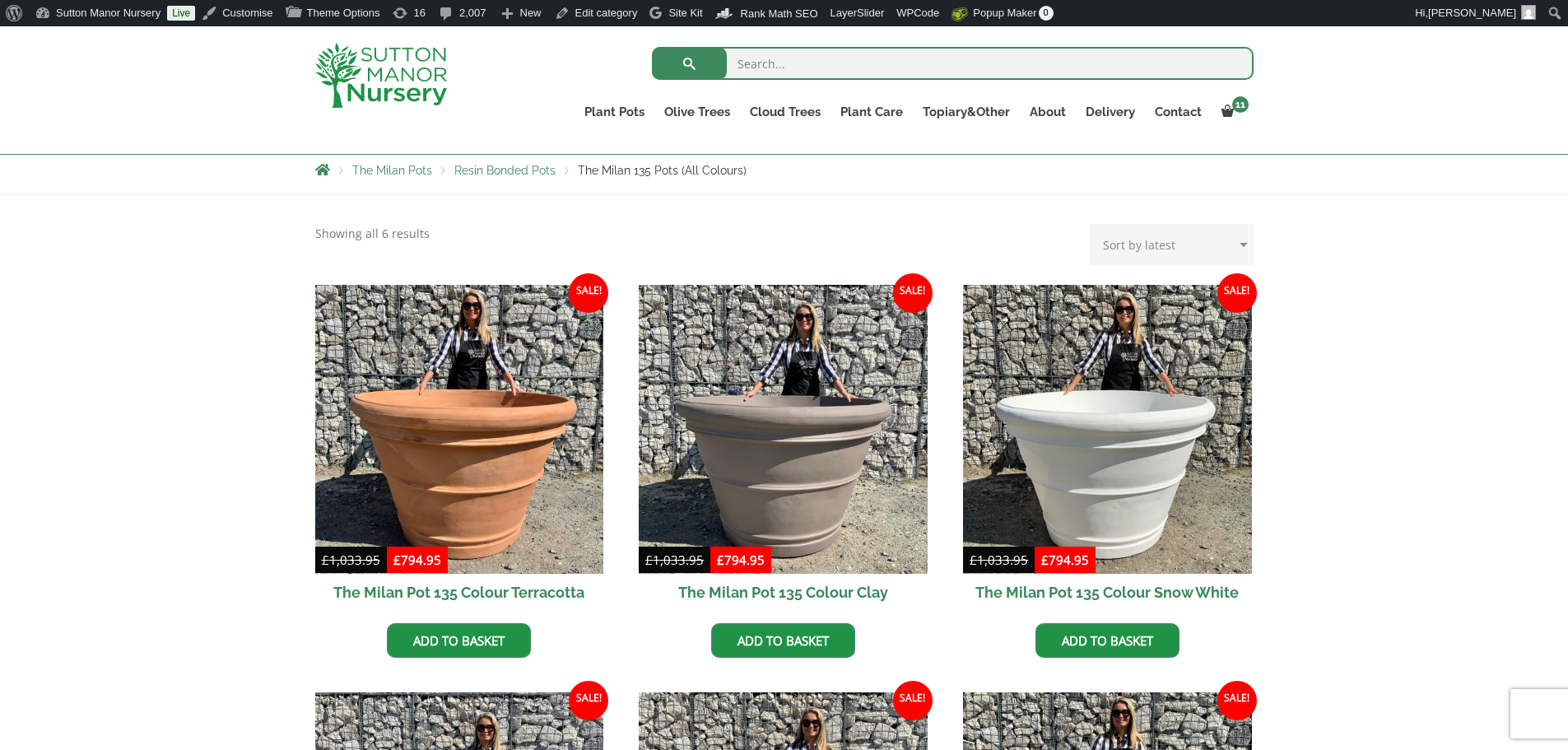
scroll to position [493, 0]
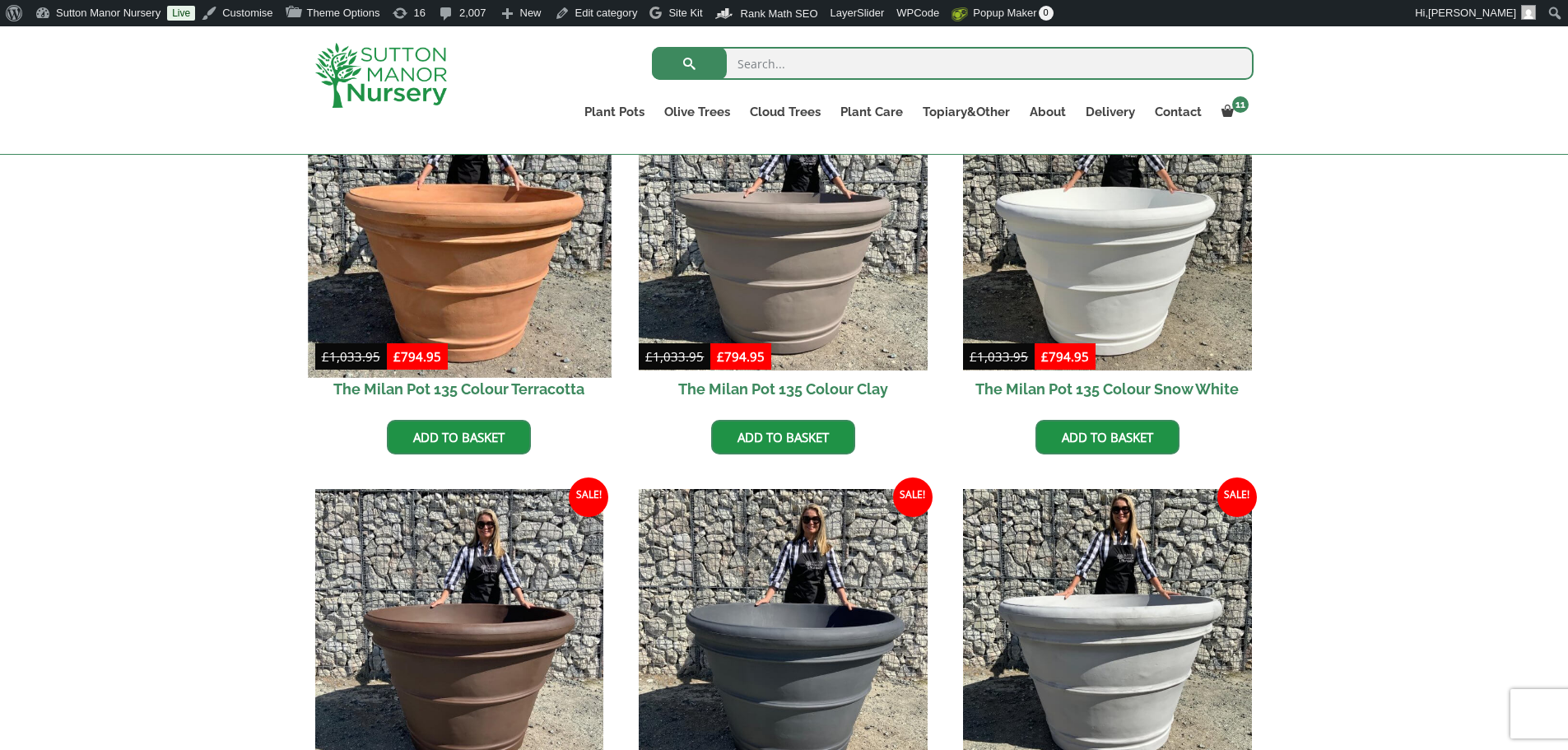
click at [461, 290] on img at bounding box center [459, 225] width 303 height 303
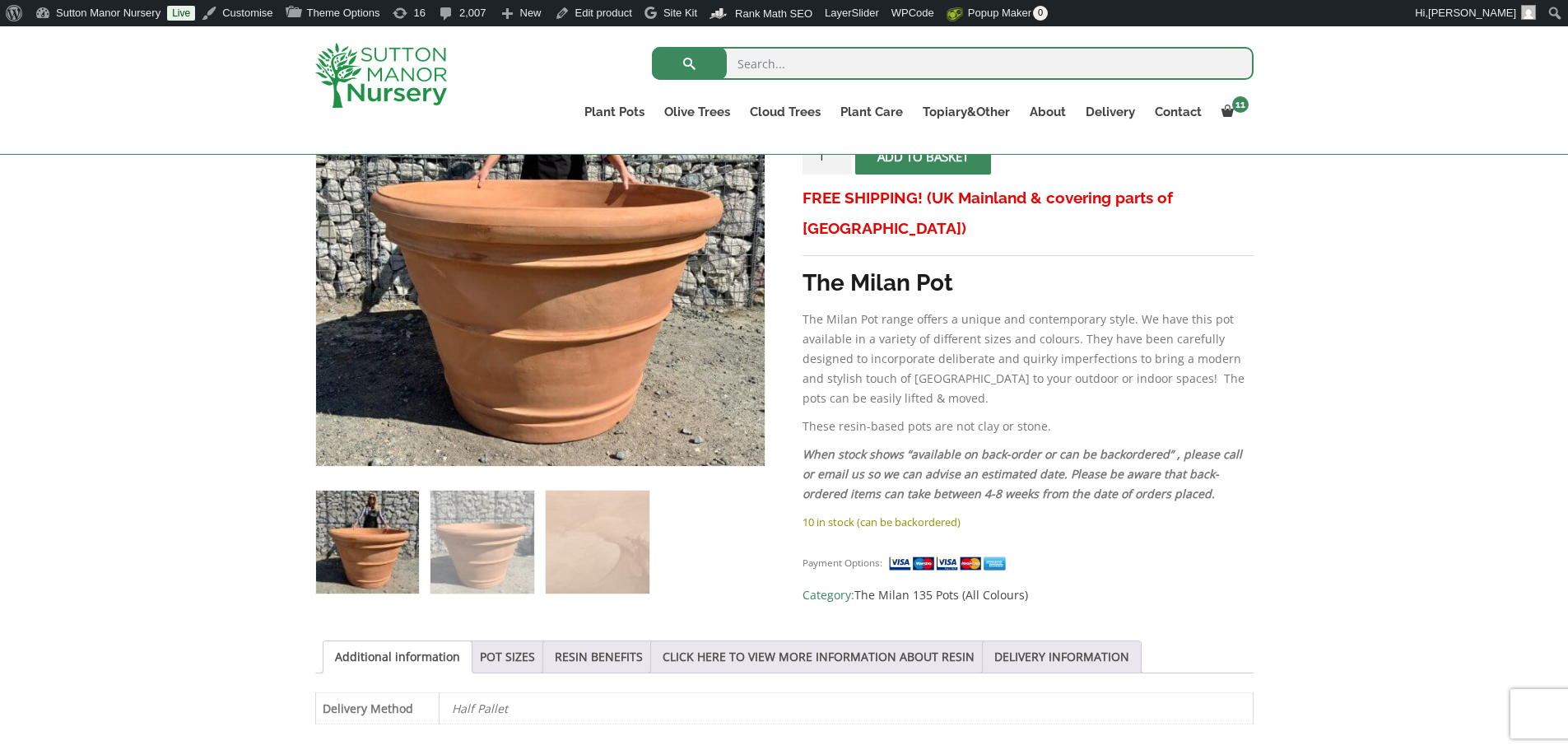
scroll to position [493, 0]
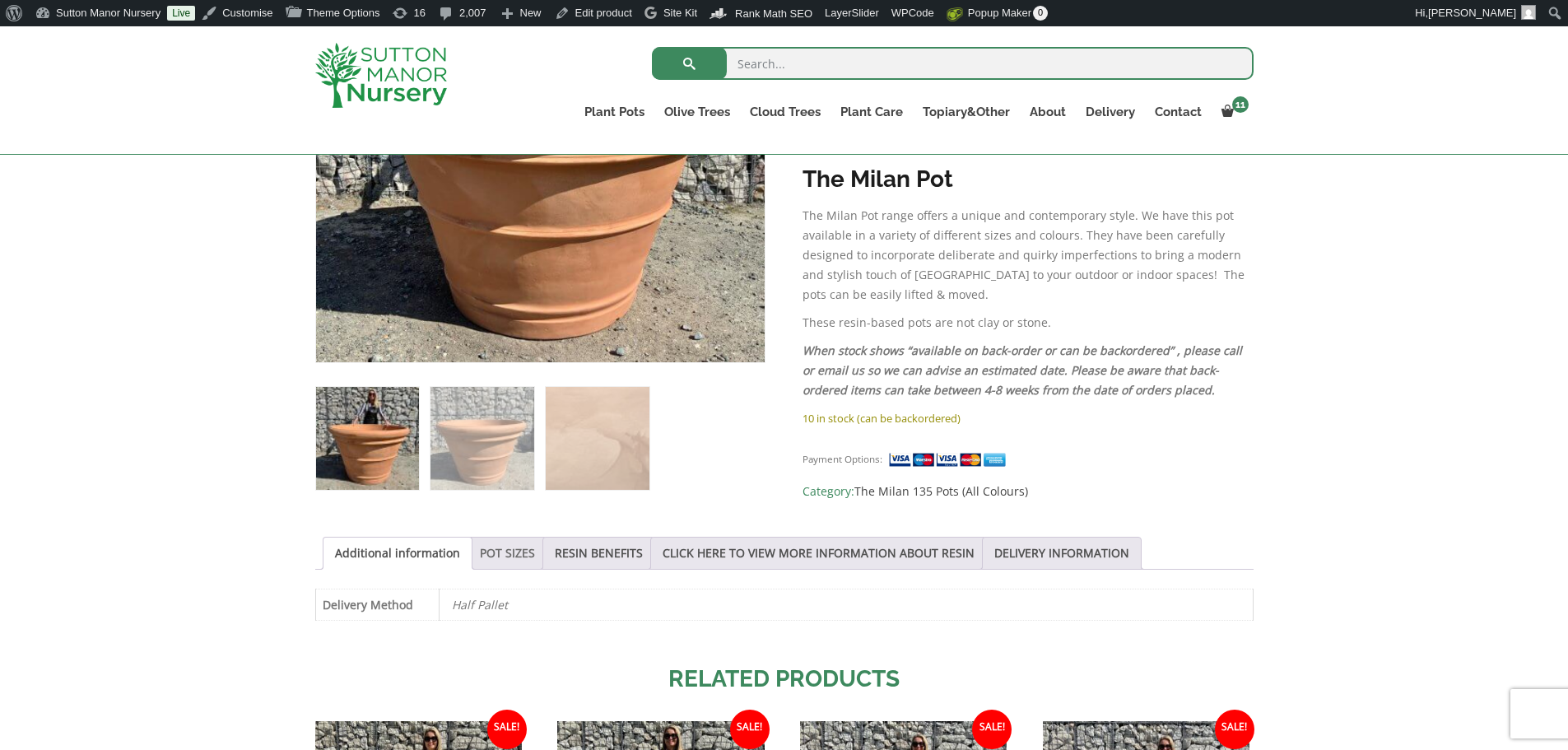
click at [503, 560] on link "POT SIZES" at bounding box center [508, 552] width 55 height 31
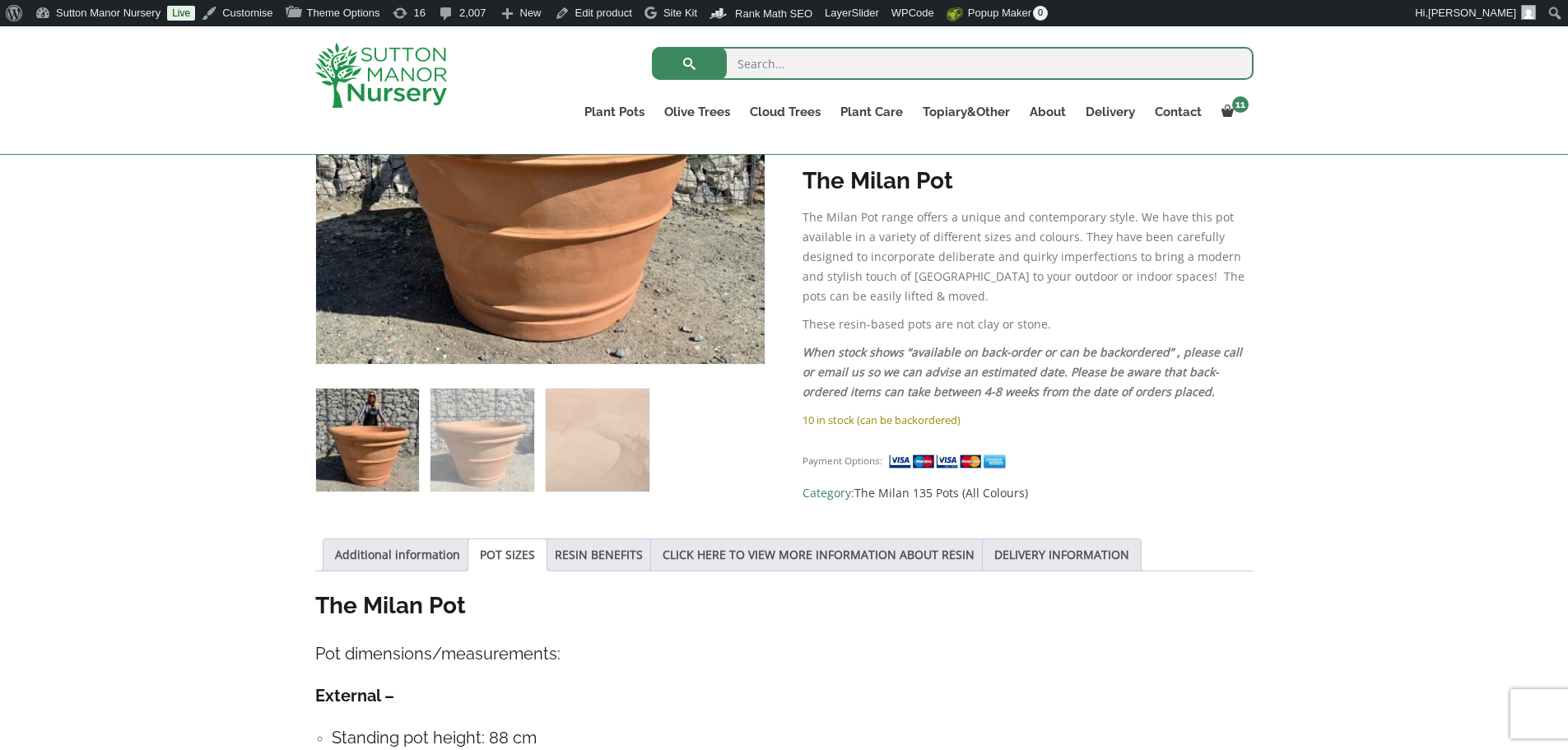
scroll to position [247, 0]
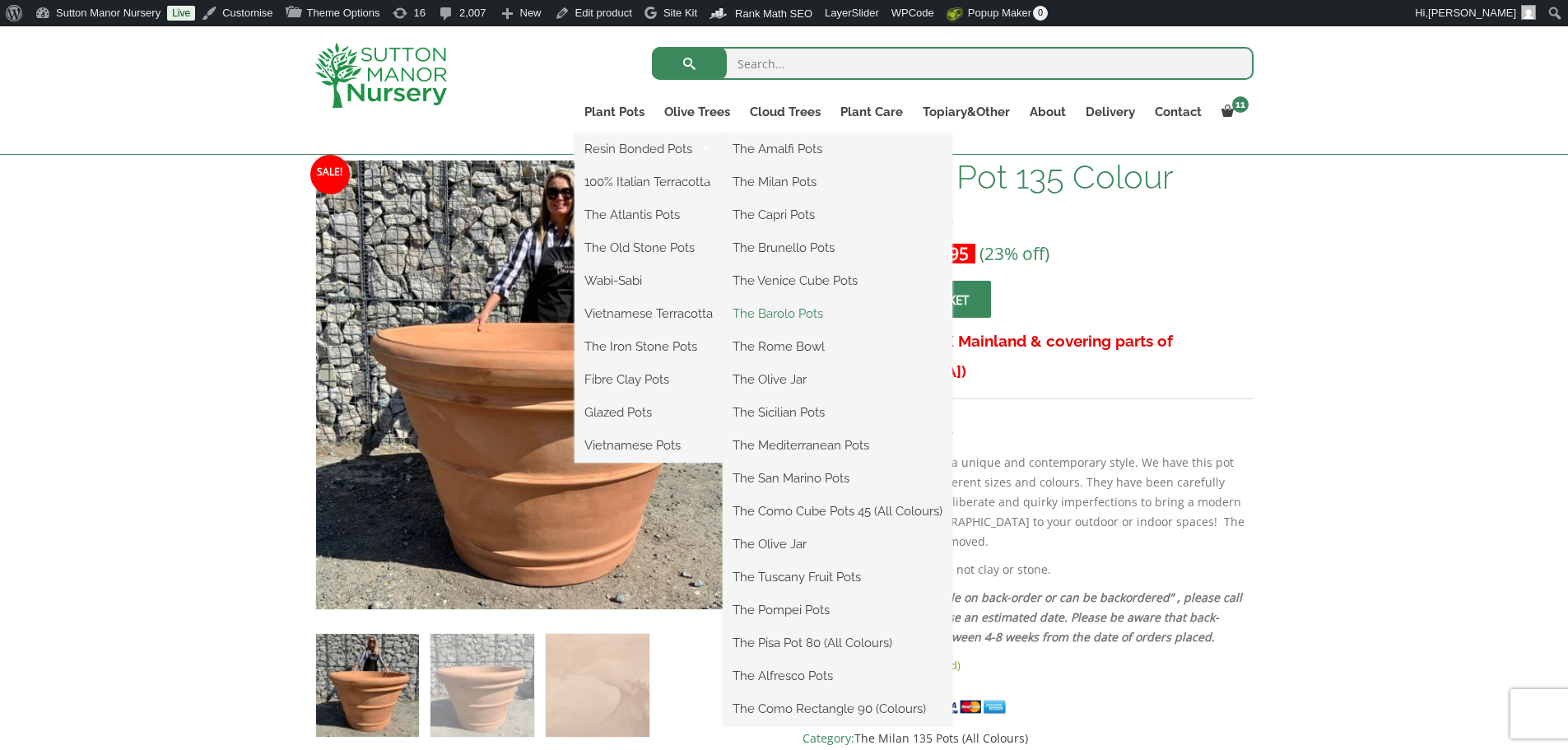
click at [793, 312] on link "The Barolo Pots" at bounding box center [837, 313] width 230 height 25
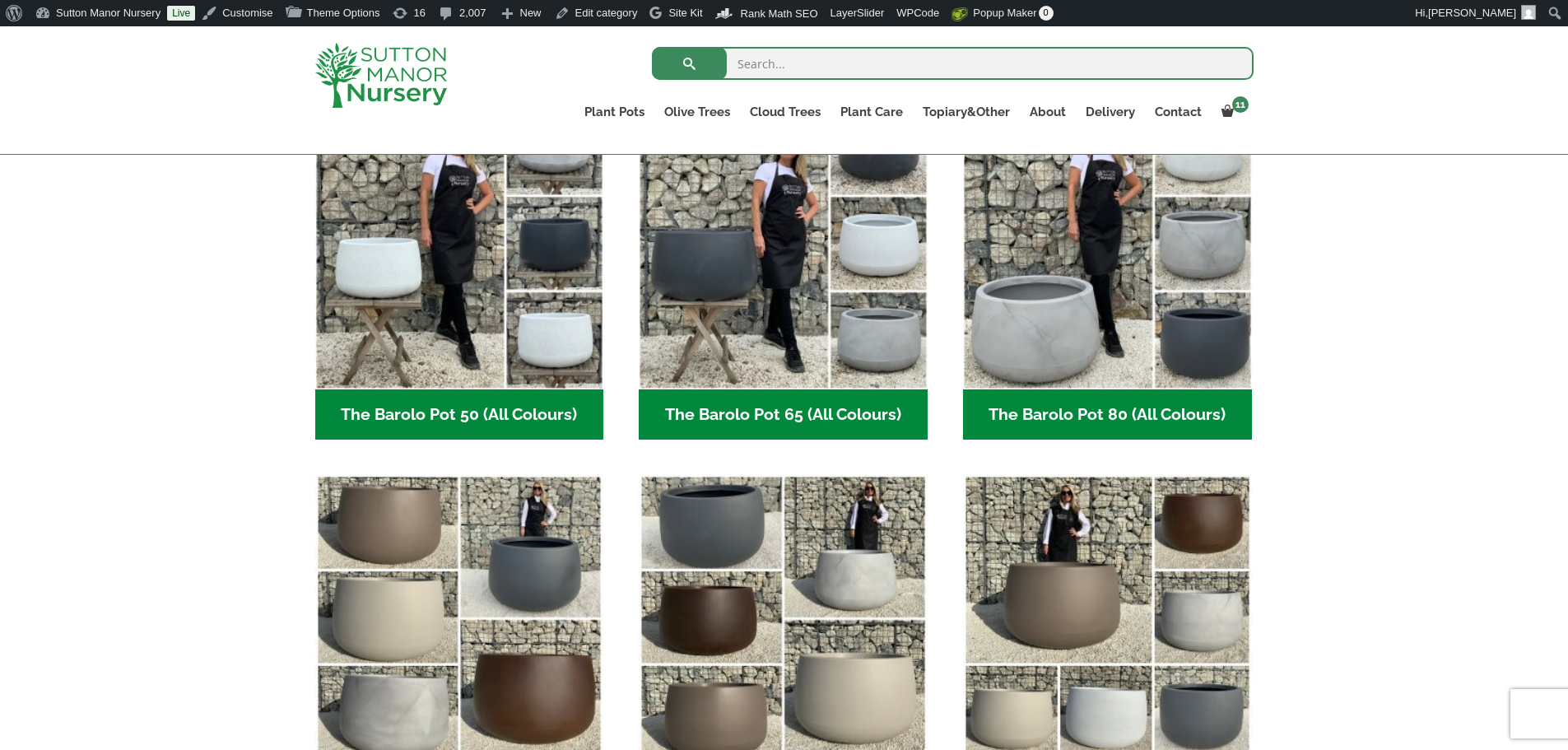
scroll to position [576, 0]
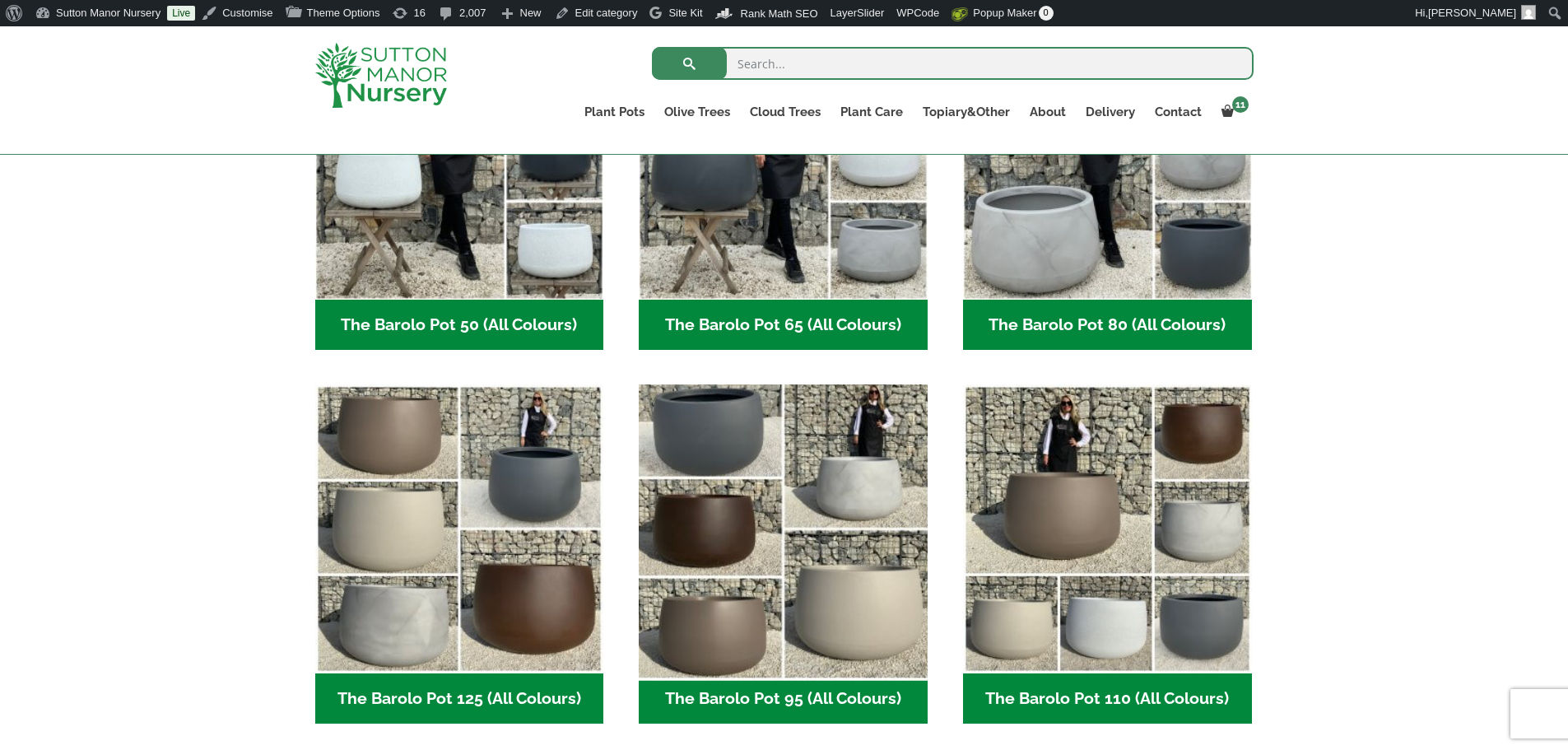
click at [867, 541] on img "Visit product category The Barolo Pot 95 (All Colours)" at bounding box center [783, 529] width 303 height 303
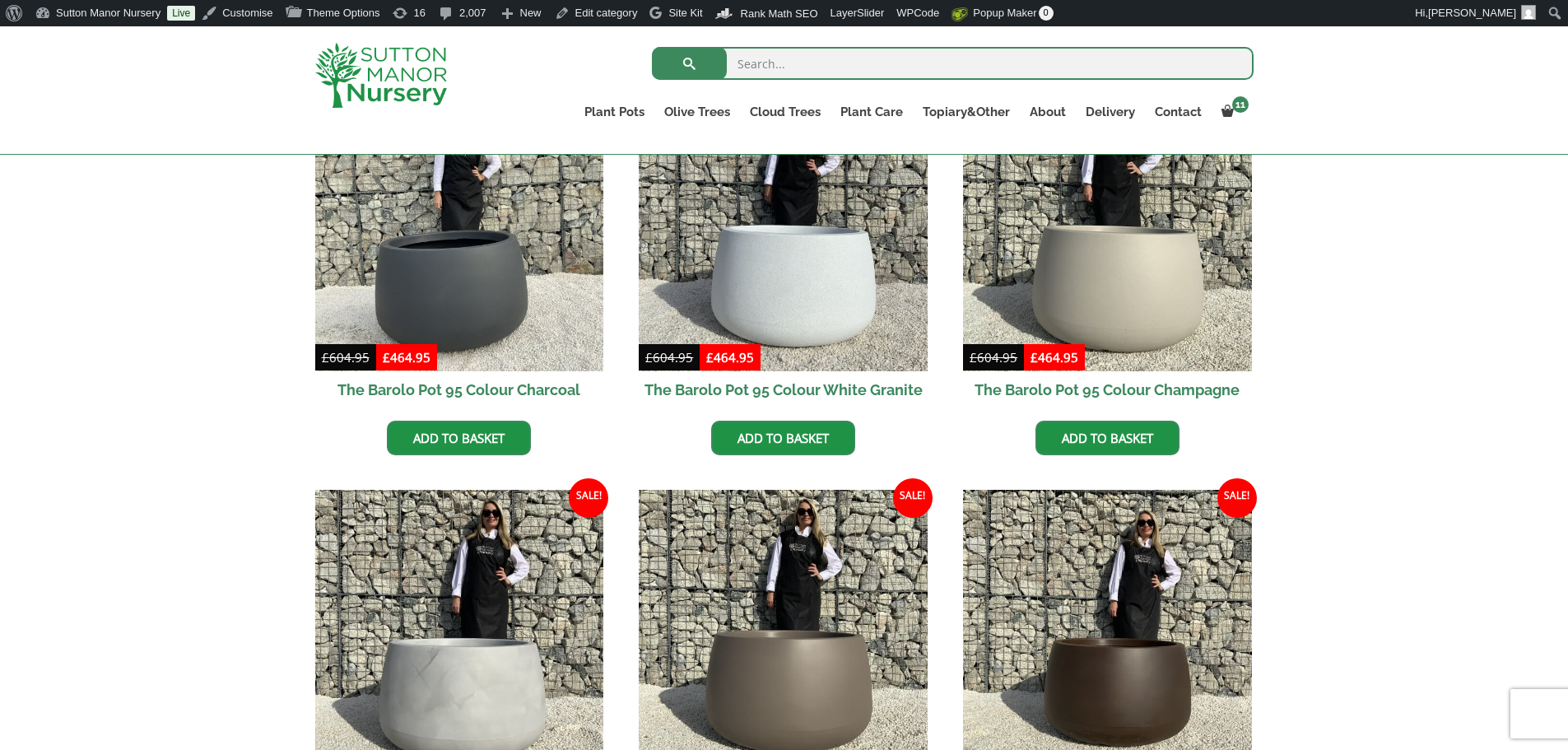
scroll to position [493, 0]
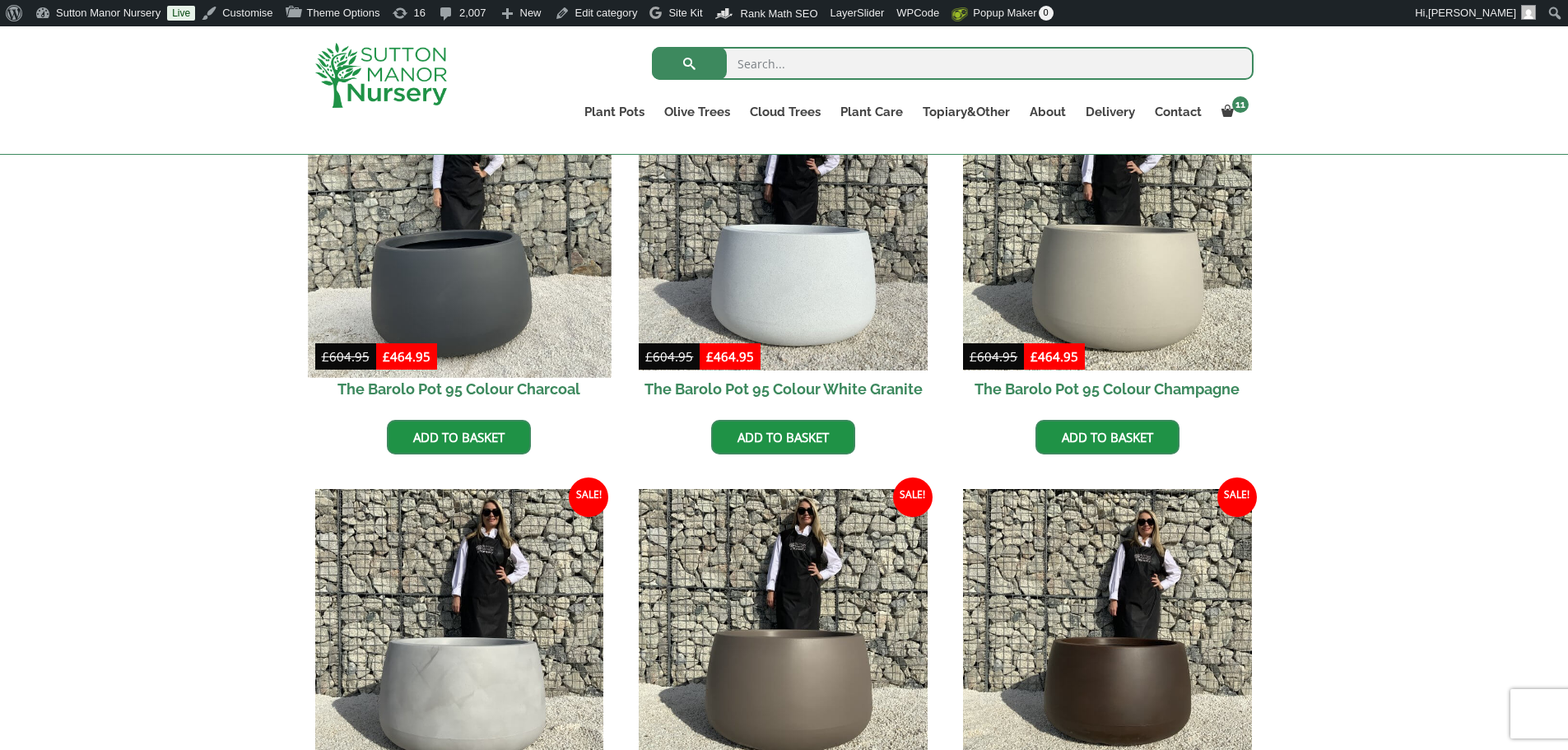
click at [516, 281] on img at bounding box center [459, 225] width 303 height 303
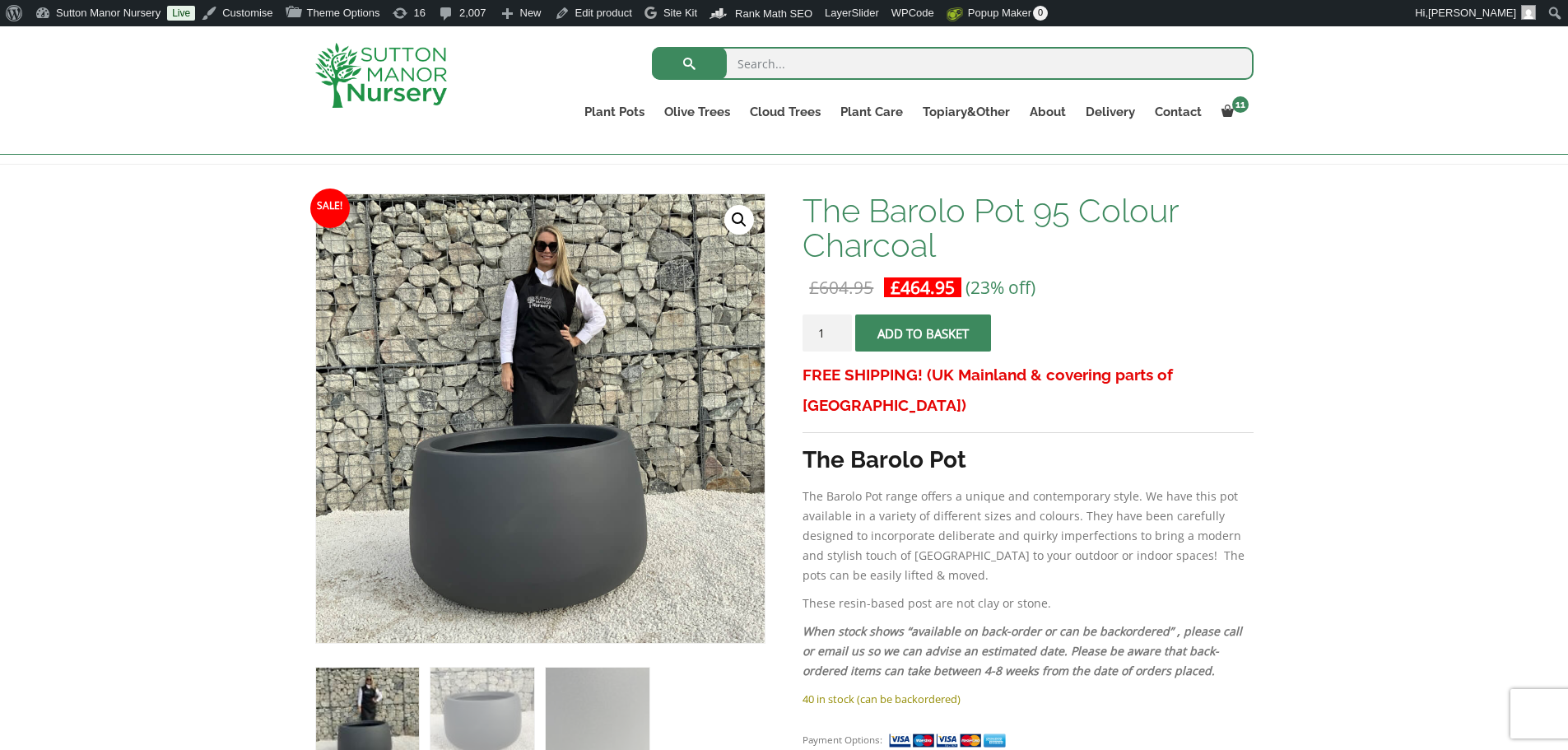
scroll to position [247, 0]
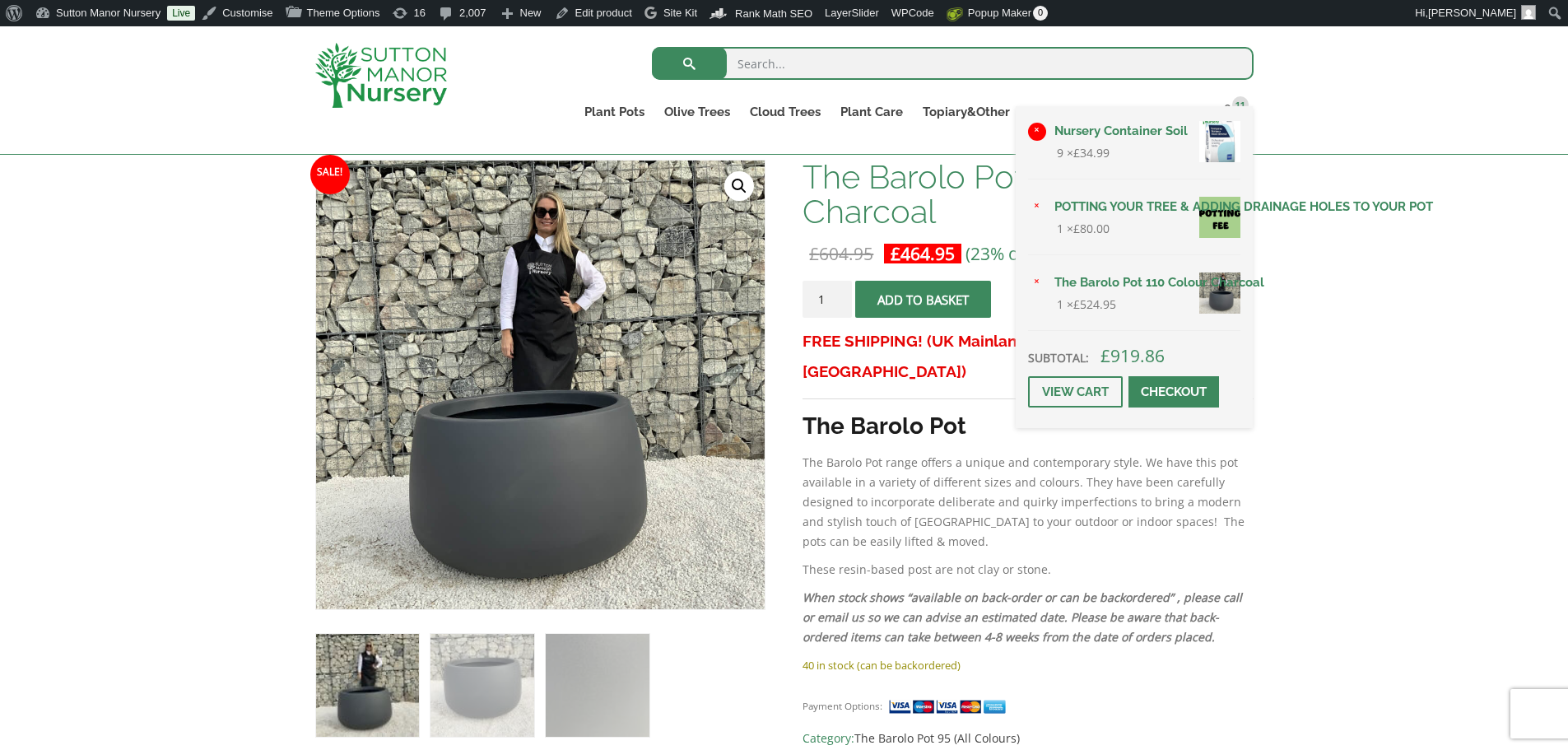
click at [1037, 130] on link "×" at bounding box center [1037, 131] width 18 height 18
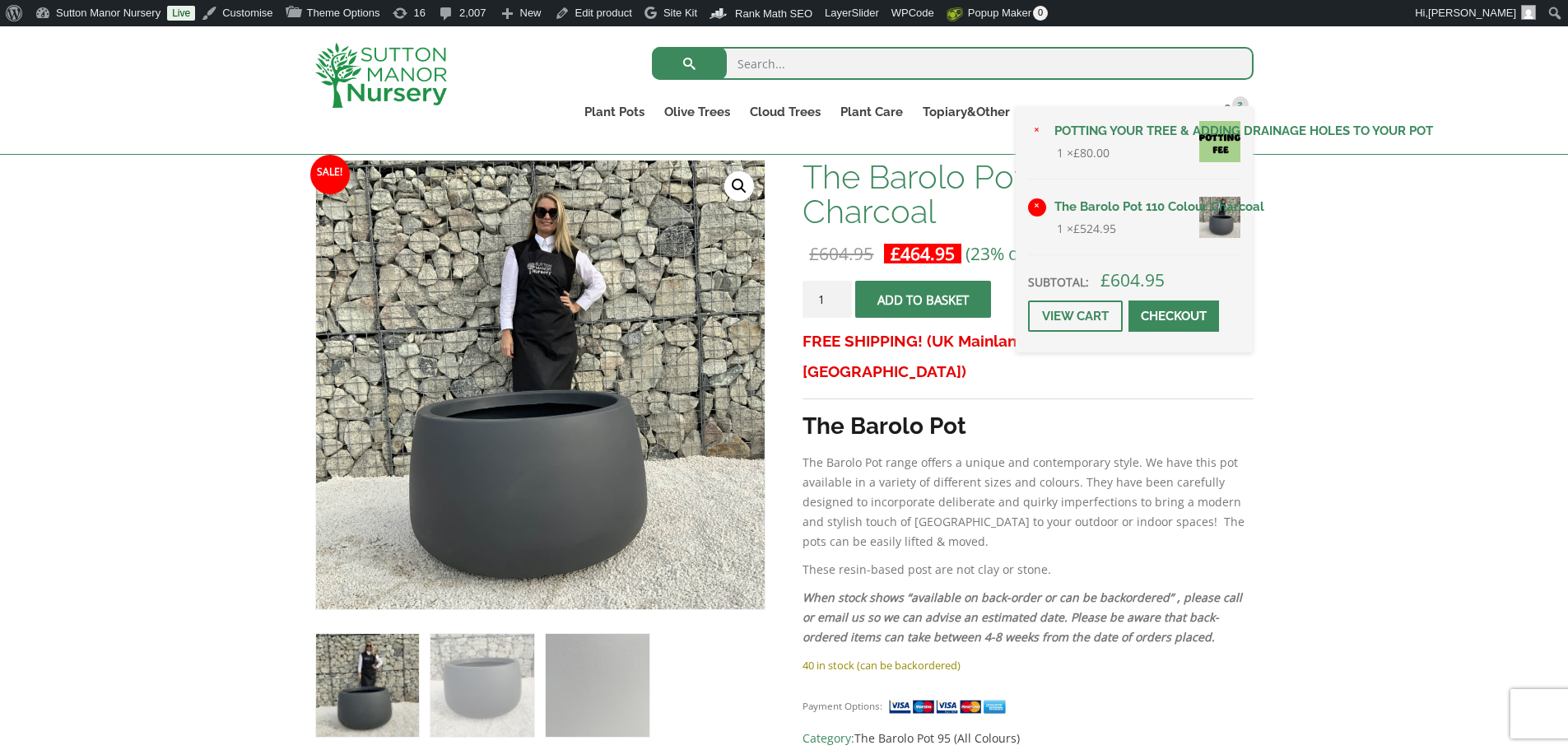
click at [1041, 206] on link "×" at bounding box center [1037, 207] width 18 height 18
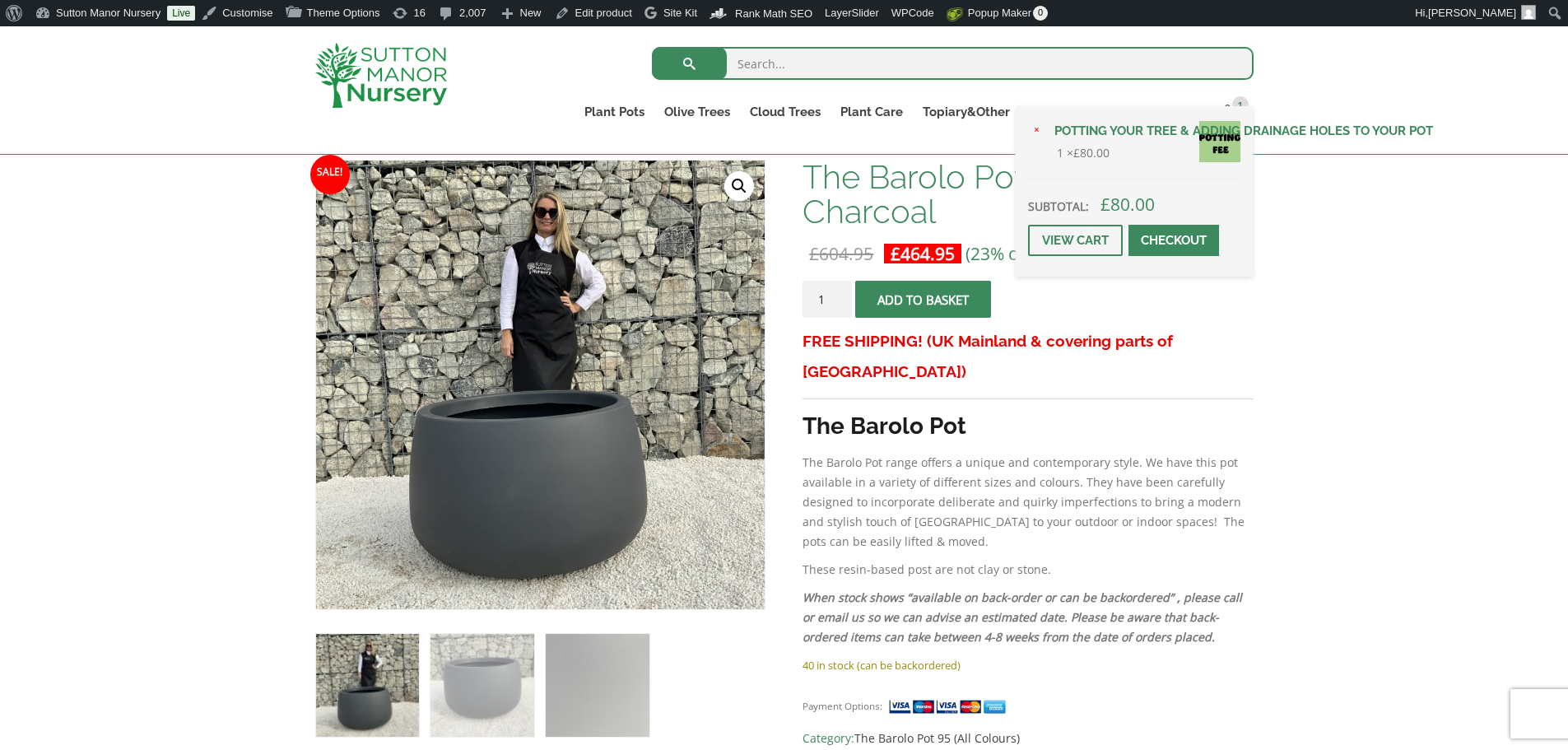
drag, startPoint x: 961, startPoint y: 300, endPoint x: 975, endPoint y: 304, distance: 14.6
click at [962, 300] on button "Add to basket" at bounding box center [923, 299] width 136 height 37
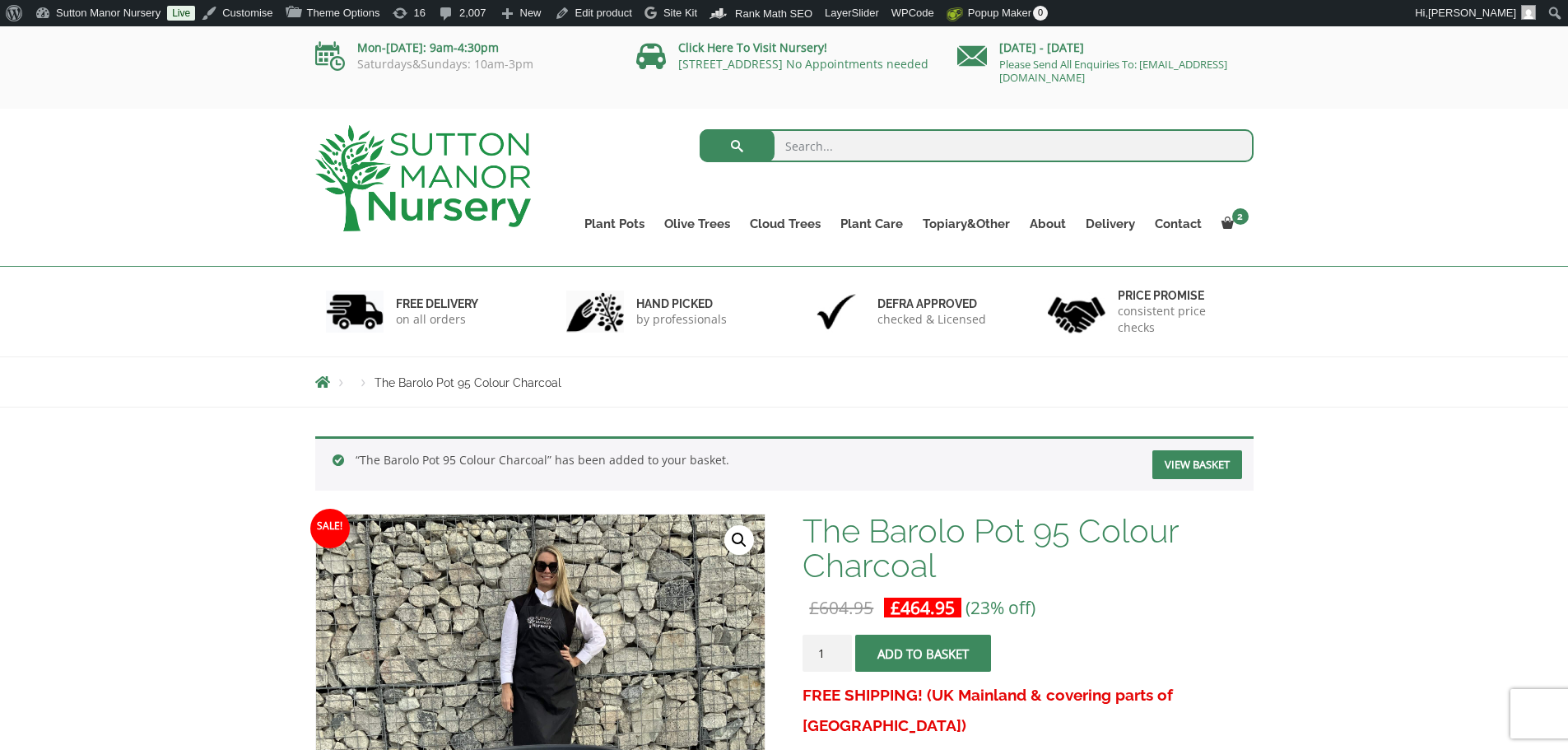
click at [843, 145] on input "search" at bounding box center [977, 146] width 554 height 33
type input "soil"
click at [700, 130] on button "submit" at bounding box center [737, 146] width 75 height 33
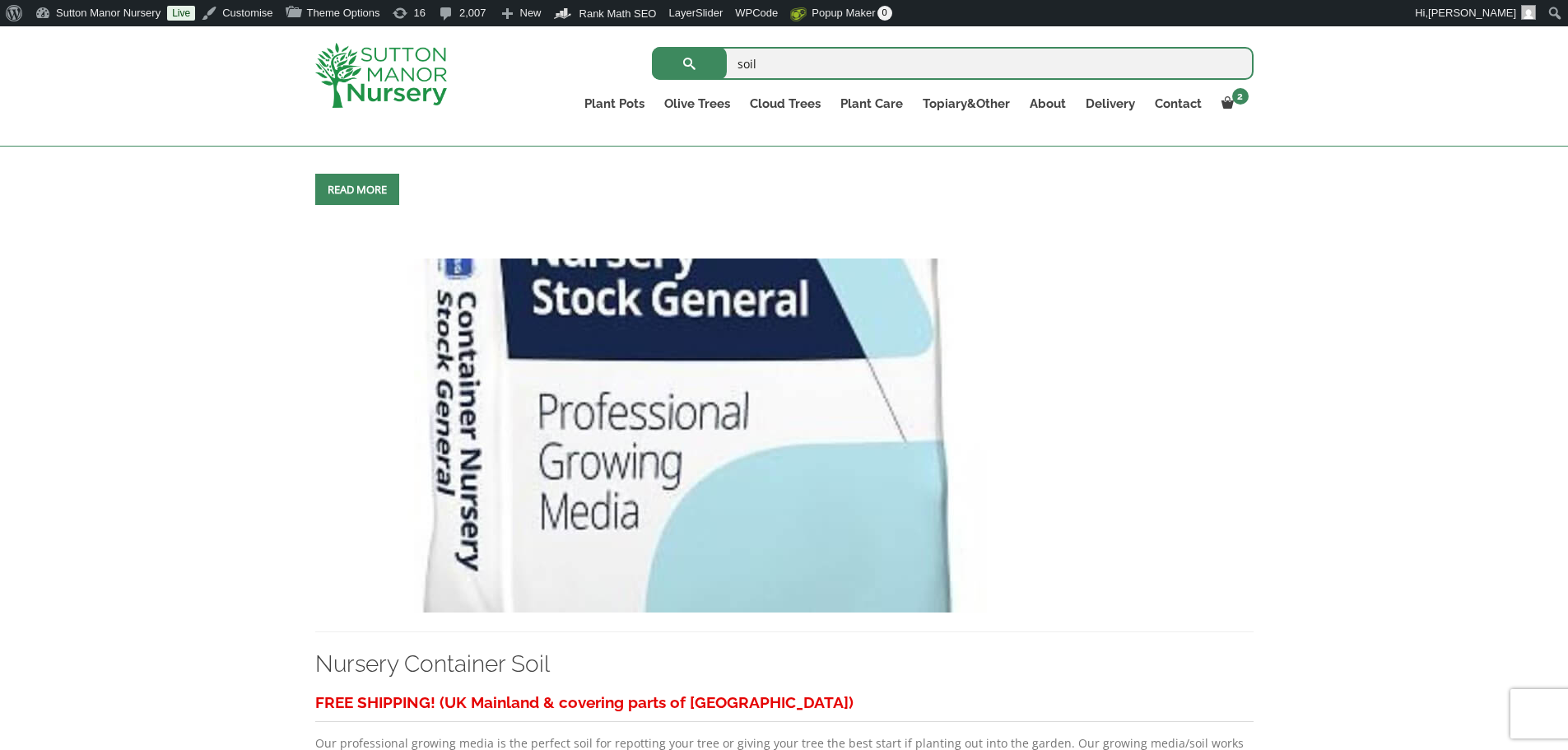
scroll to position [988, 0]
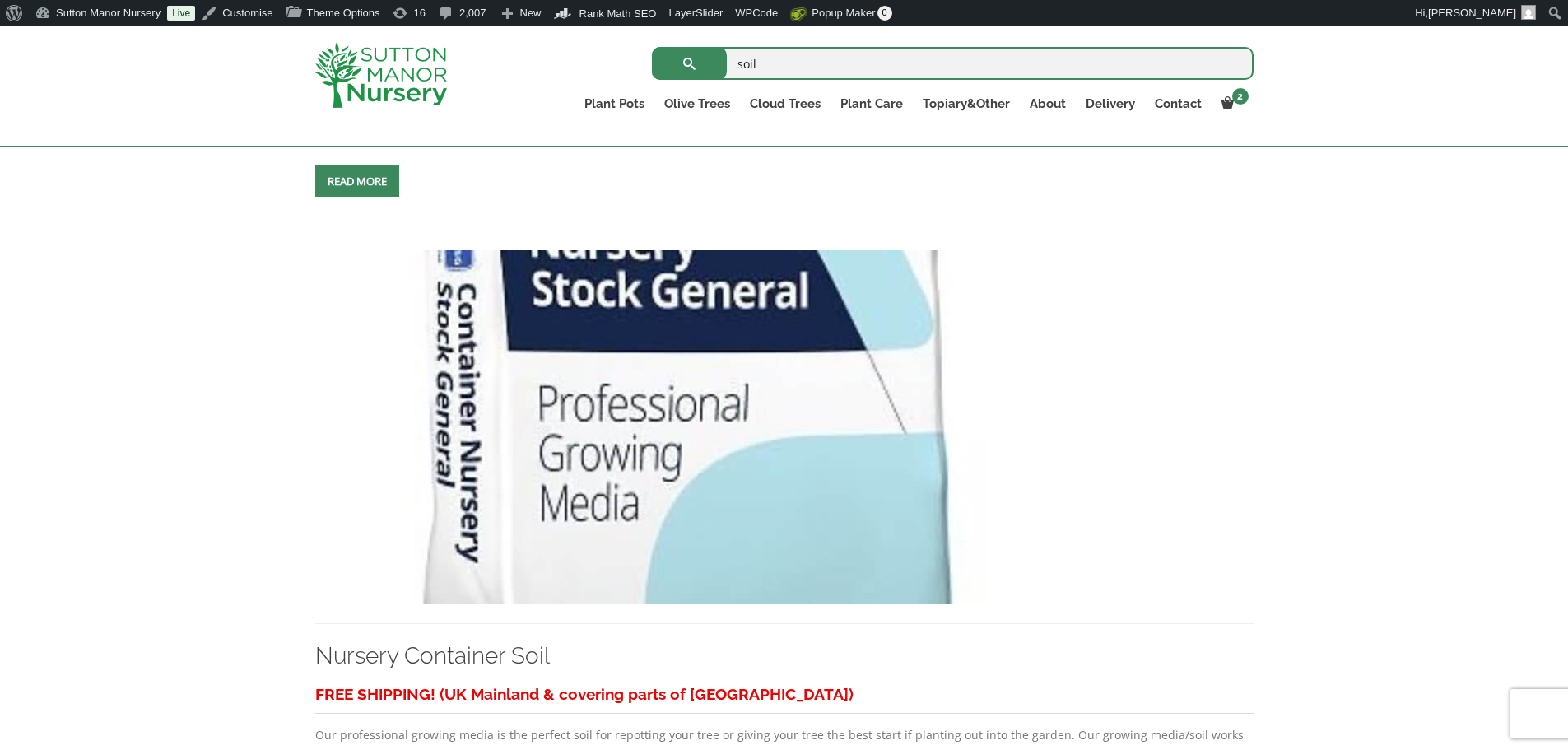
click at [734, 498] on img at bounding box center [684, 427] width 737 height 354
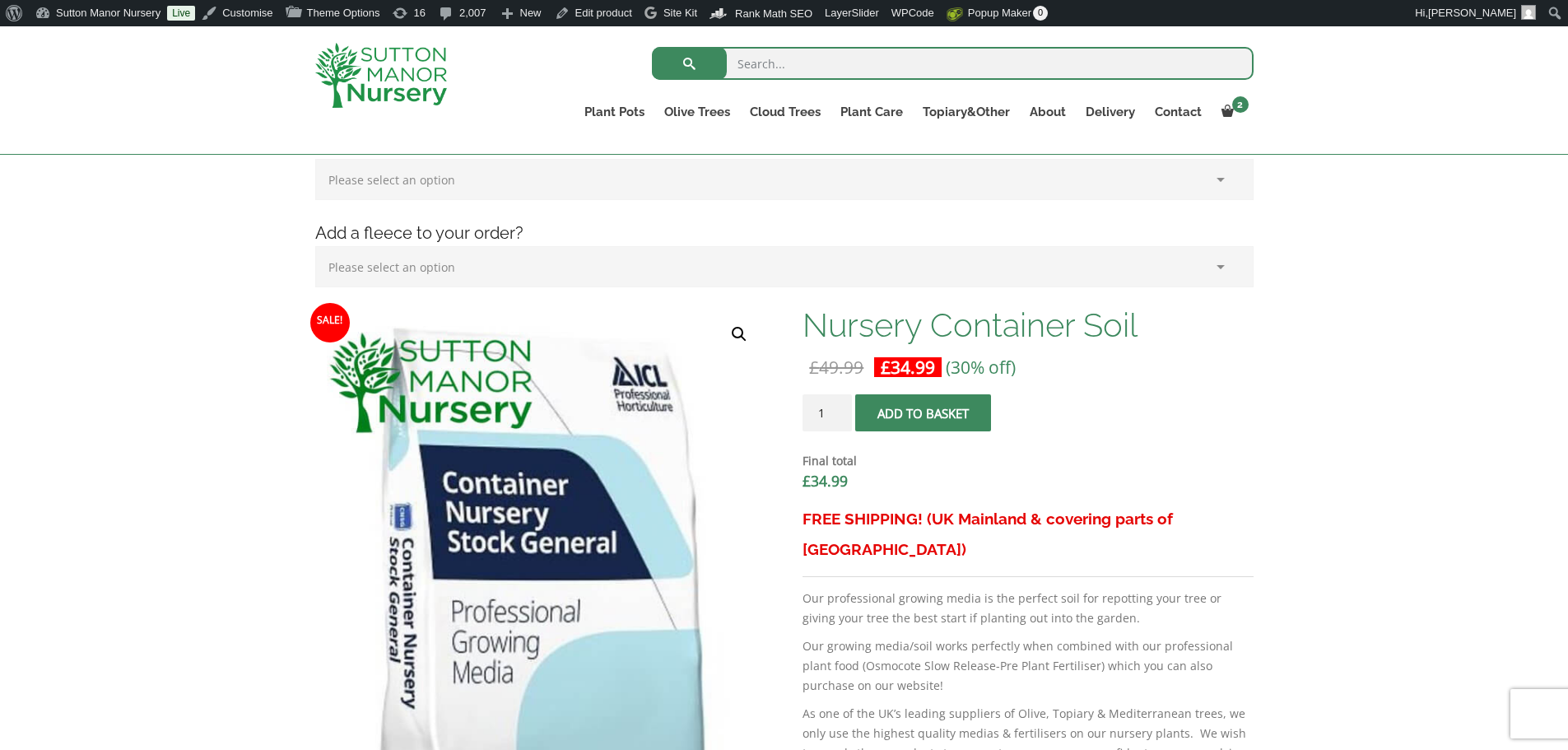
scroll to position [412, 0]
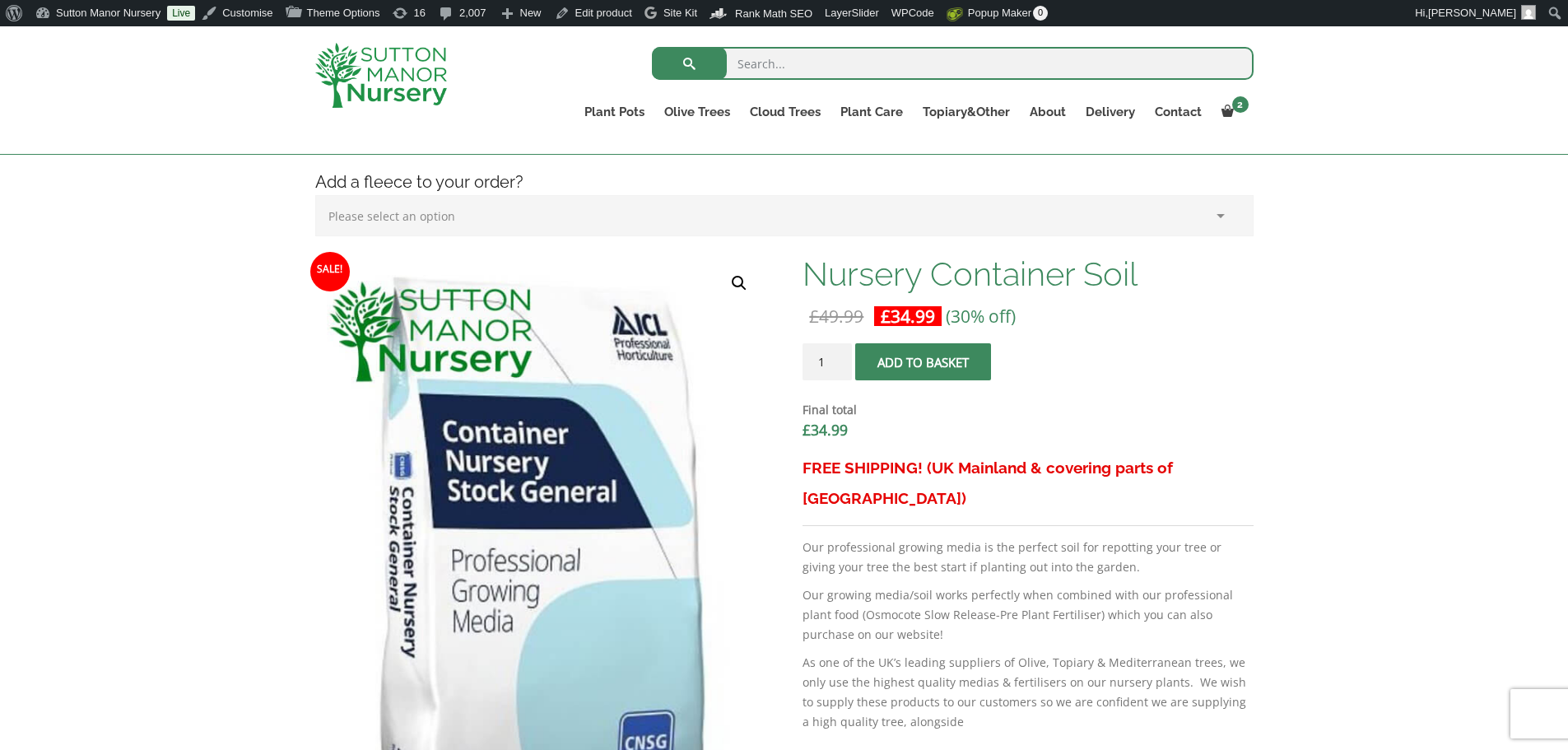
click at [923, 362] on span "submit" at bounding box center [923, 362] width 0 height 0
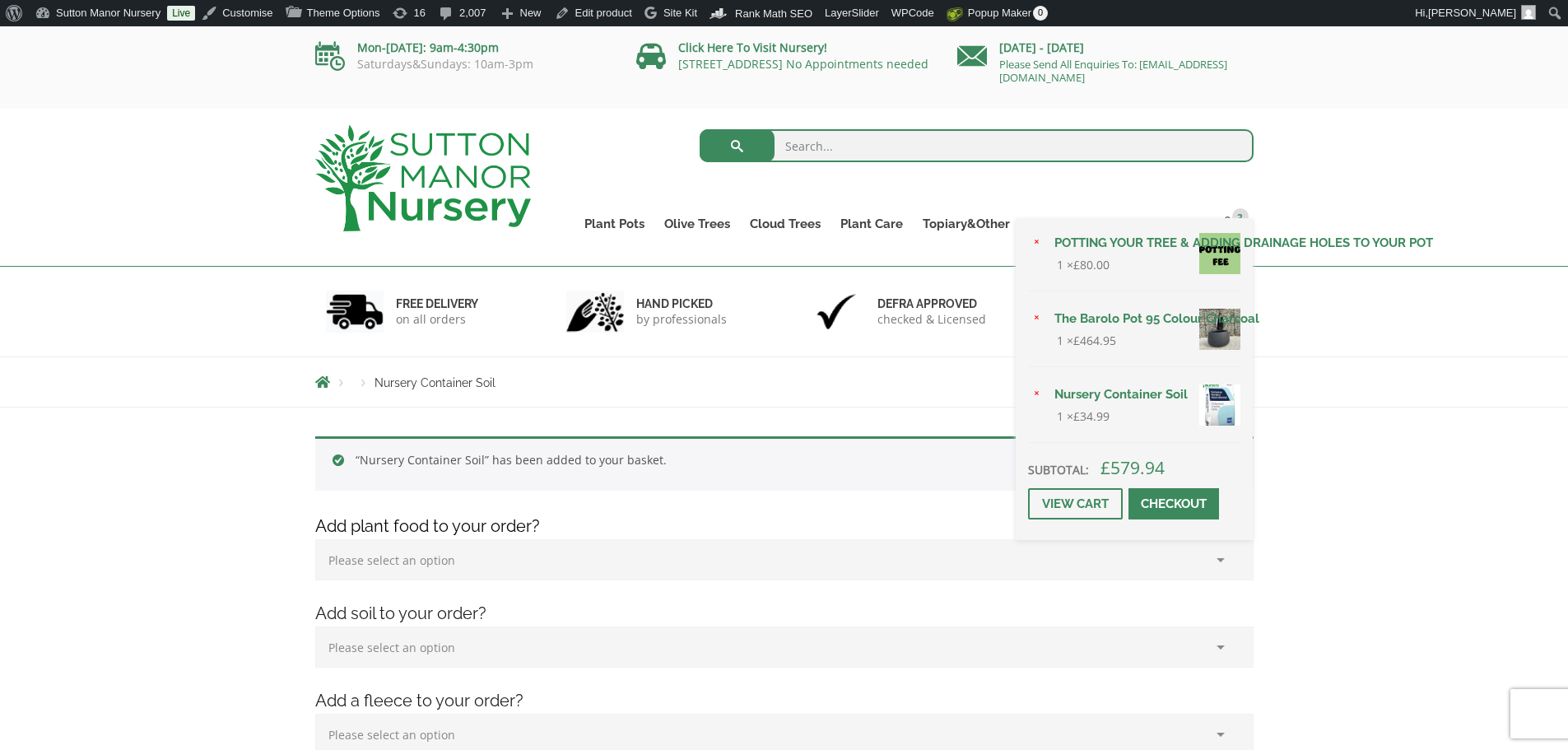
click at [1128, 396] on link "Nursery Container Soil" at bounding box center [1143, 394] width 196 height 25
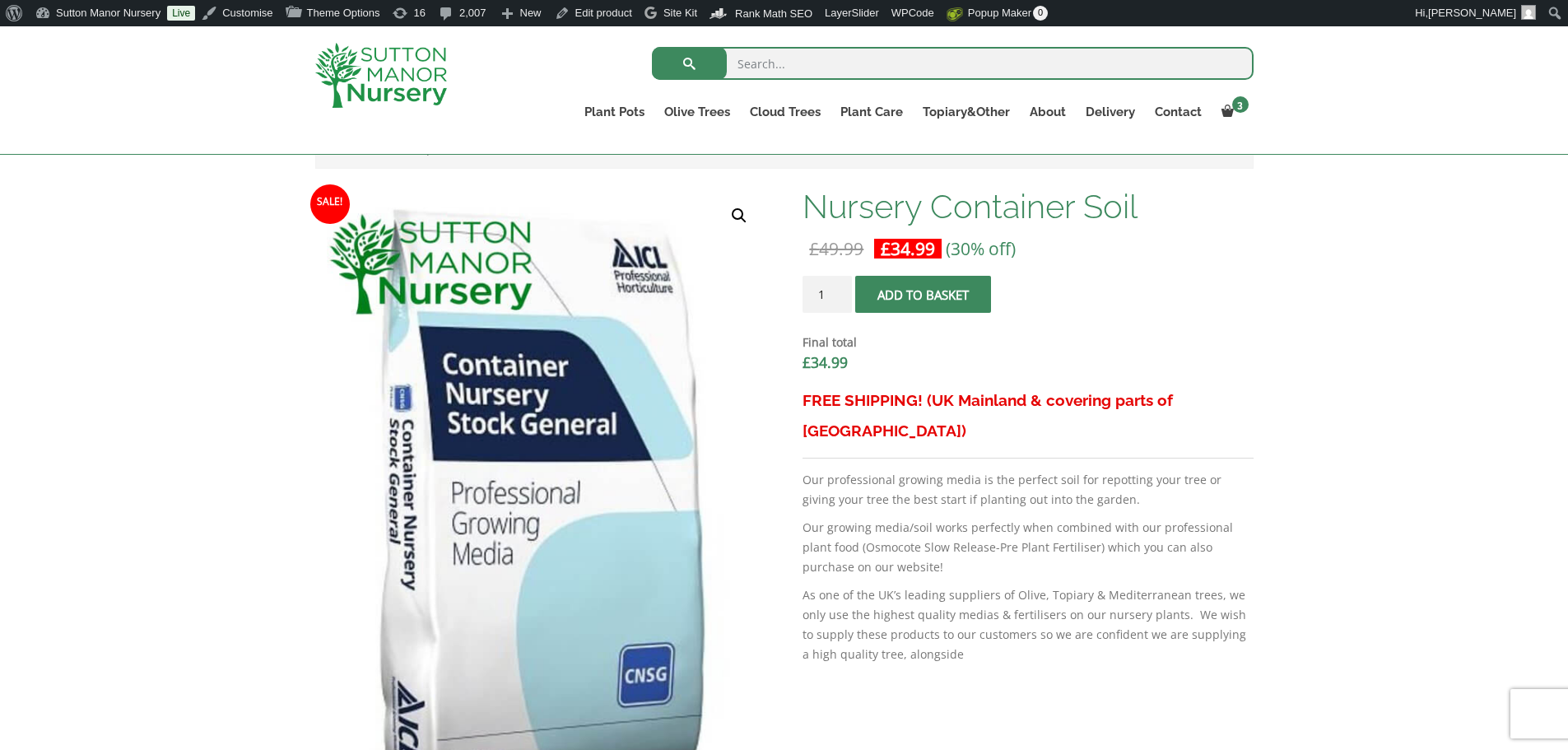
scroll to position [493, 0]
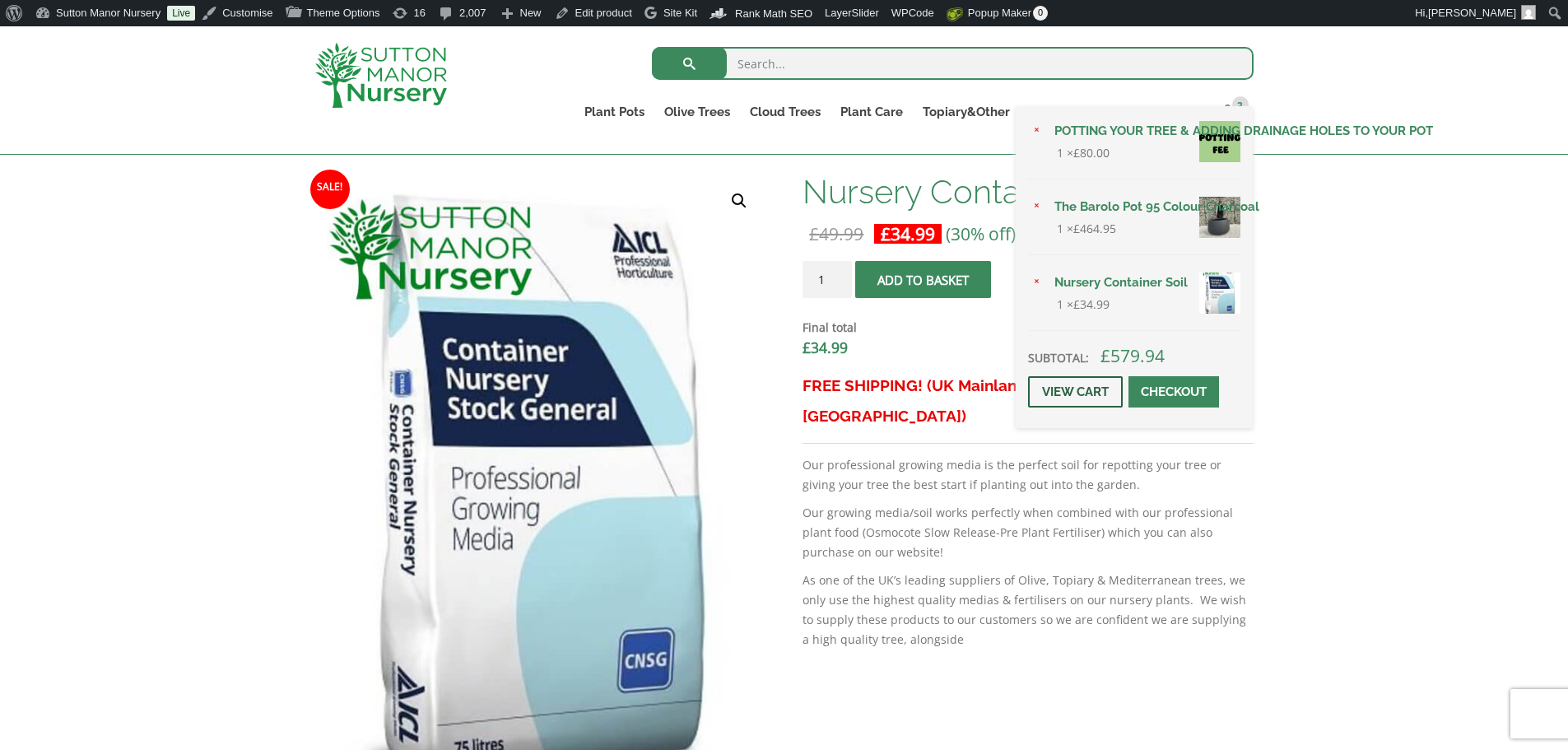
click at [1095, 391] on link "View cart" at bounding box center [1075, 391] width 95 height 31
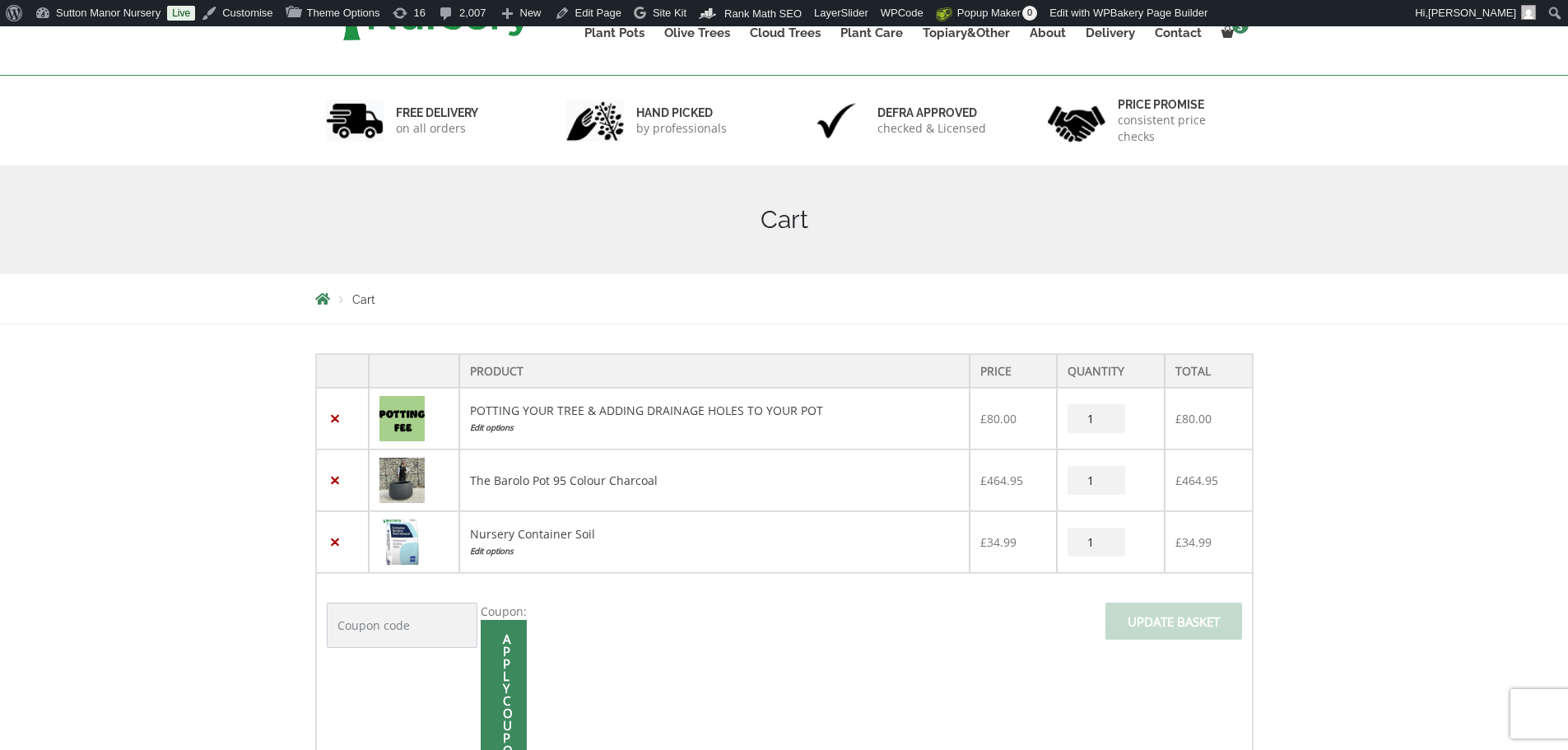
scroll to position [247, 0]
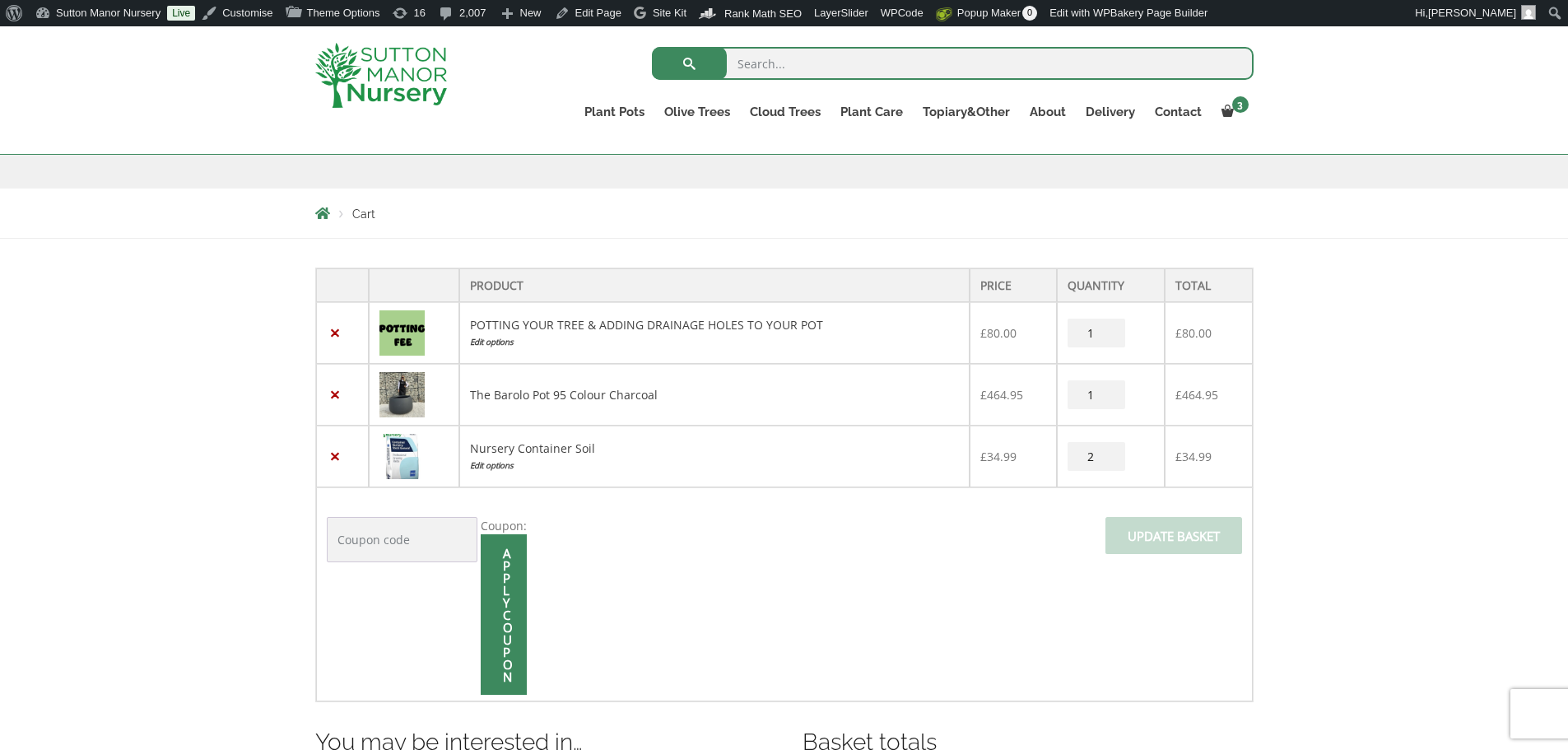
click at [1110, 453] on input "2" at bounding box center [1097, 456] width 58 height 28
click at [1110, 453] on input "3" at bounding box center [1097, 456] width 58 height 28
click at [1110, 453] on input "4" at bounding box center [1097, 456] width 58 height 28
click at [1110, 453] on input "5" at bounding box center [1097, 456] width 58 height 28
type input "6"
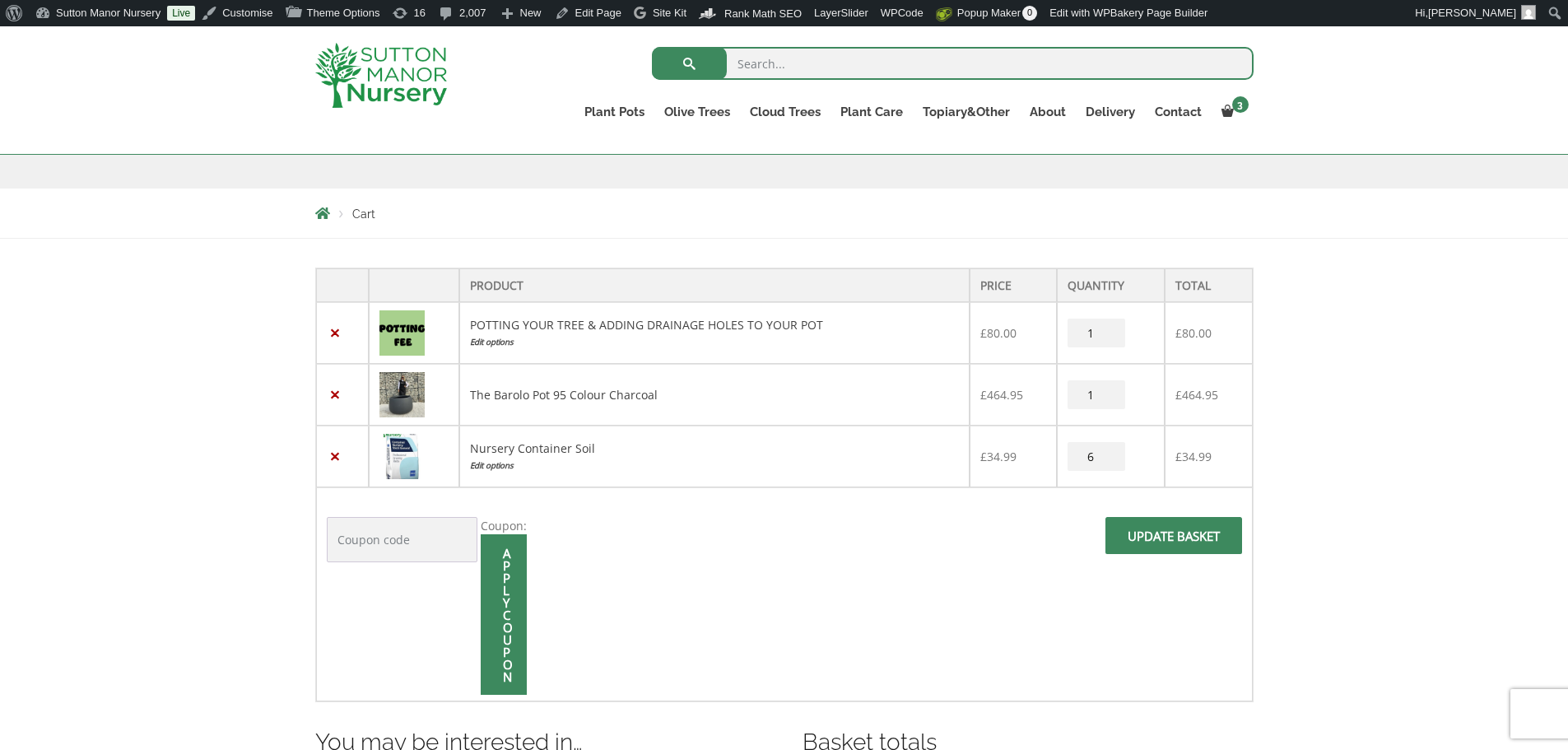
click at [1110, 453] on input "6" at bounding box center [1097, 456] width 58 height 28
click at [1174, 541] on span at bounding box center [1174, 541] width 0 height 0
click at [1160, 533] on input "Update basket" at bounding box center [1174, 535] width 137 height 37
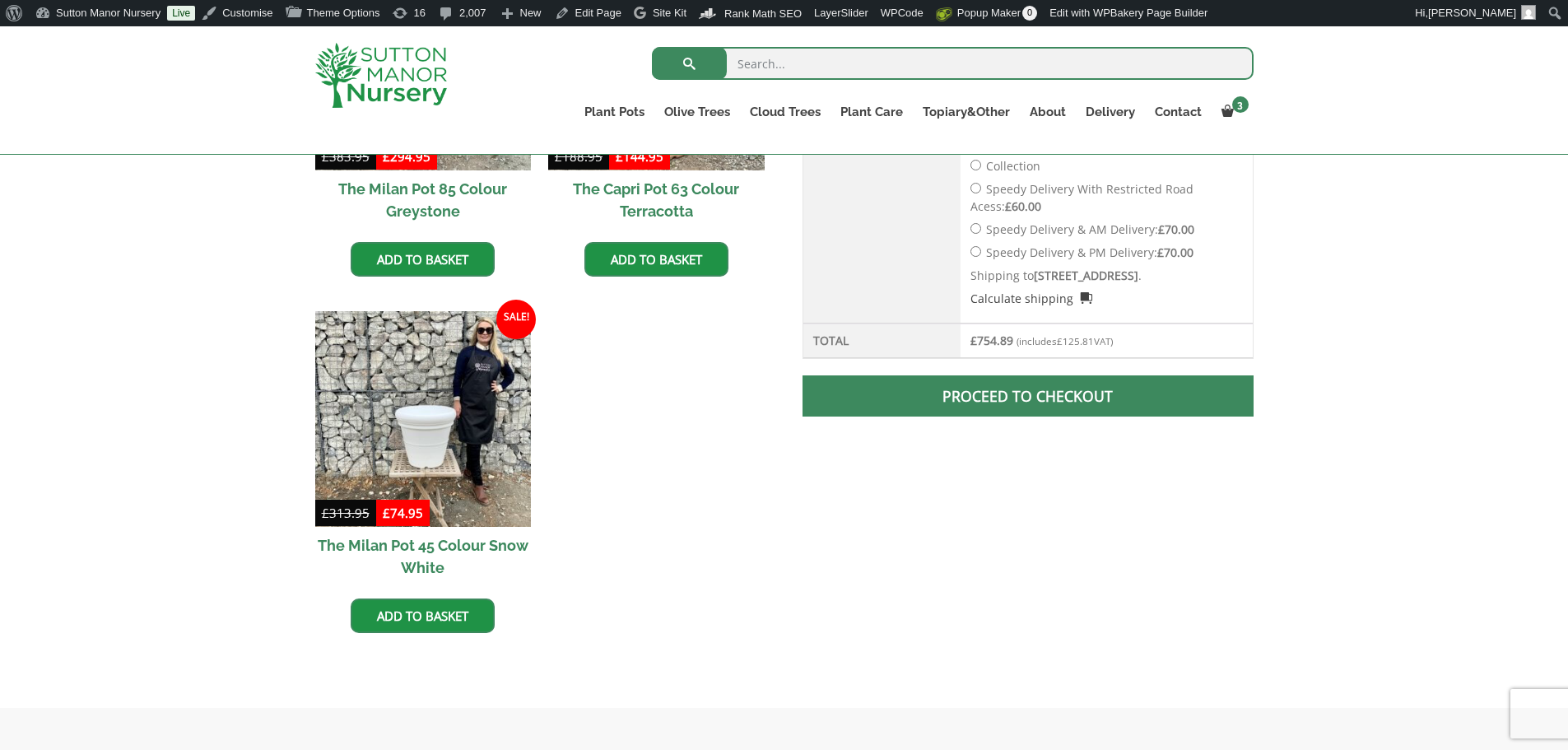
scroll to position [1158, 0]
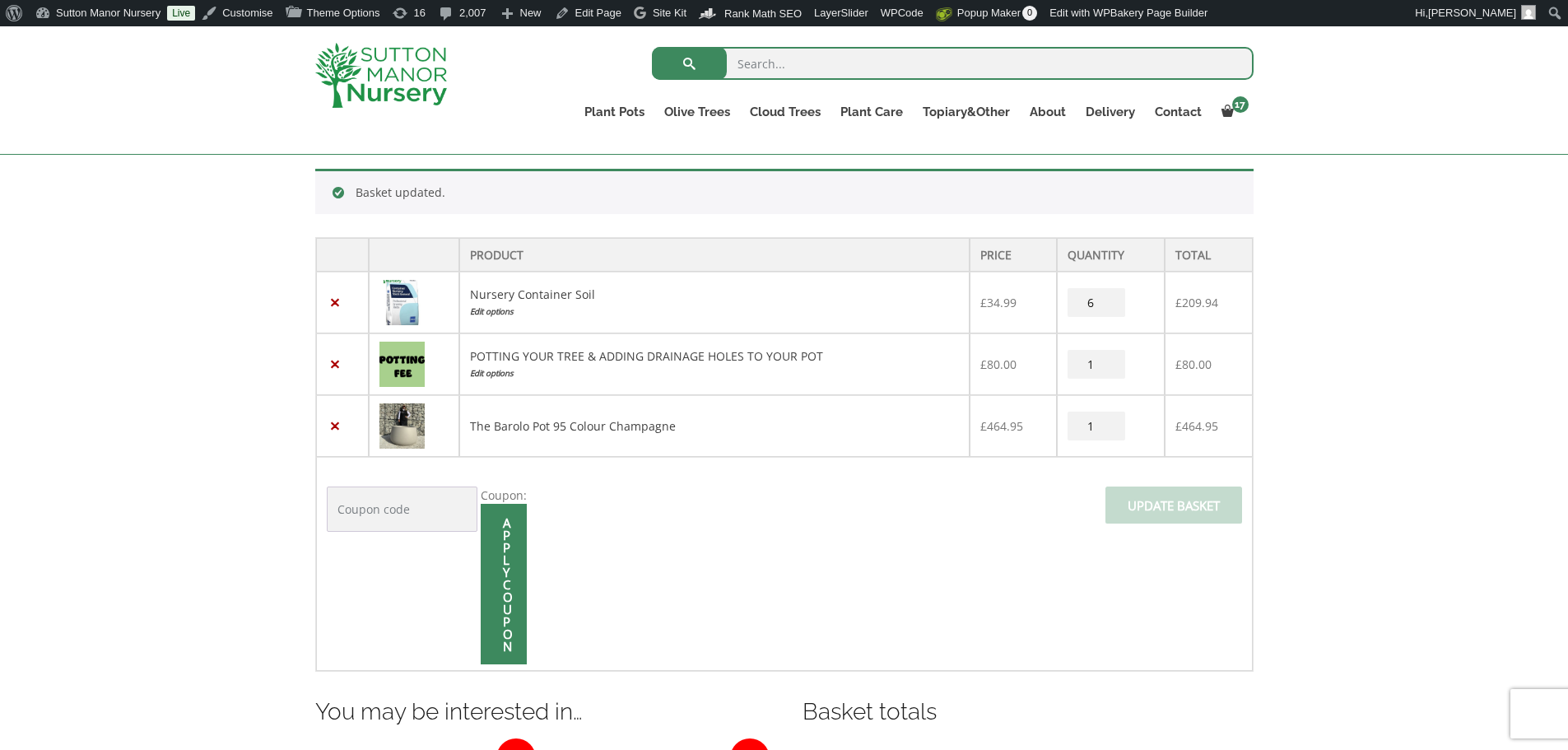
click at [789, 65] on input "search" at bounding box center [953, 63] width 602 height 33
type input "j500"
click at [652, 47] on button "submit" at bounding box center [689, 63] width 75 height 33
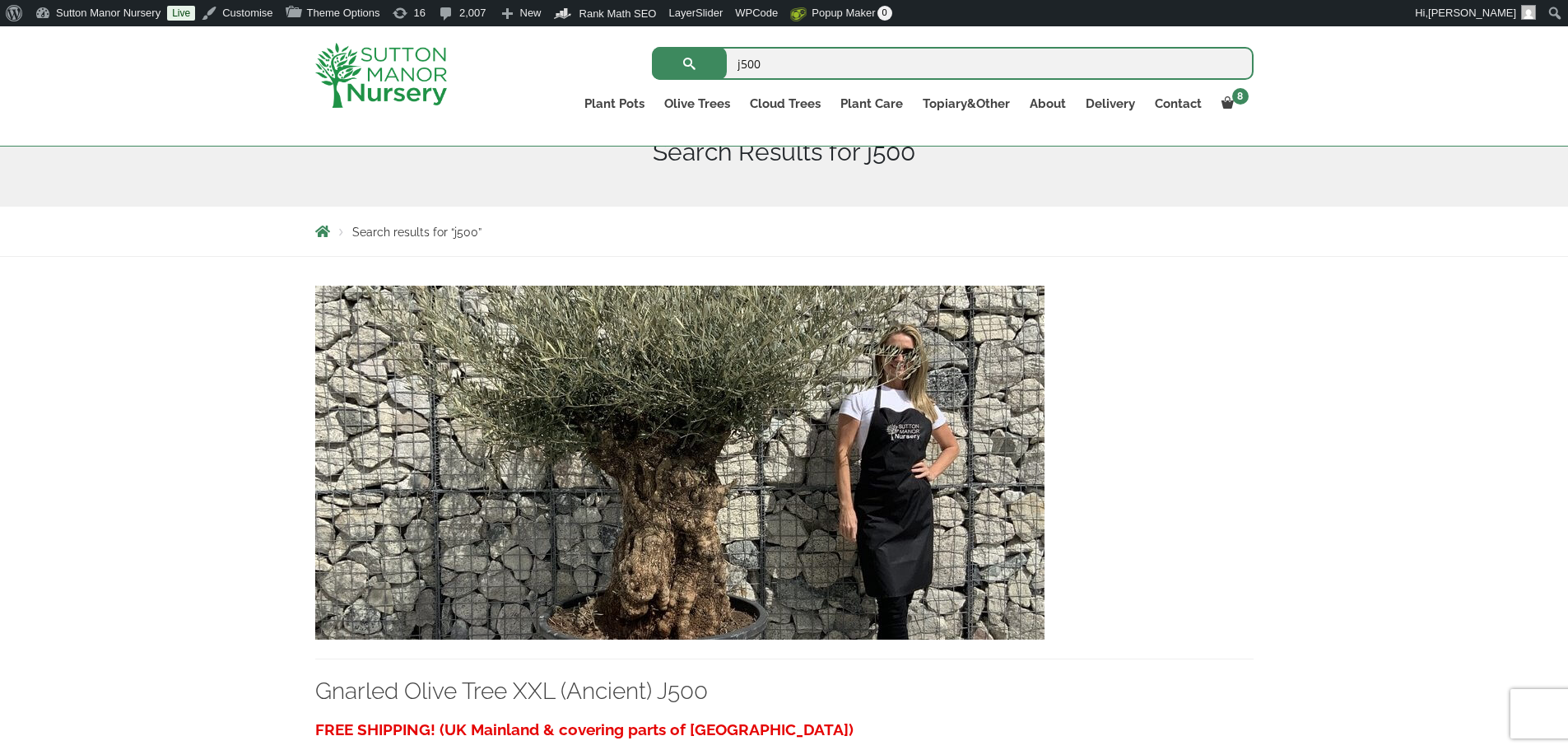
scroll to position [247, 0]
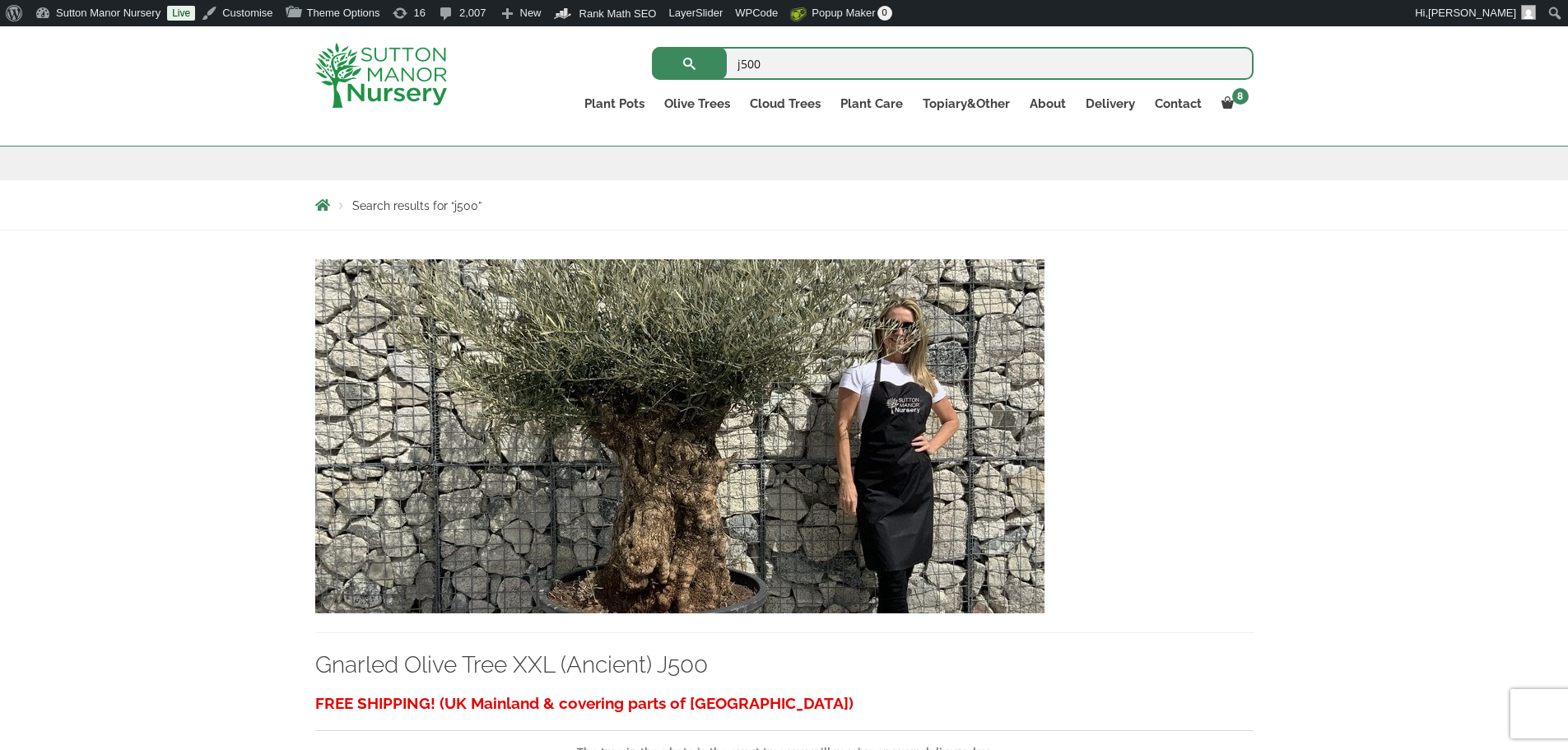
click at [830, 424] on img at bounding box center [680, 436] width 730 height 354
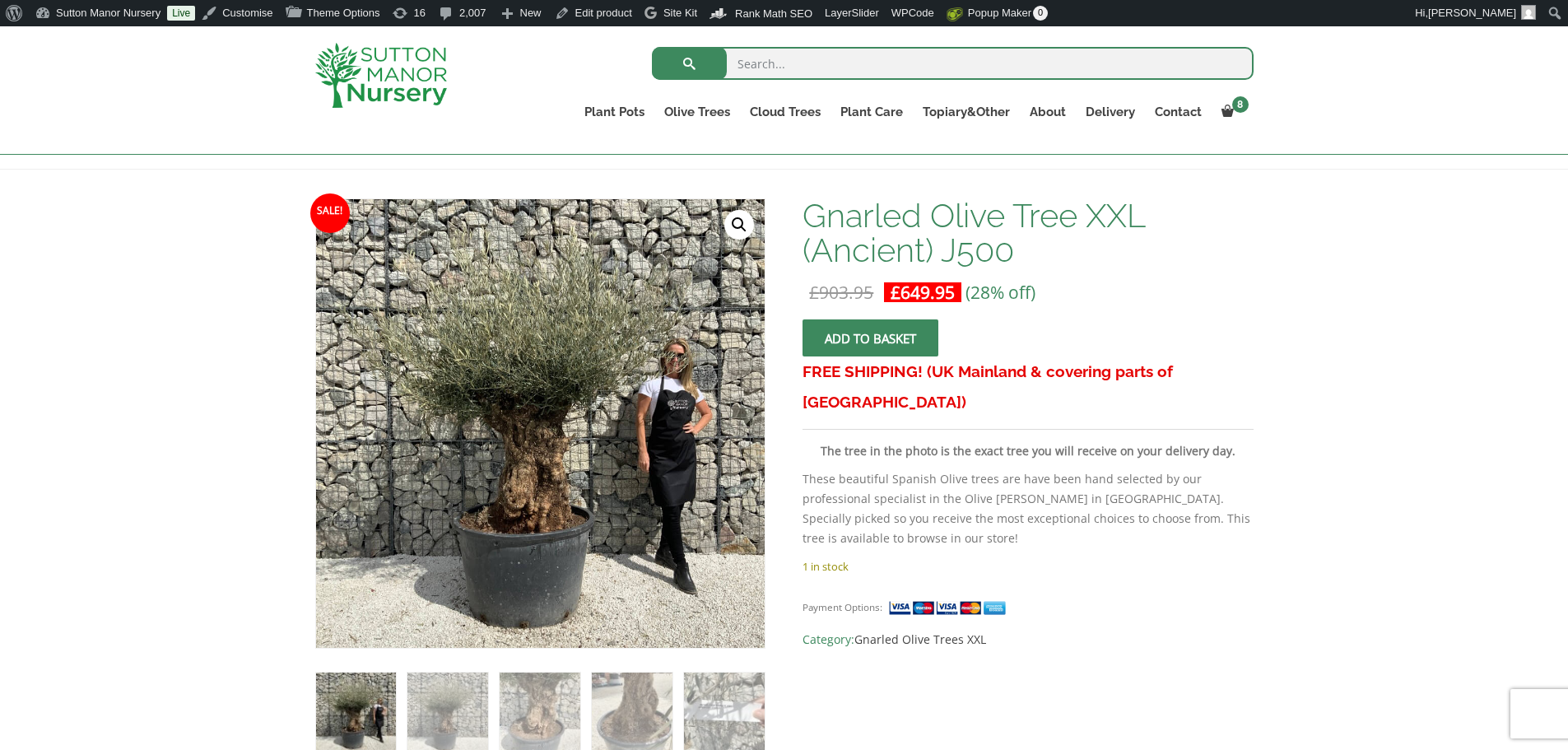
scroll to position [164, 0]
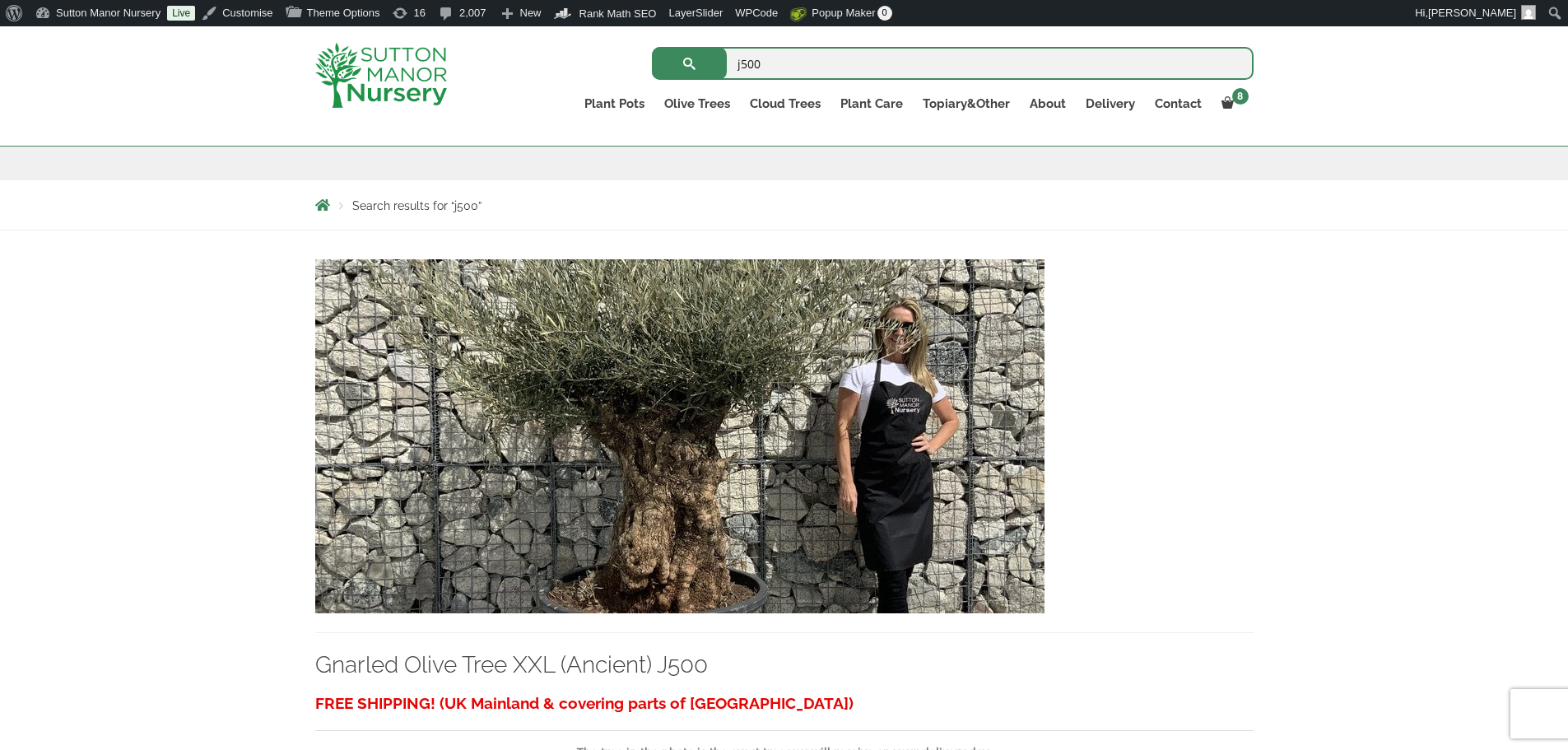
click at [659, 410] on img at bounding box center [680, 436] width 730 height 354
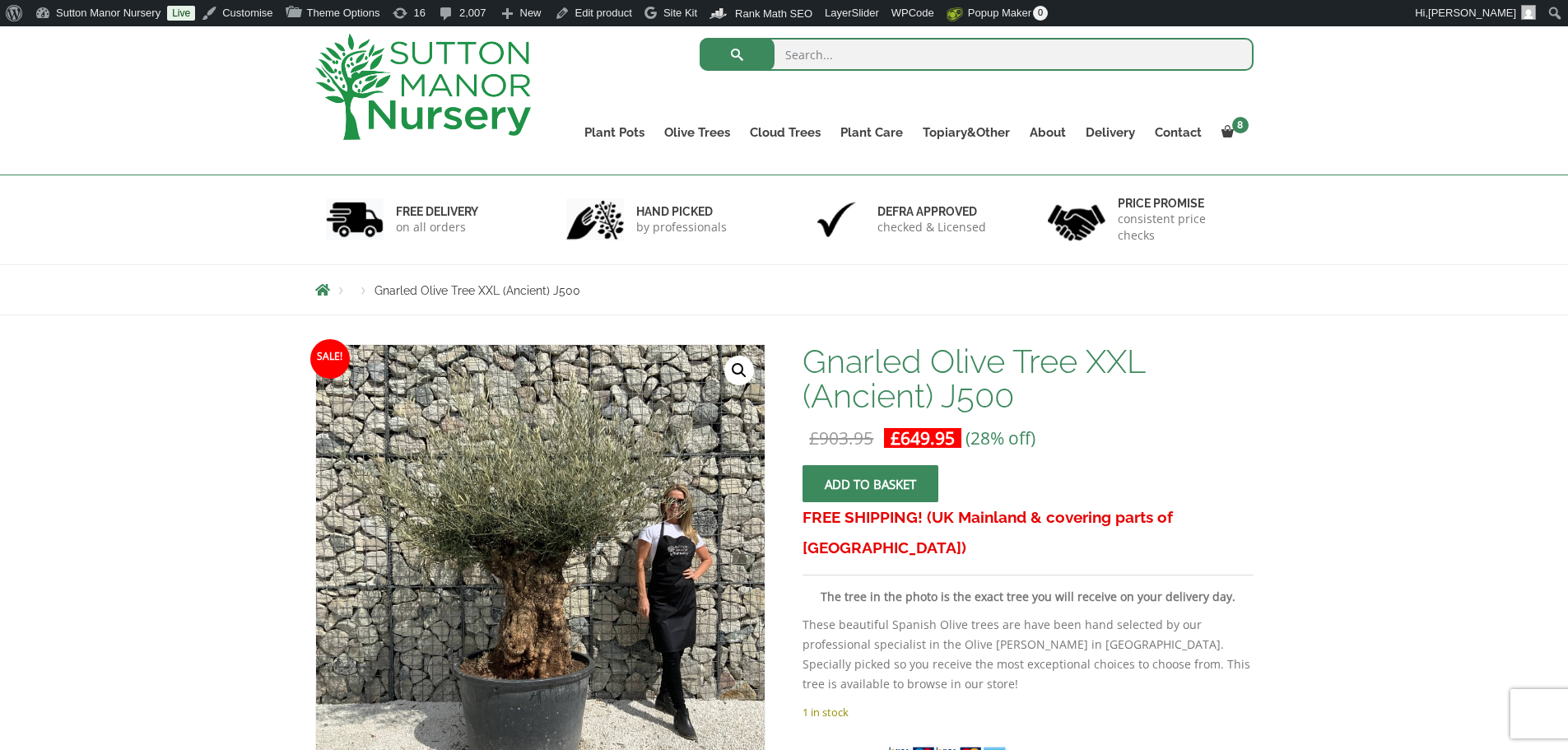
scroll to position [83, 0]
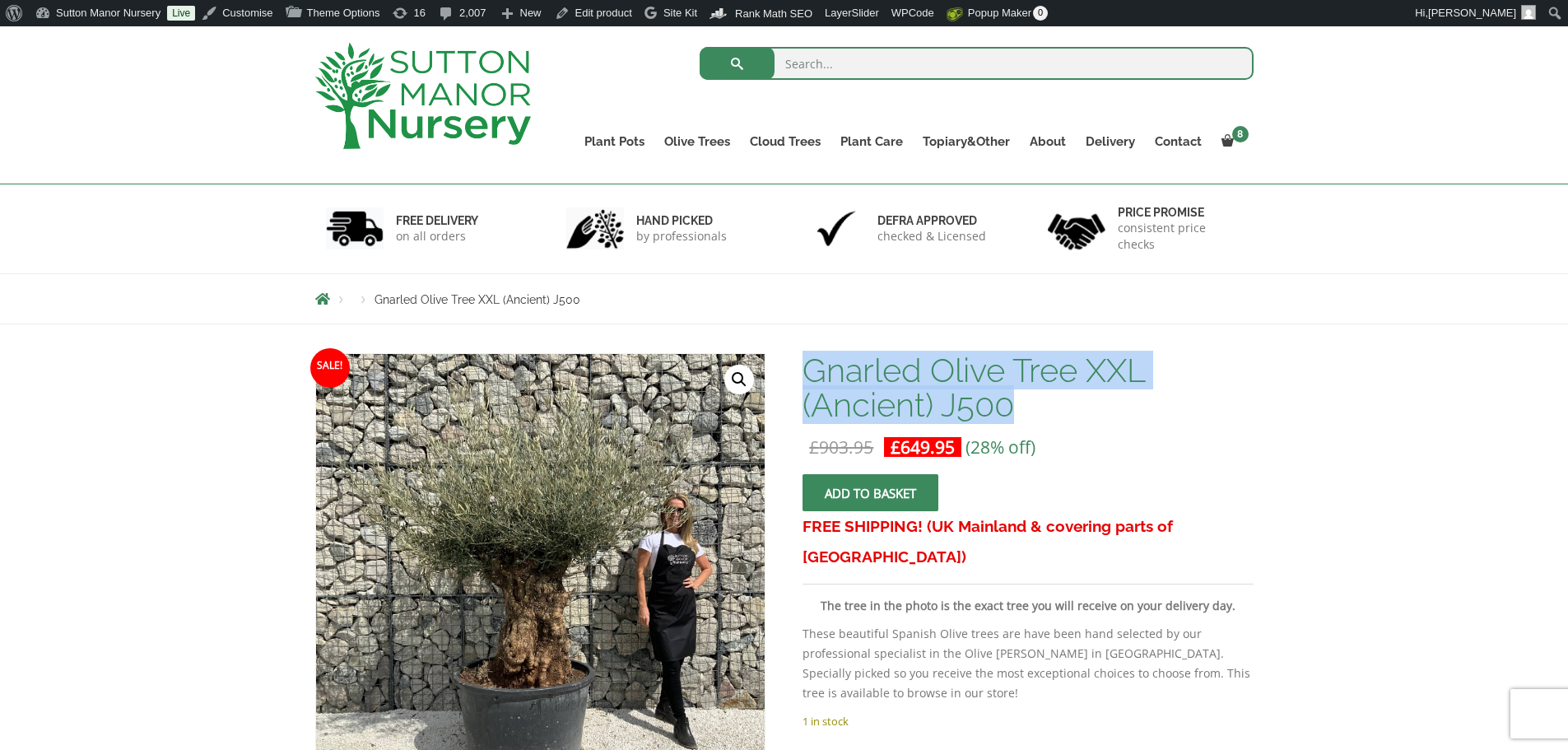
drag, startPoint x: 805, startPoint y: 364, endPoint x: 1041, endPoint y: 405, distance: 239.5
click at [1041, 405] on h1 "Gnarled Olive Tree XXL (Ancient) J500" at bounding box center [1027, 388] width 450 height 69
copy h1 "Gnarled Olive Tree XXL (Ancient) J500"
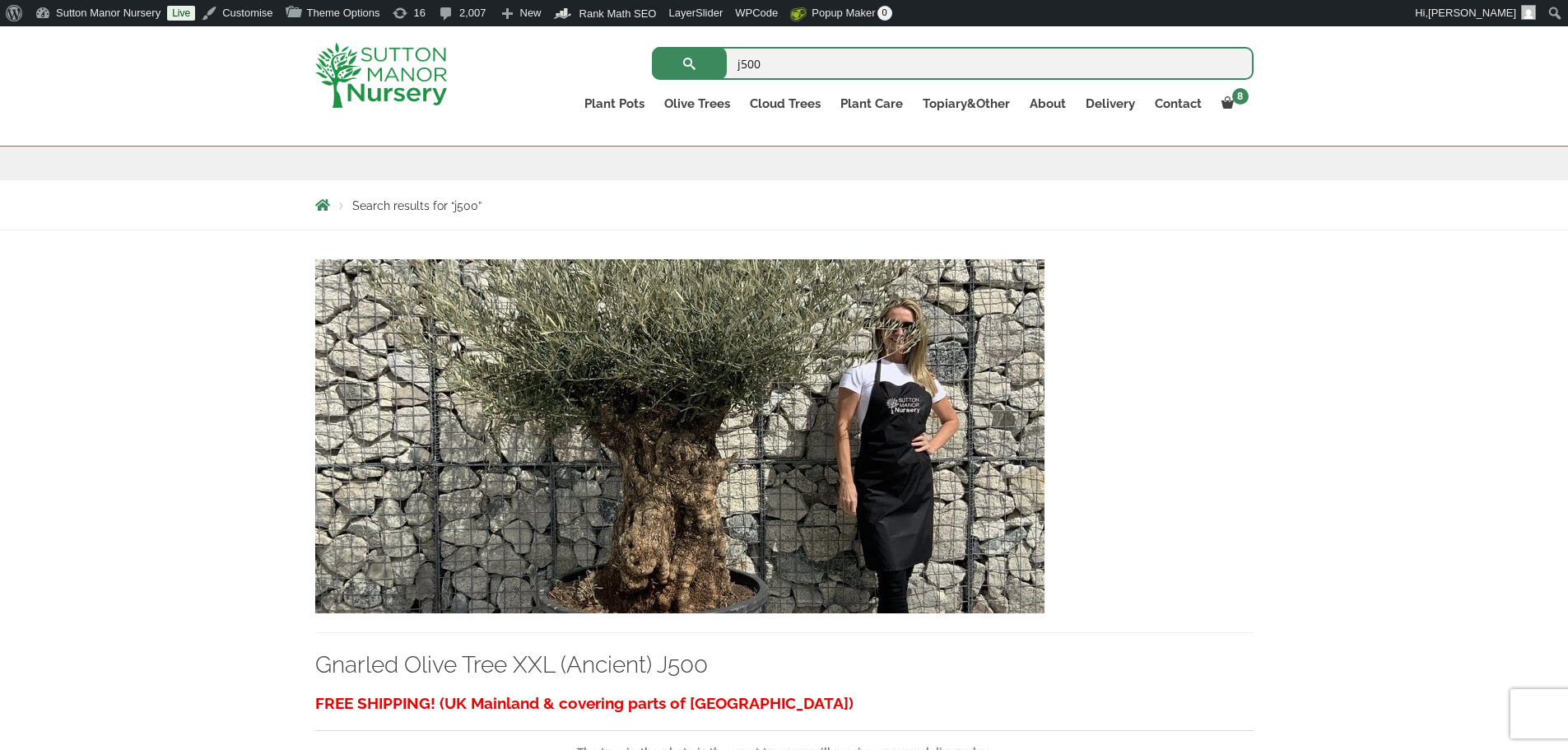
click at [784, 63] on input "j500" at bounding box center [953, 63] width 602 height 33
type input "j516"
click at [652, 47] on button "submit" at bounding box center [689, 63] width 75 height 33
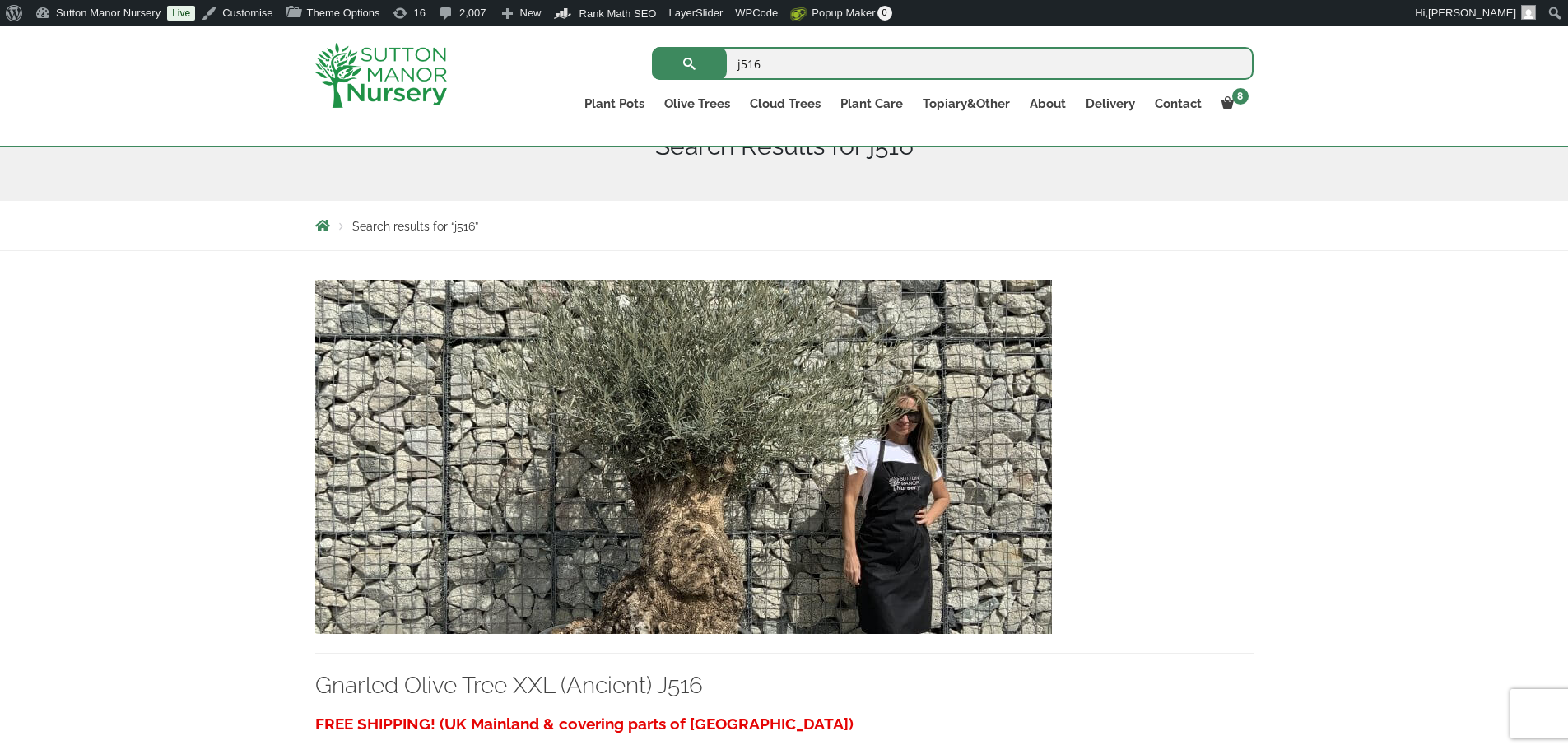
scroll to position [247, 0]
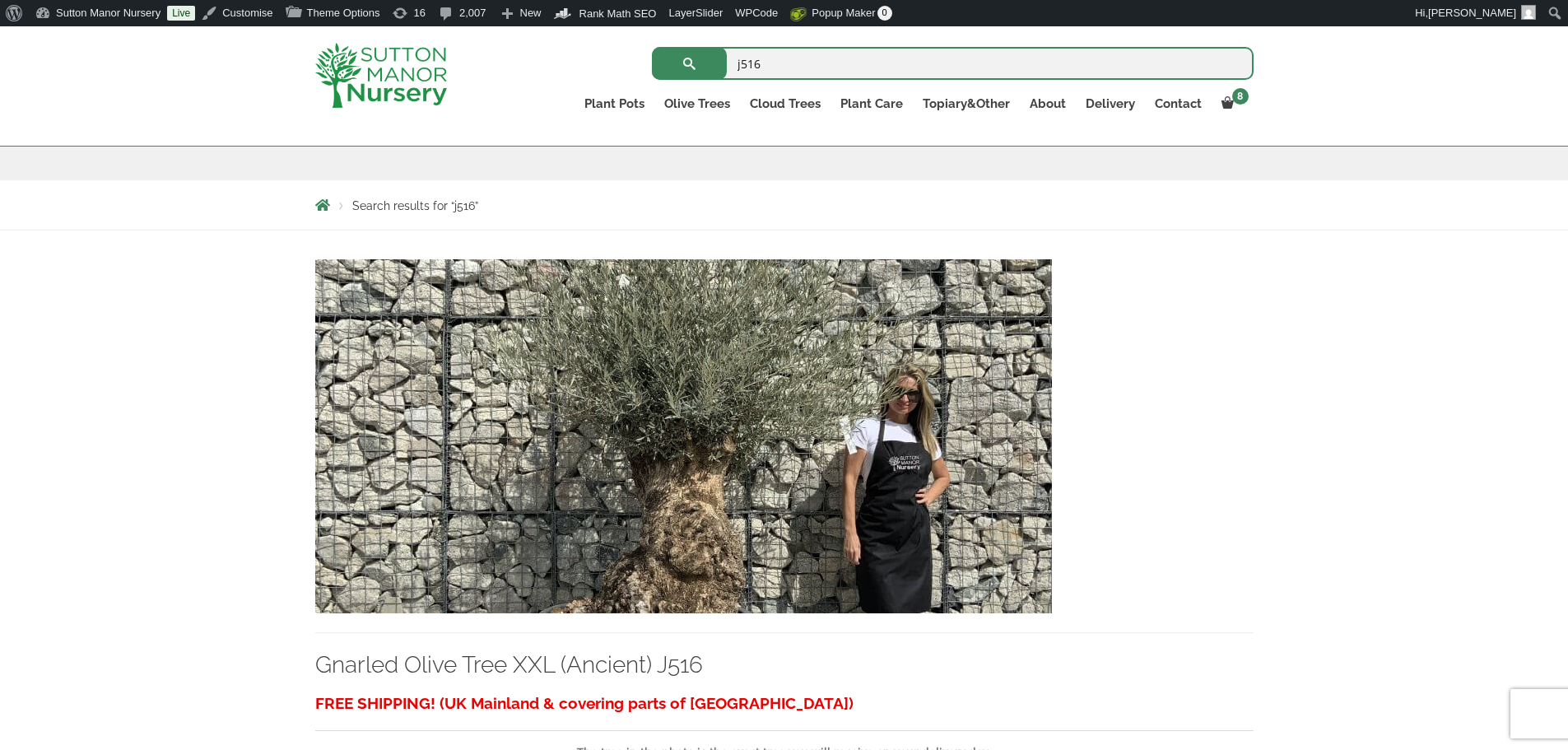
click at [888, 453] on img at bounding box center [684, 436] width 737 height 354
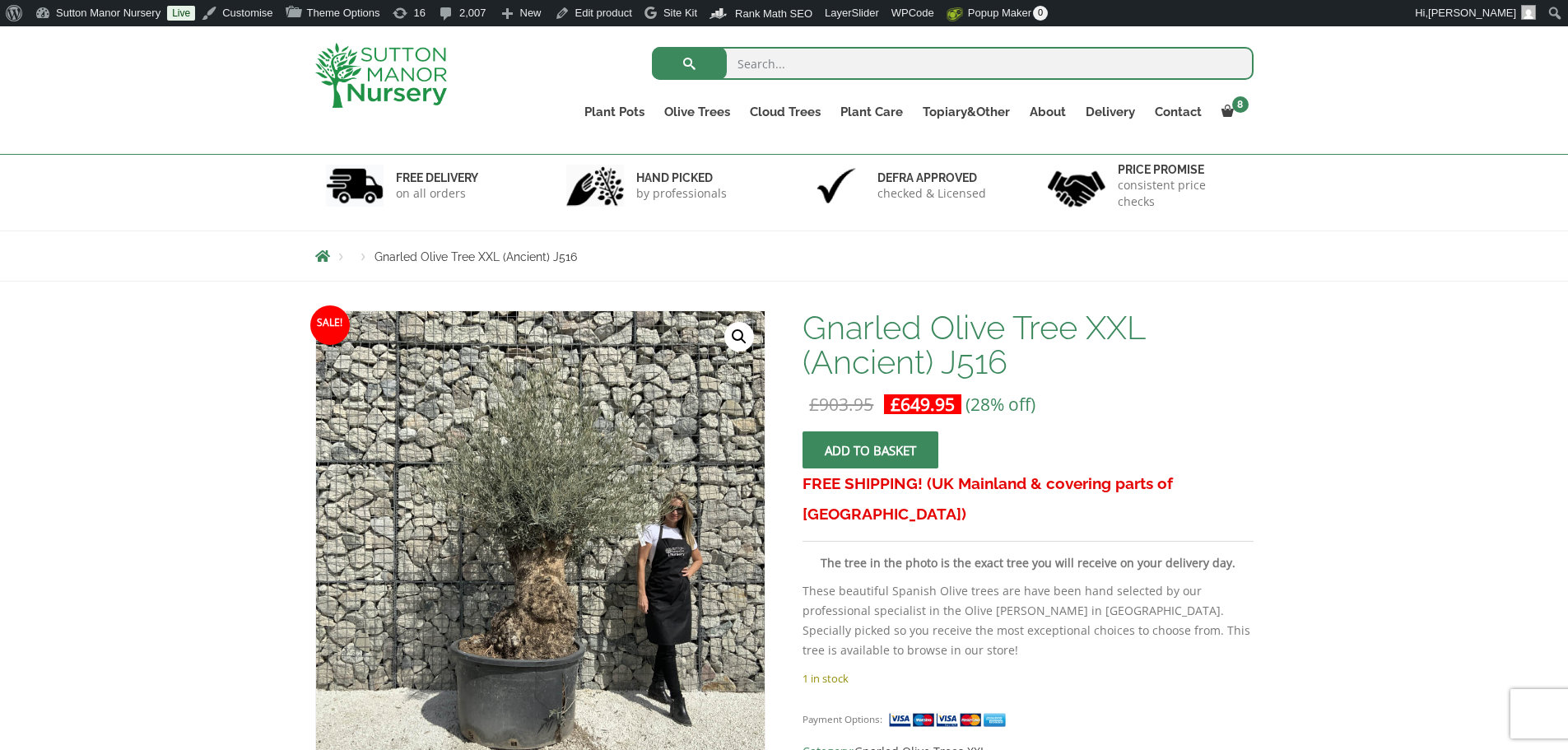
scroll to position [247, 0]
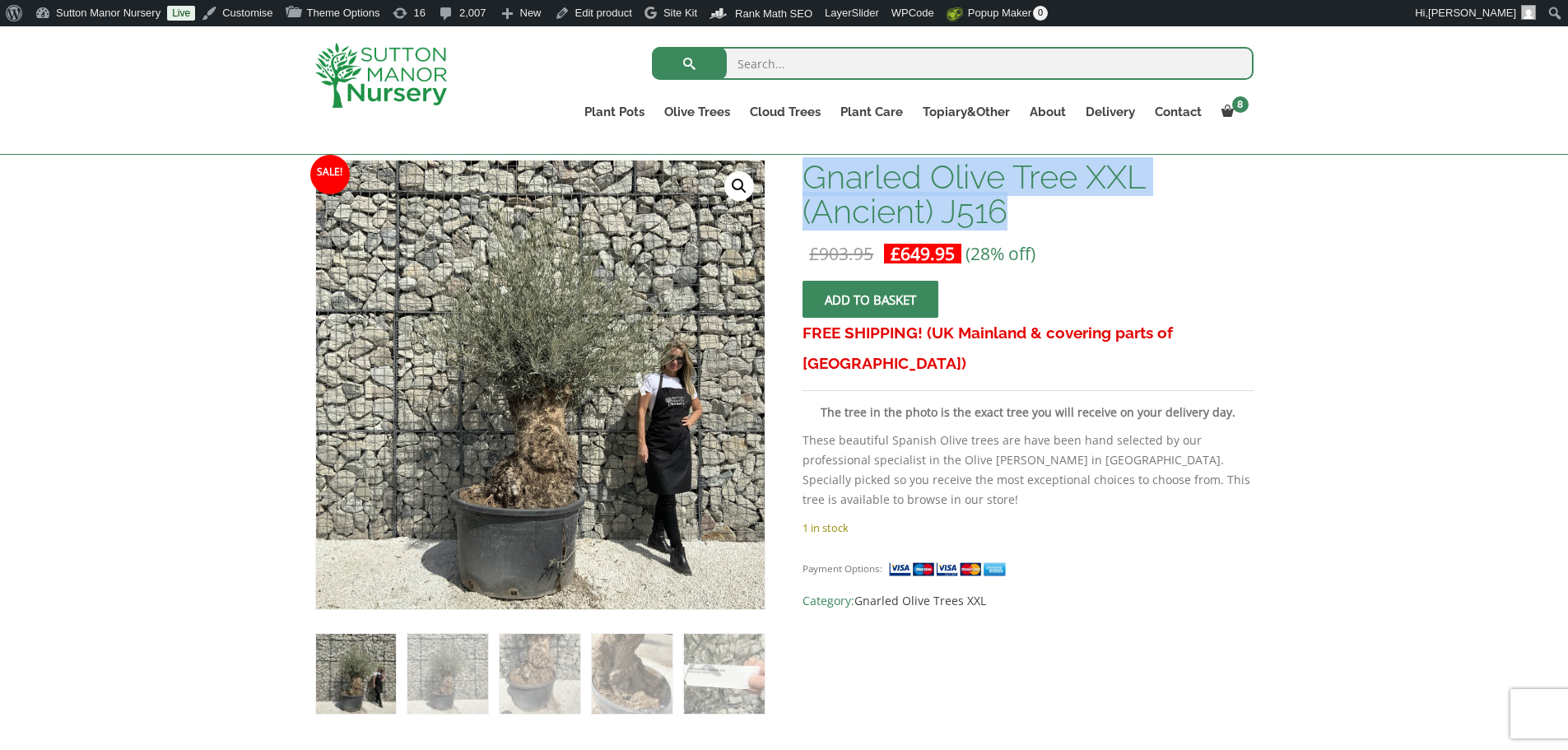
drag, startPoint x: 804, startPoint y: 175, endPoint x: 1039, endPoint y: 217, distance: 238.7
click at [1039, 217] on h1 "Gnarled Olive Tree XXL (Ancient) J516" at bounding box center [1027, 194] width 450 height 69
copy h1 "Gnarled Olive Tree XXL (Ancient) J516"
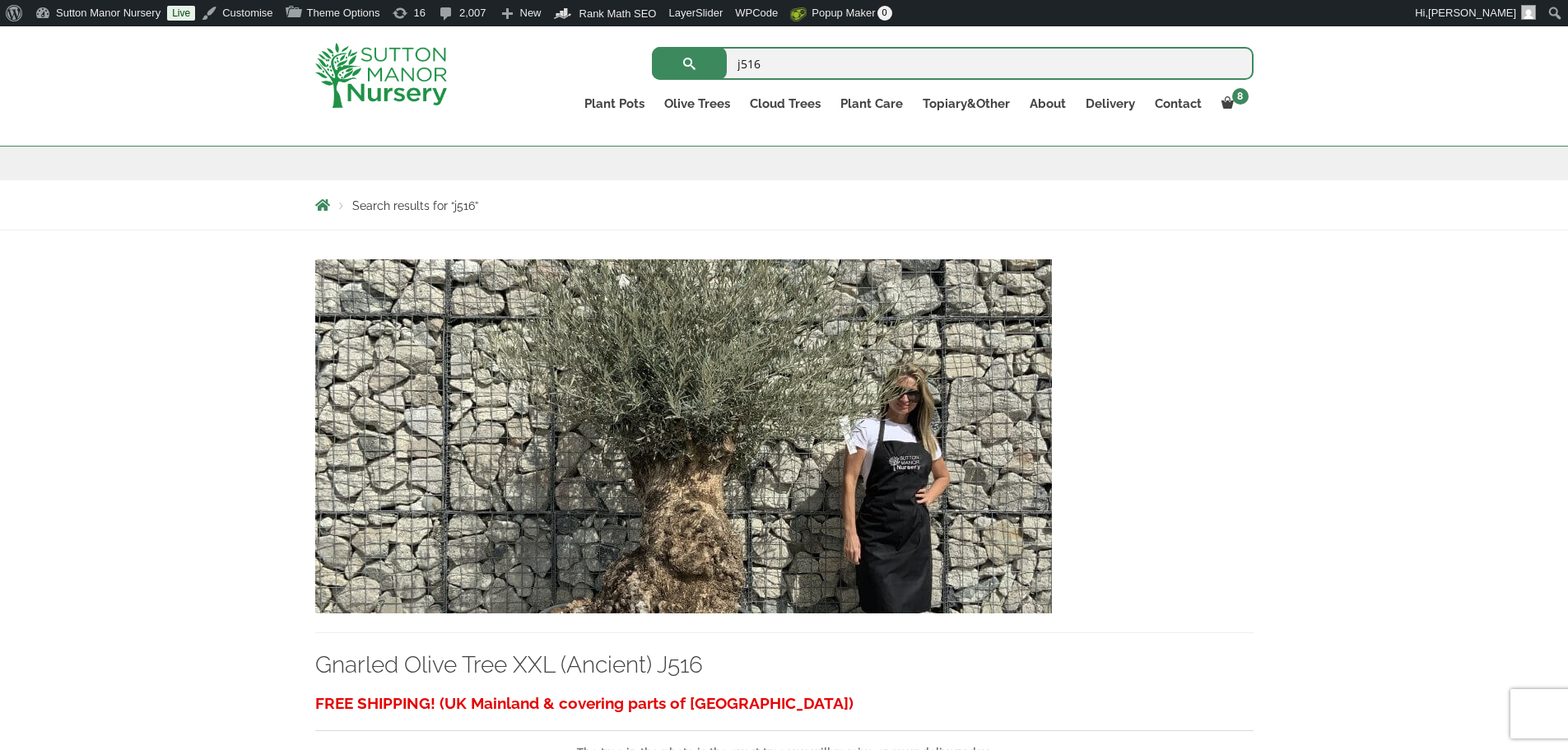
click at [818, 70] on input "j516" at bounding box center [953, 63] width 602 height 33
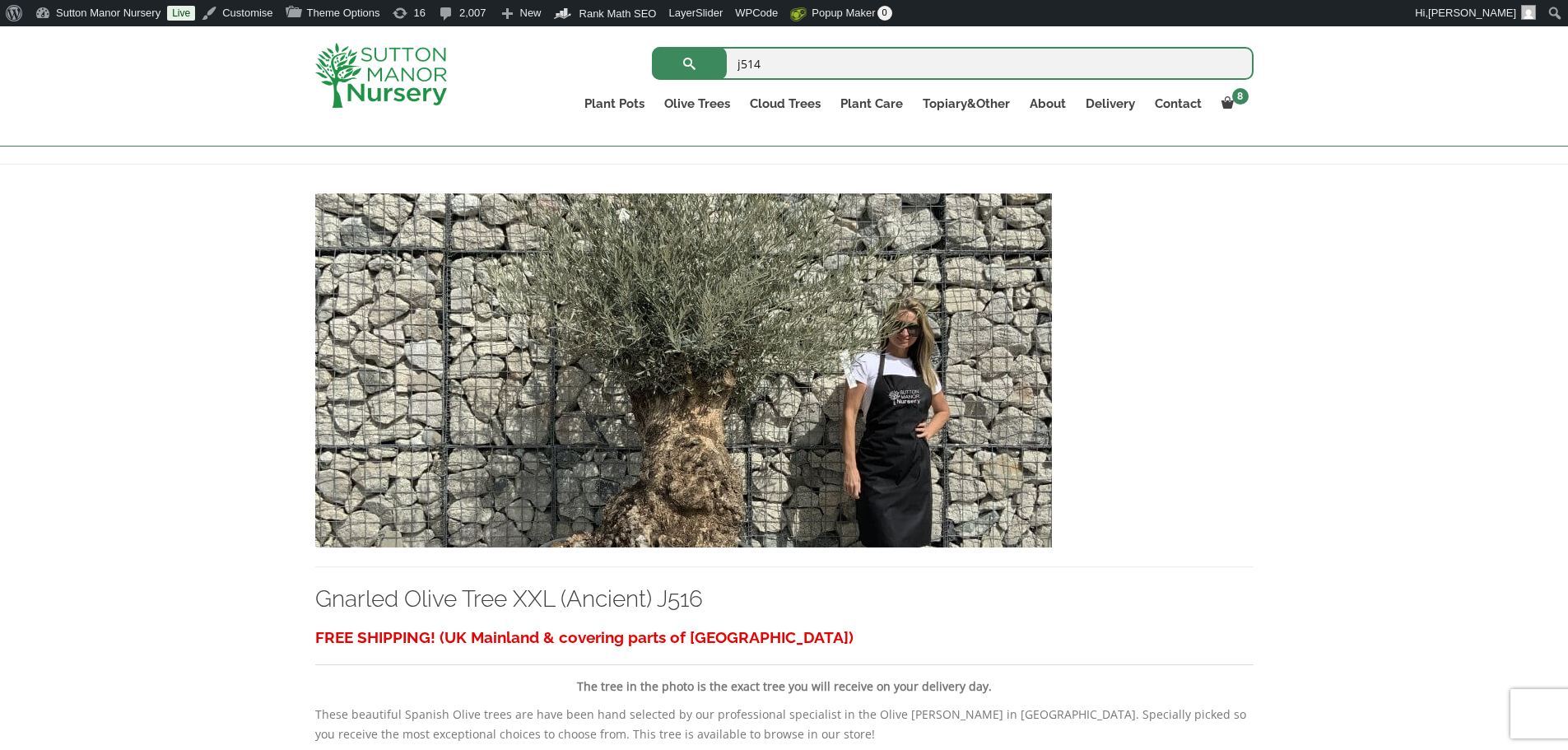
scroll to position [247, 0]
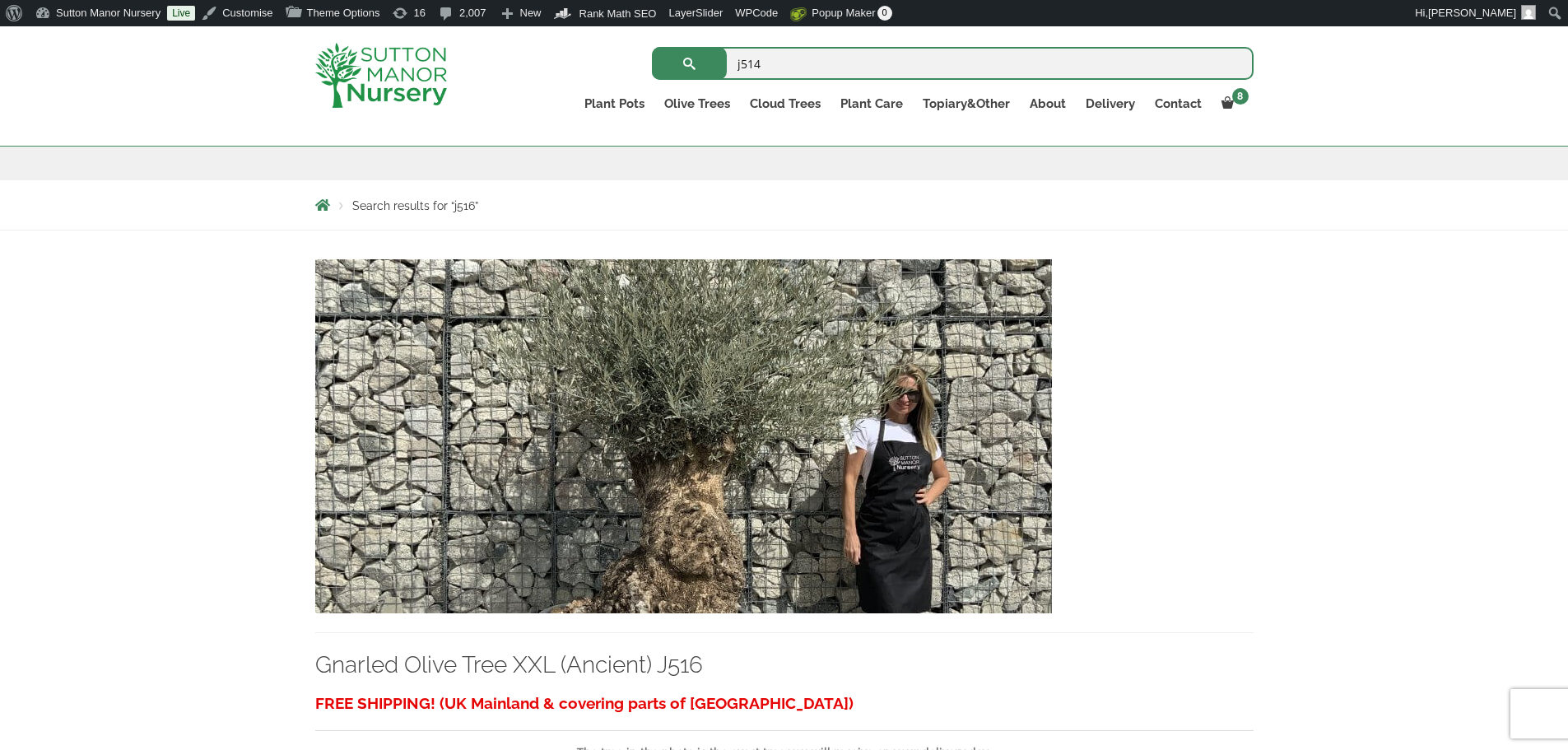
type input "j514"
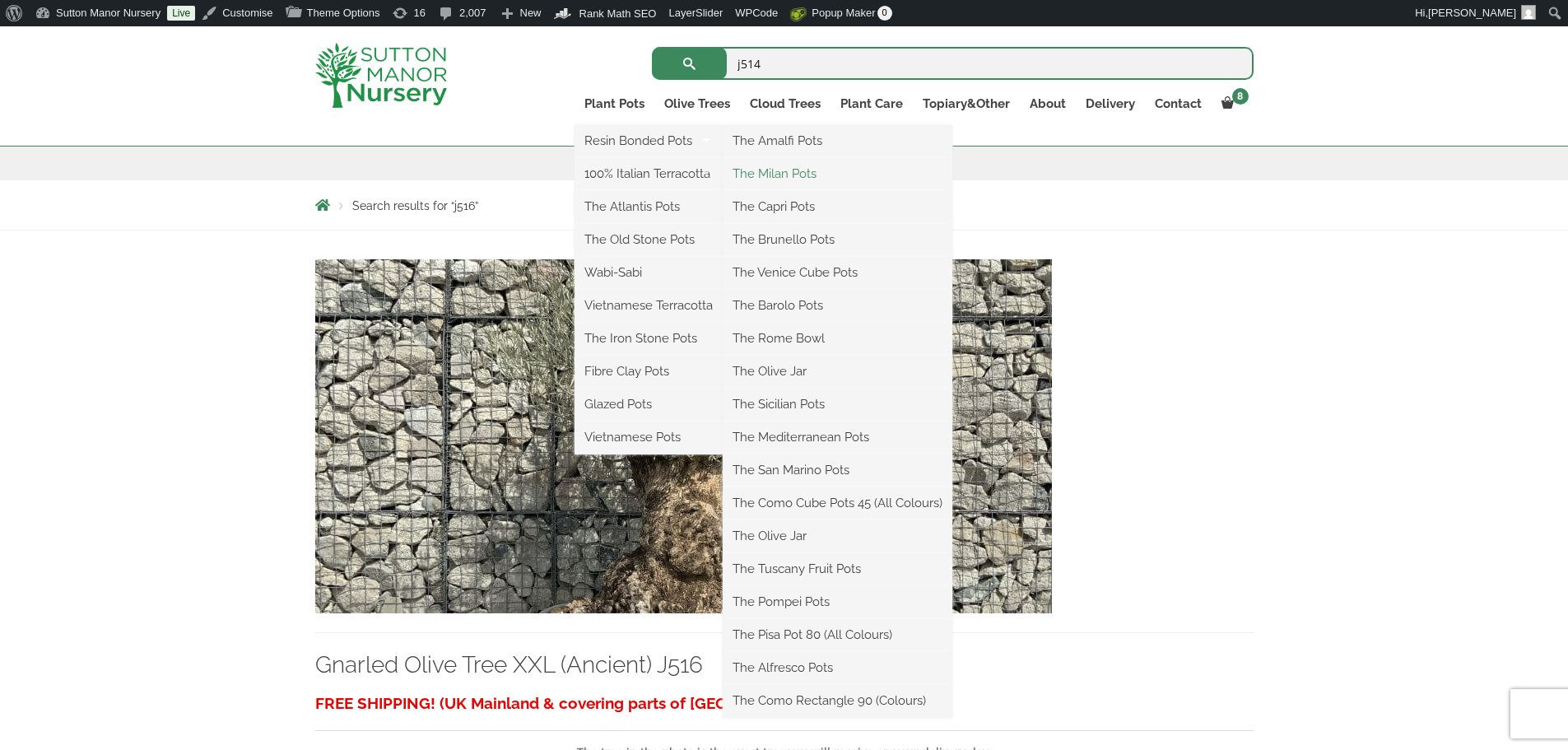
click at [791, 178] on link "The Milan Pots" at bounding box center [837, 174] width 230 height 25
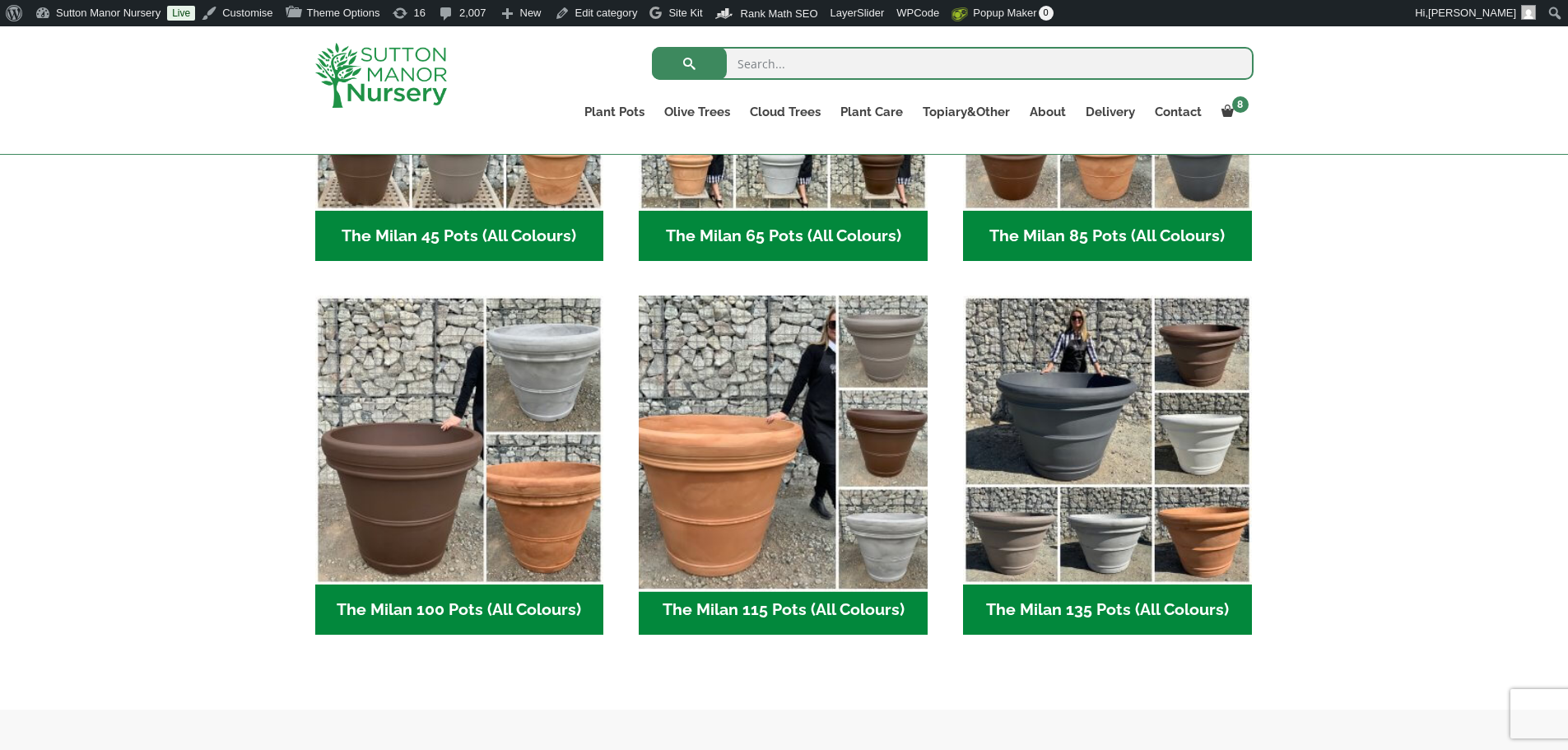
scroll to position [823, 0]
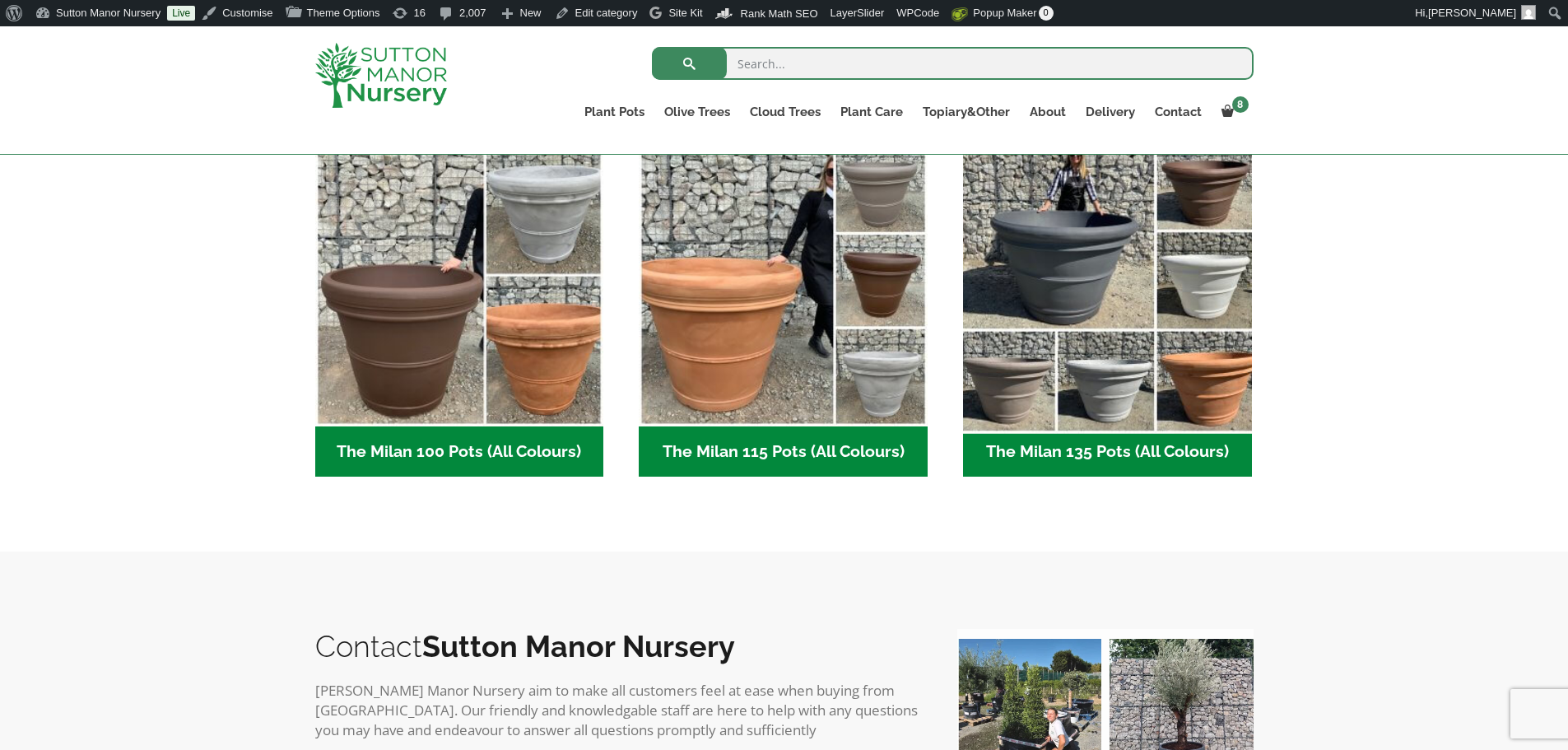
click at [1092, 244] on img "Visit product category The Milan 135 Pots (All Colours)" at bounding box center [1107, 281] width 303 height 303
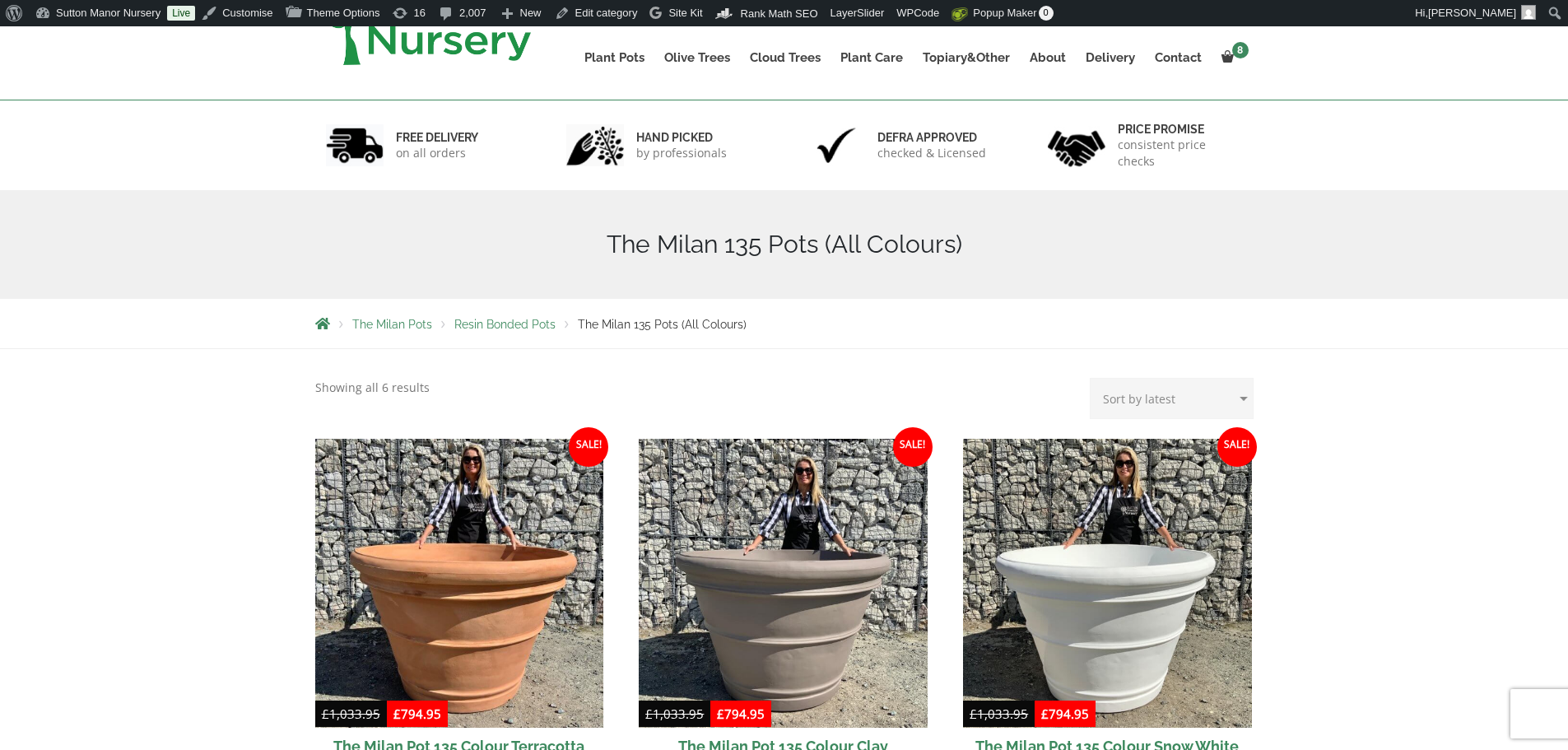
scroll to position [493, 0]
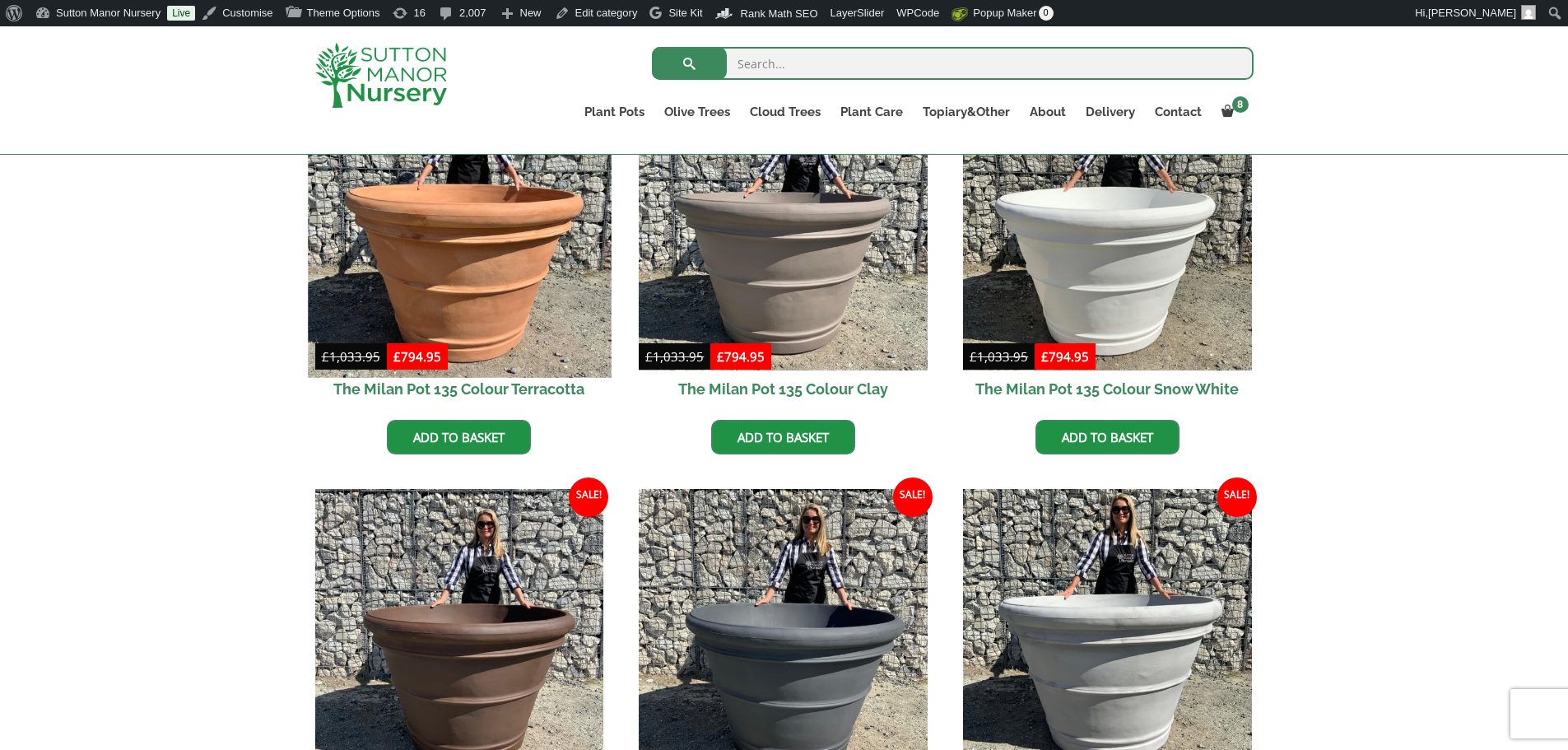
click at [571, 305] on img at bounding box center [459, 225] width 303 height 303
